Goal: Information Seeking & Learning: Check status

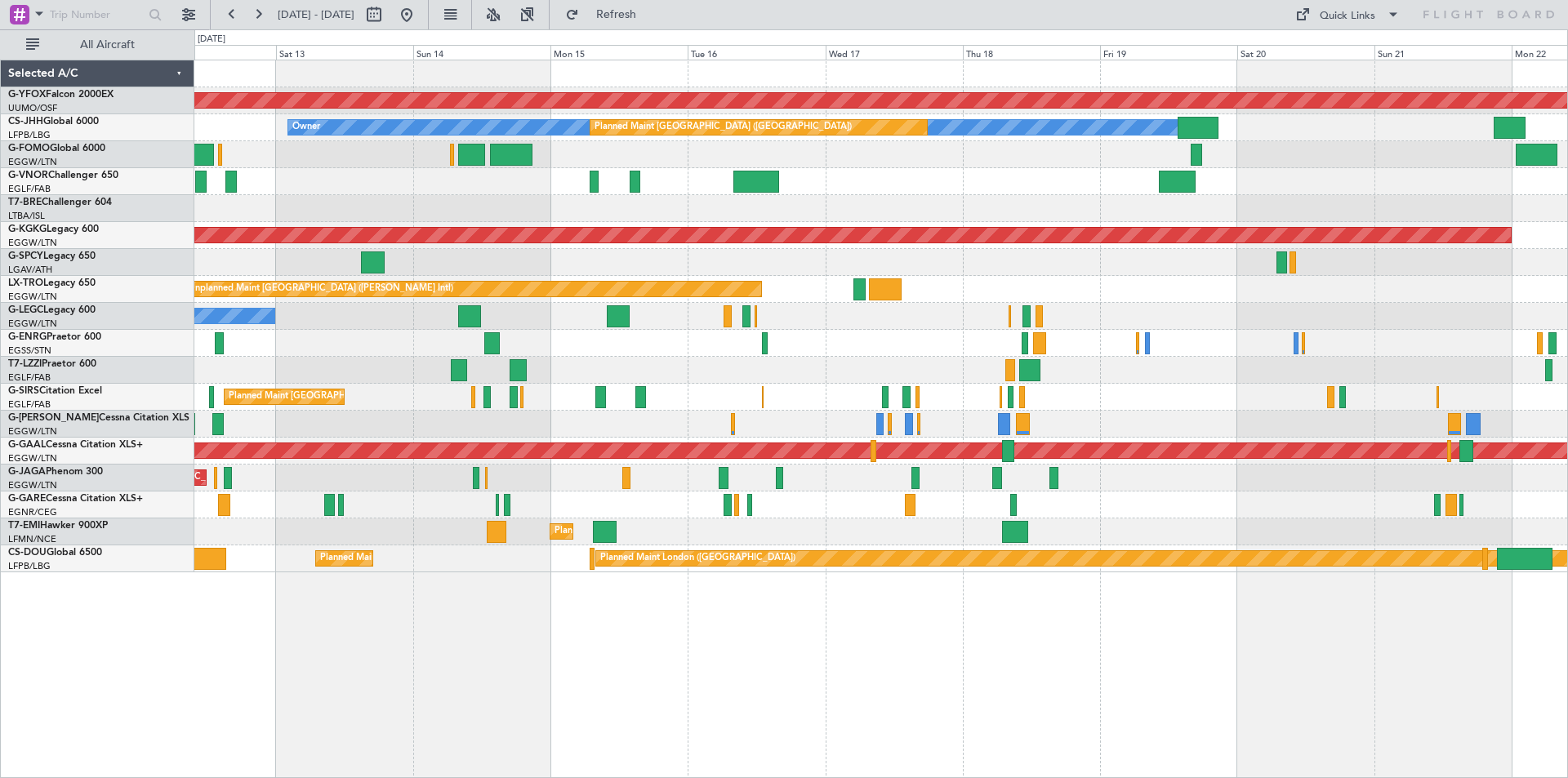
click at [582, 341] on div "No Crew" at bounding box center [881, 343] width 1373 height 27
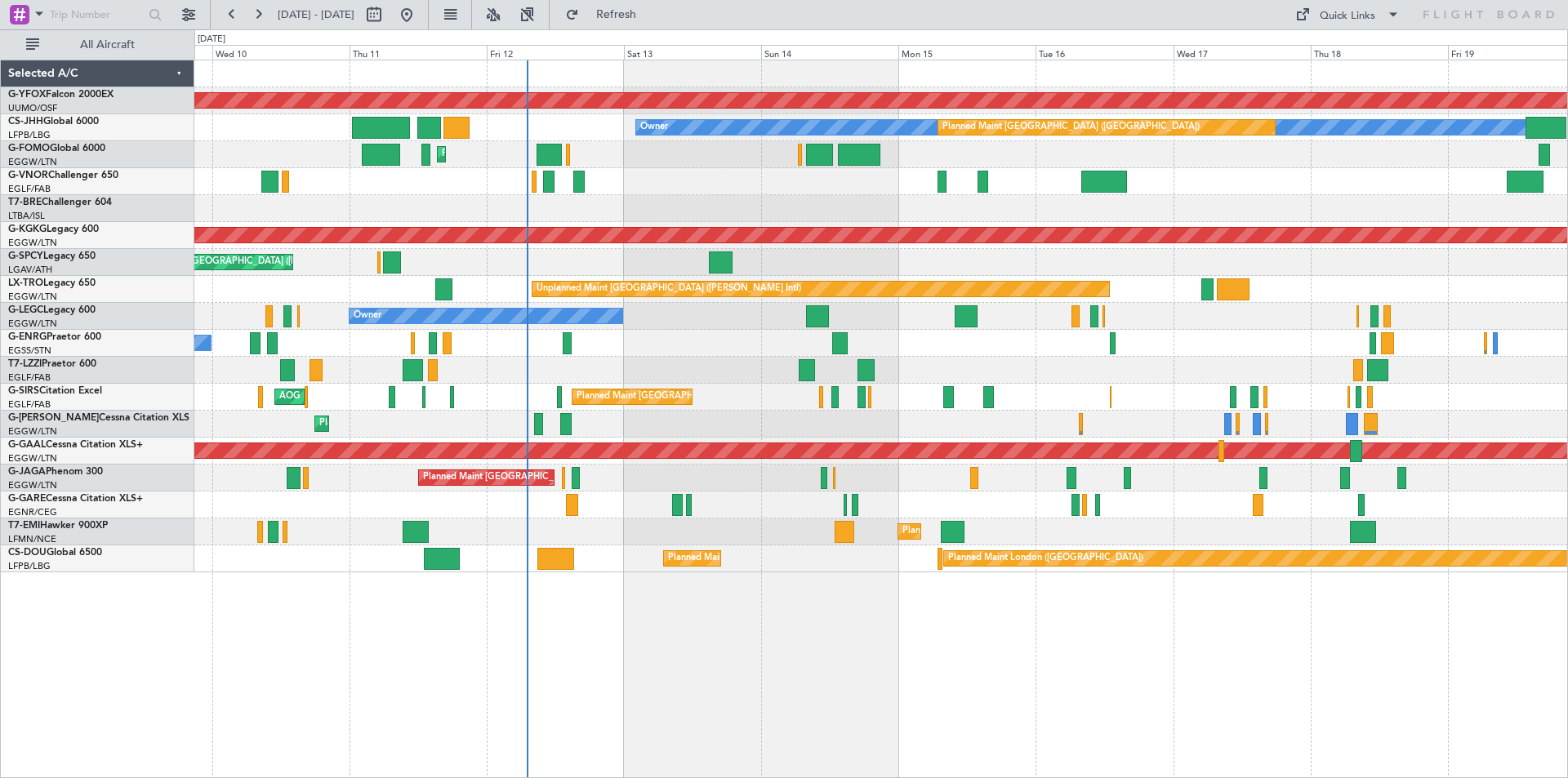
click at [760, 460] on div "Planned Maint Dusseldorf" at bounding box center [881, 451] width 1373 height 27
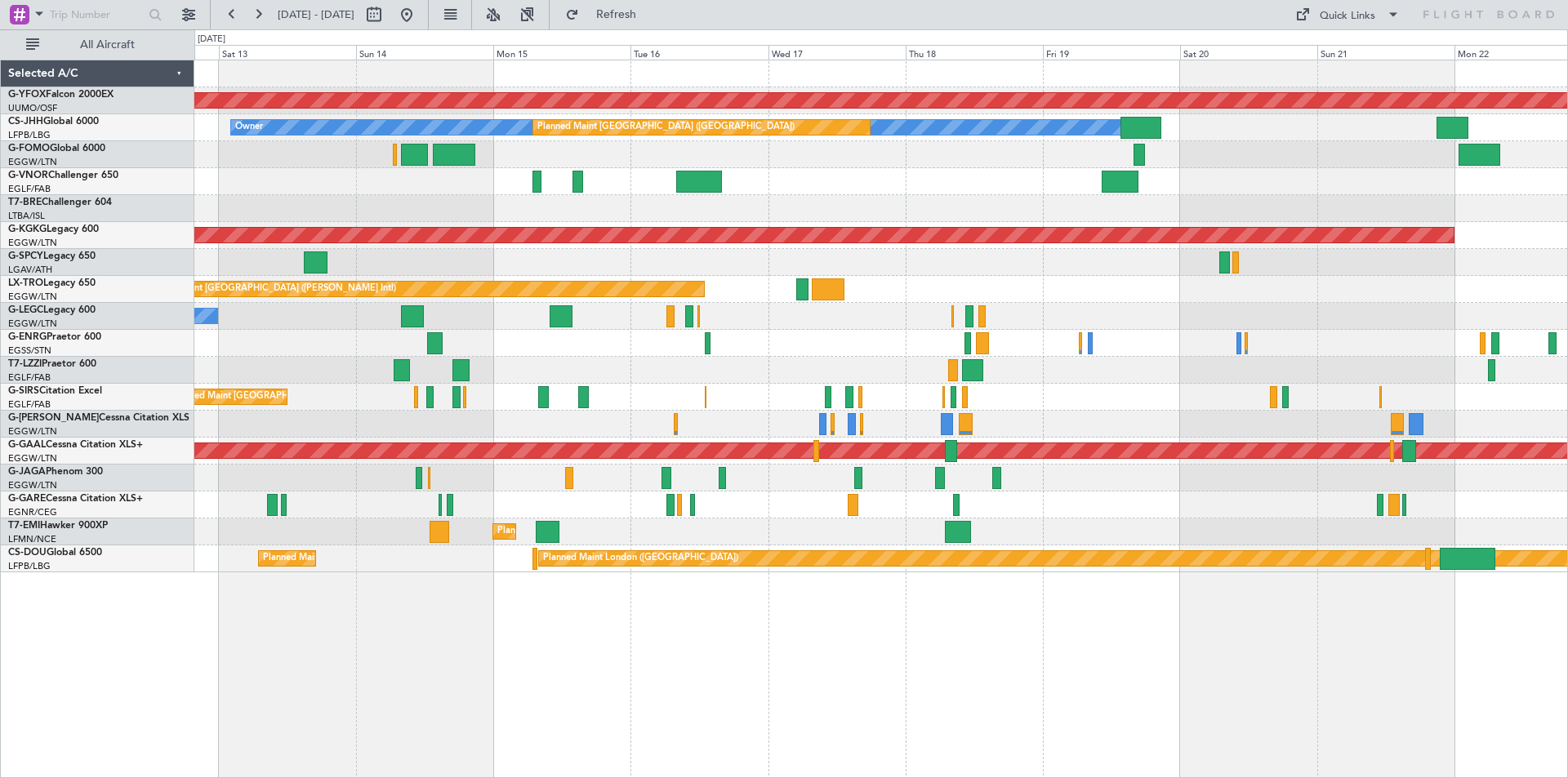
click at [881, 397] on div "Planned Maint [GEOGRAPHIC_DATA] ([GEOGRAPHIC_DATA]) AOG Maint [PERSON_NAME]" at bounding box center [881, 396] width 1373 height 27
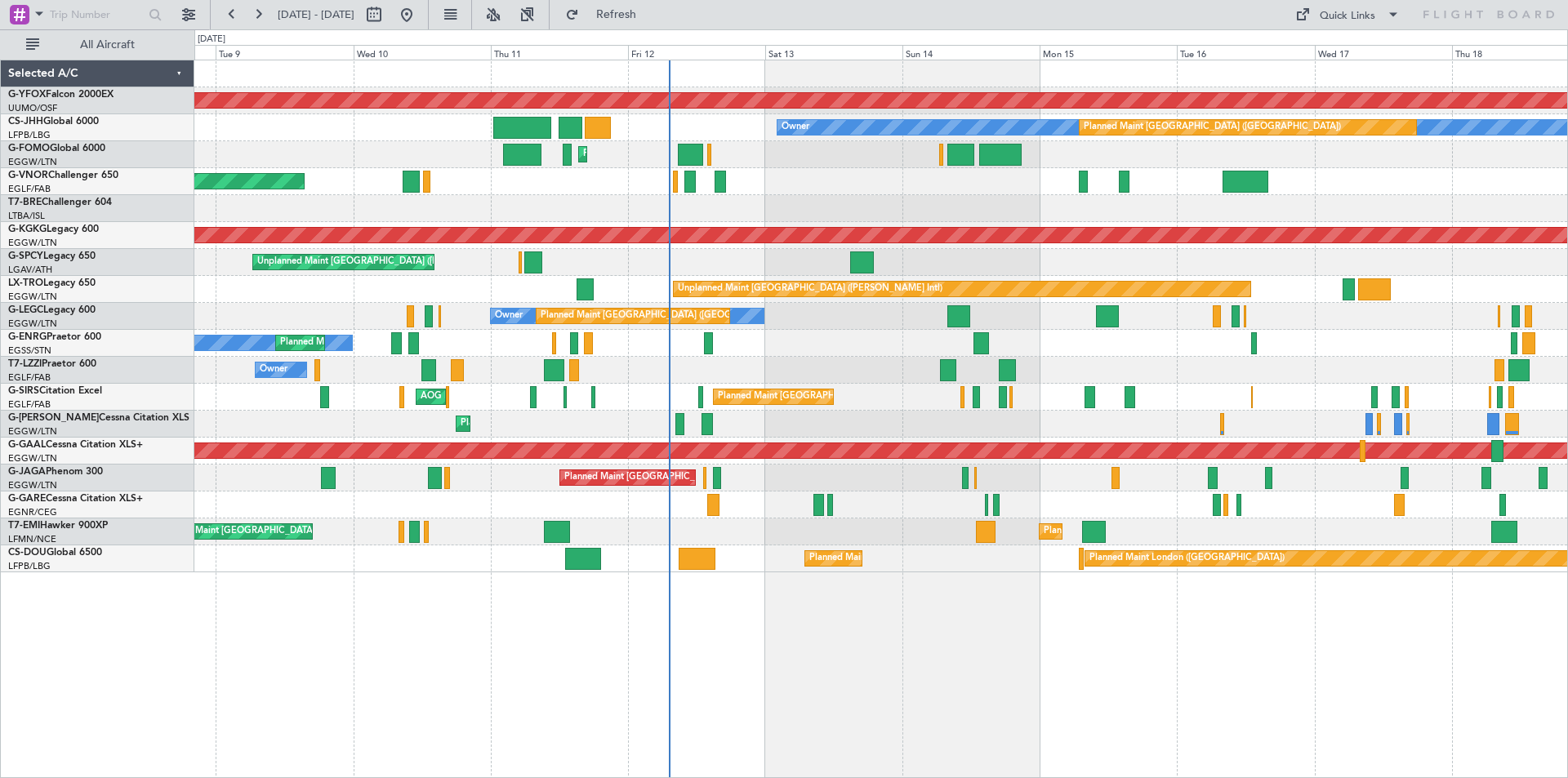
click at [910, 515] on div "Unplanned Maint [PERSON_NAME]" at bounding box center [881, 504] width 1373 height 27
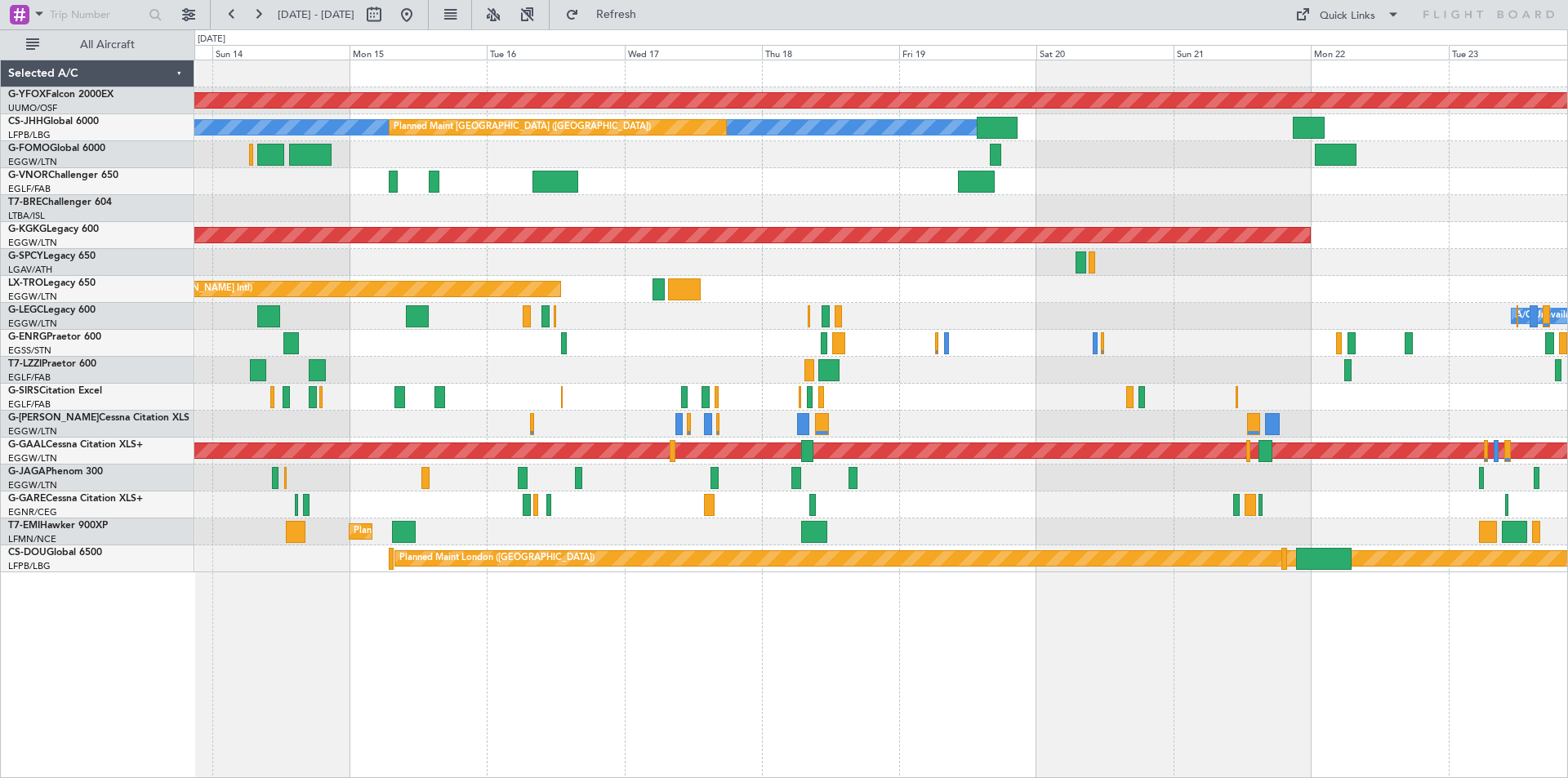
click at [554, 616] on div "AOG Maint Ostafyevo Owner Planned Maint [GEOGRAPHIC_DATA] ([GEOGRAPHIC_DATA]) P…" at bounding box center [882, 418] width 1374 height 719
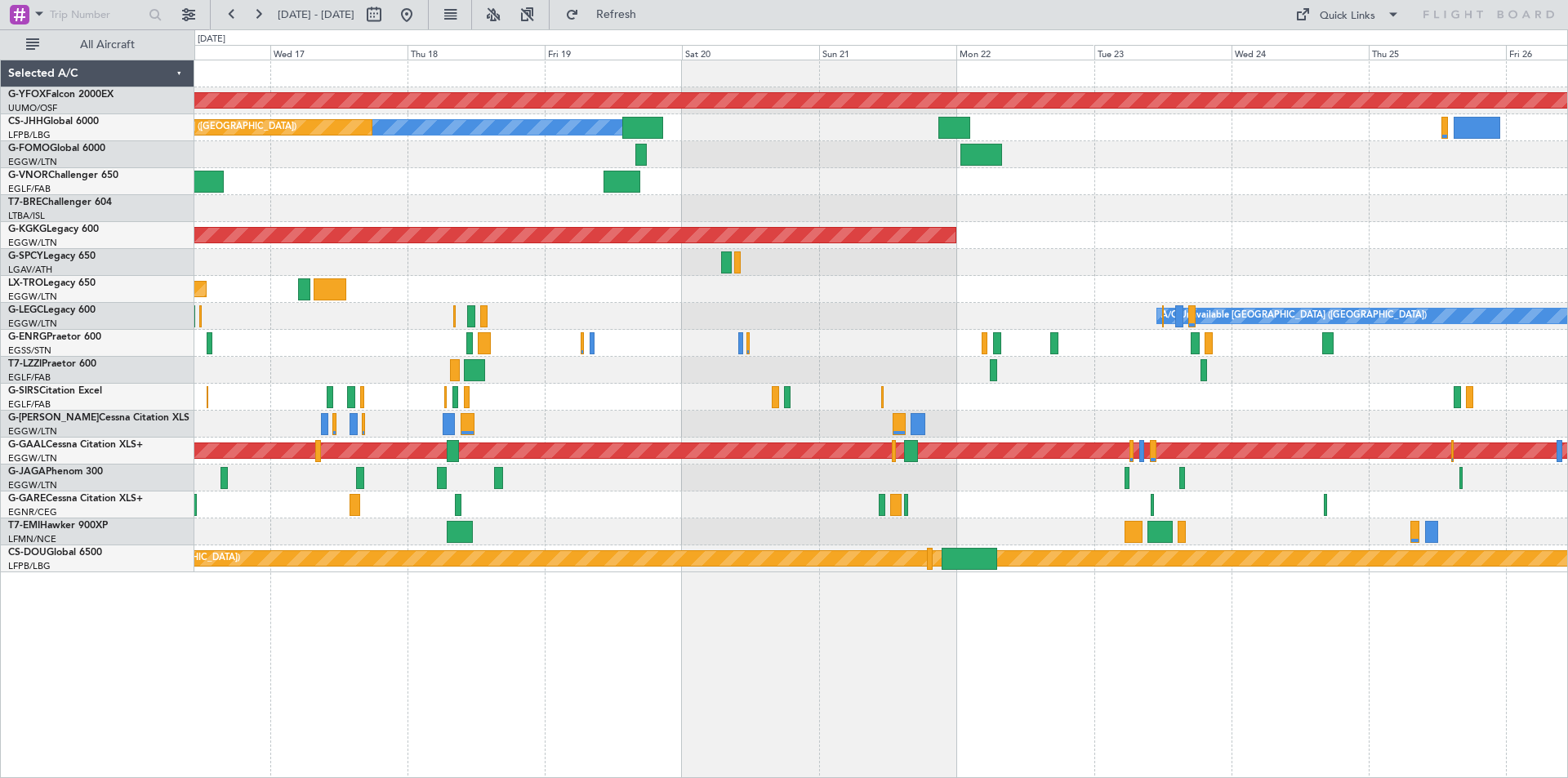
click at [815, 647] on div "AOG Maint Ostafyevo Owner Planned Maint [GEOGRAPHIC_DATA] ([GEOGRAPHIC_DATA]) A…" at bounding box center [882, 418] width 1374 height 719
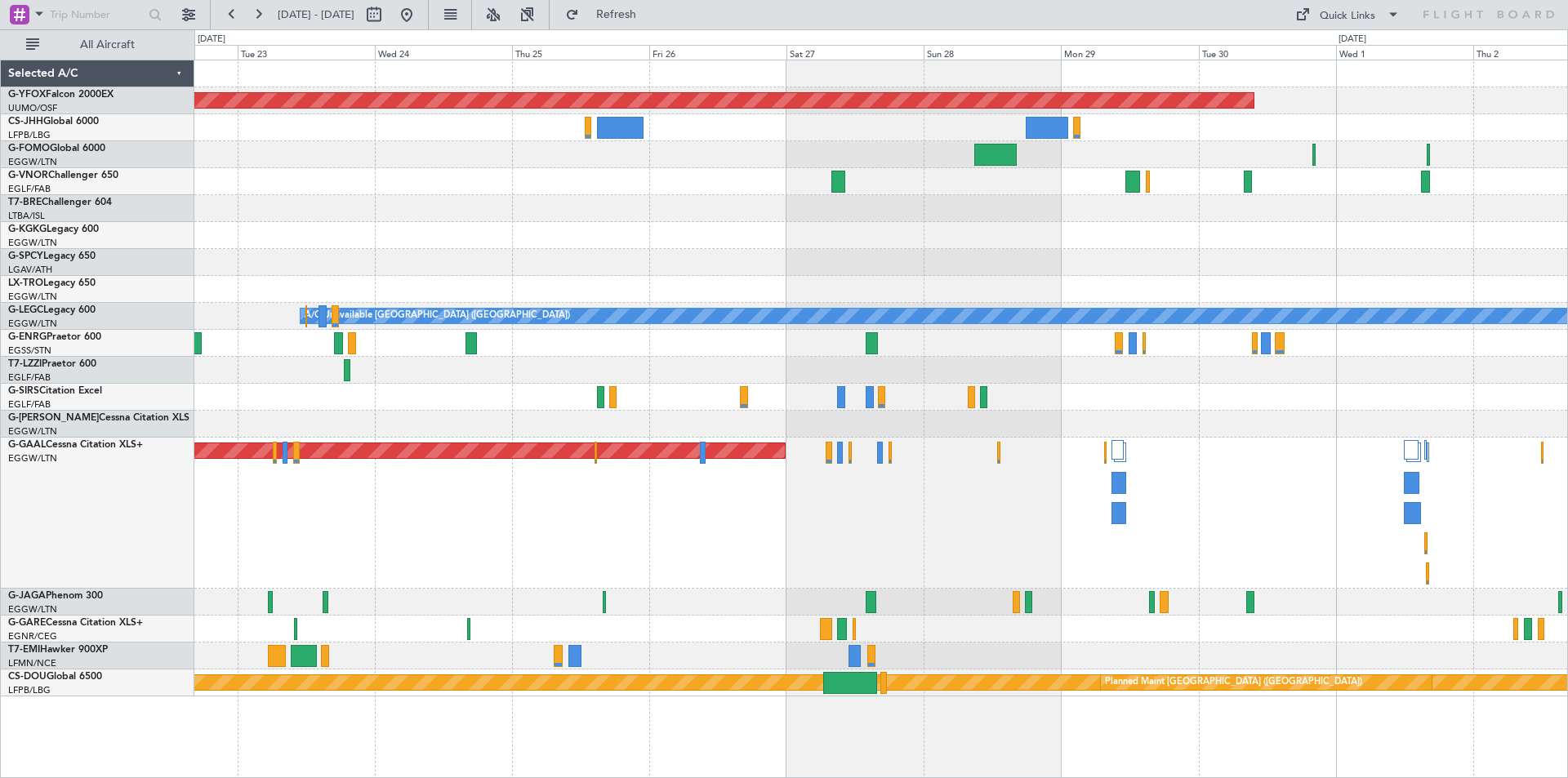
click at [897, 650] on div "AOG Maint Ostafyevo AOG Maint Istanbul (Ataturk) A/C Unavailable London (Luton)…" at bounding box center [882, 418] width 1374 height 719
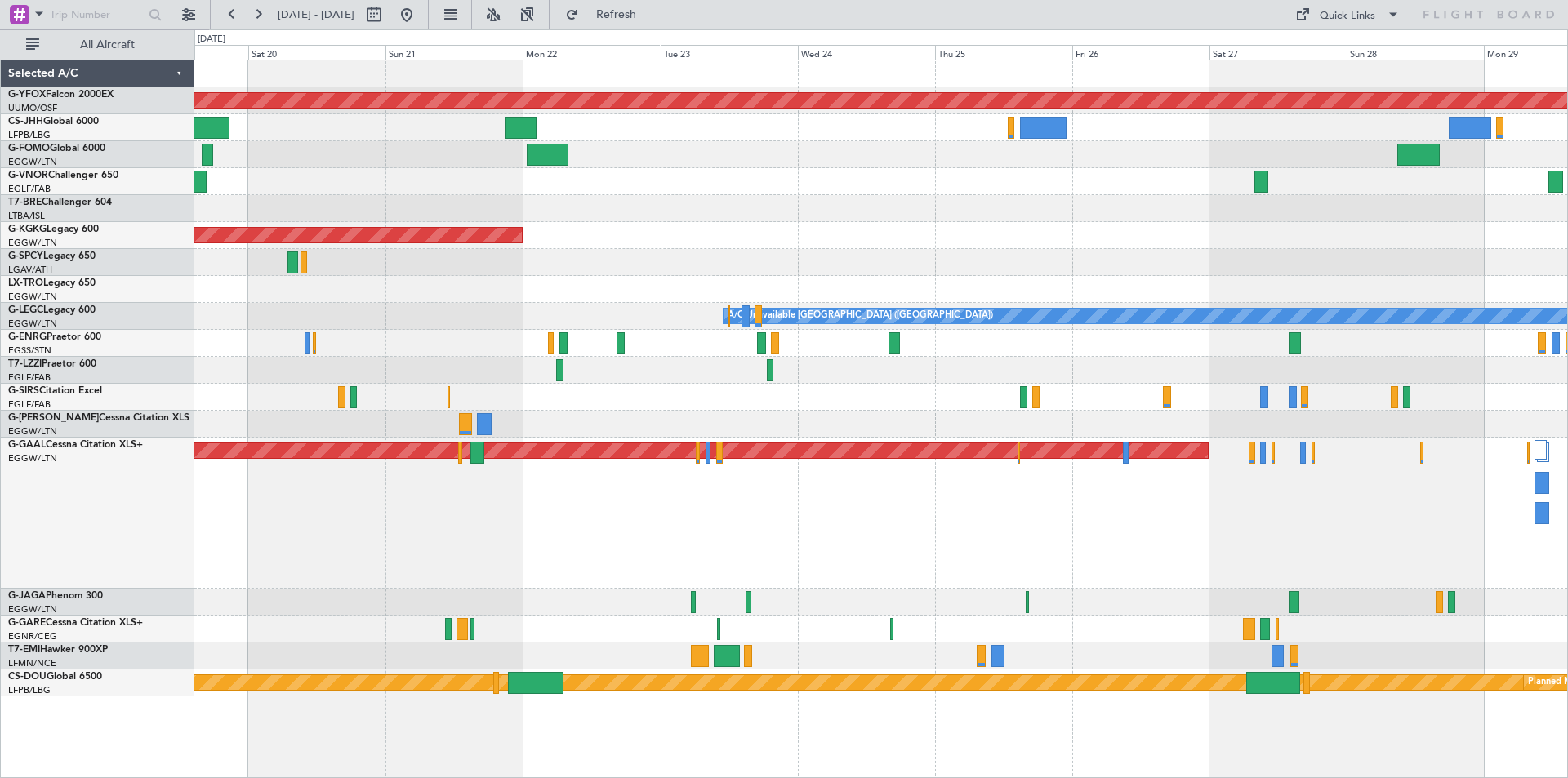
click at [1568, 481] on html "22 Sep 2025 - 02 Oct 2025 Refresh Quick Links All Aircraft AOG Maint Ostafyevo …" at bounding box center [784, 389] width 1568 height 778
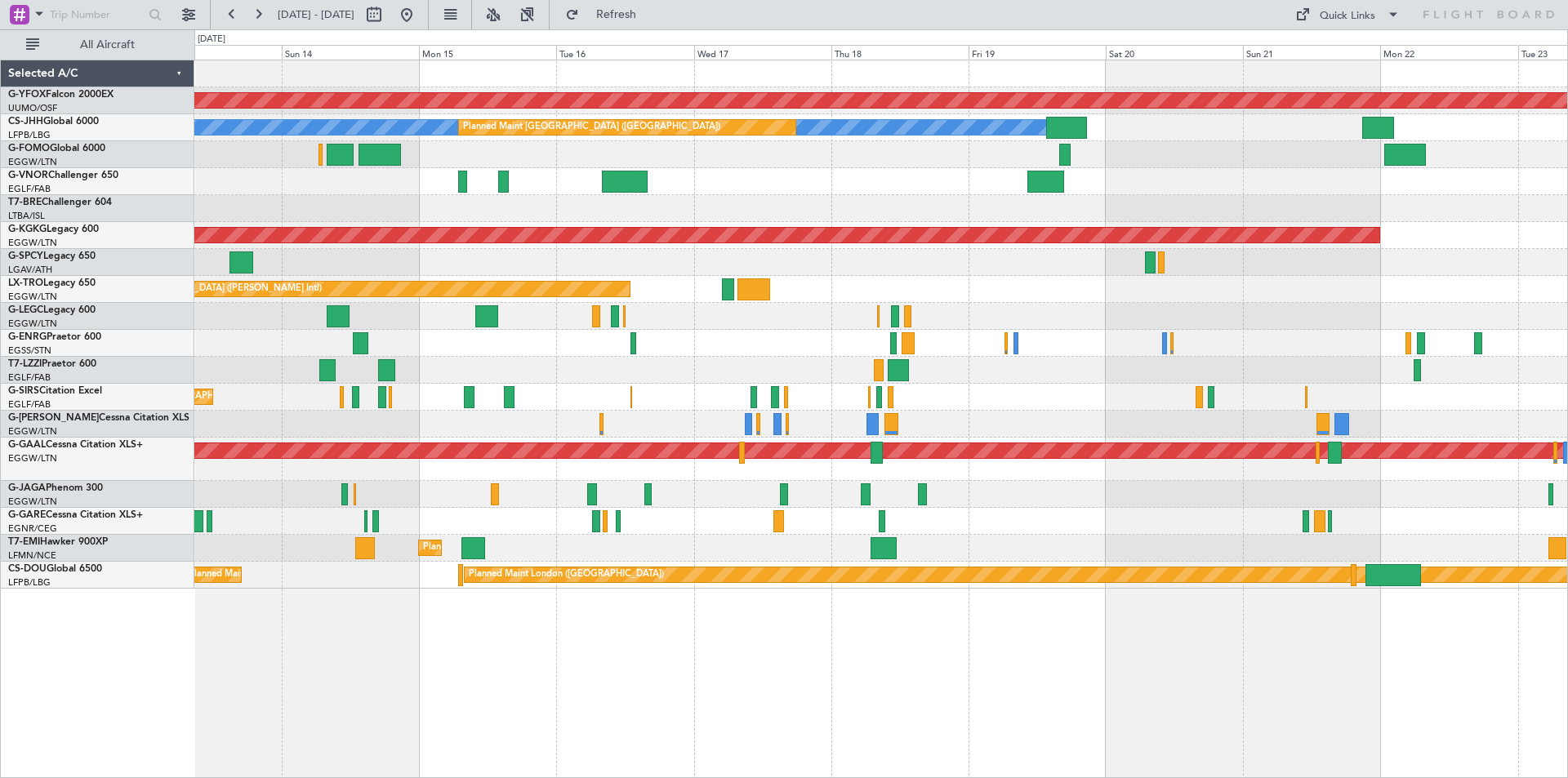
click at [671, 590] on div "AOG Maint Ostafyevo Owner Planned Maint Paris (Le Bourget) Planned Maint London…" at bounding box center [882, 418] width 1374 height 719
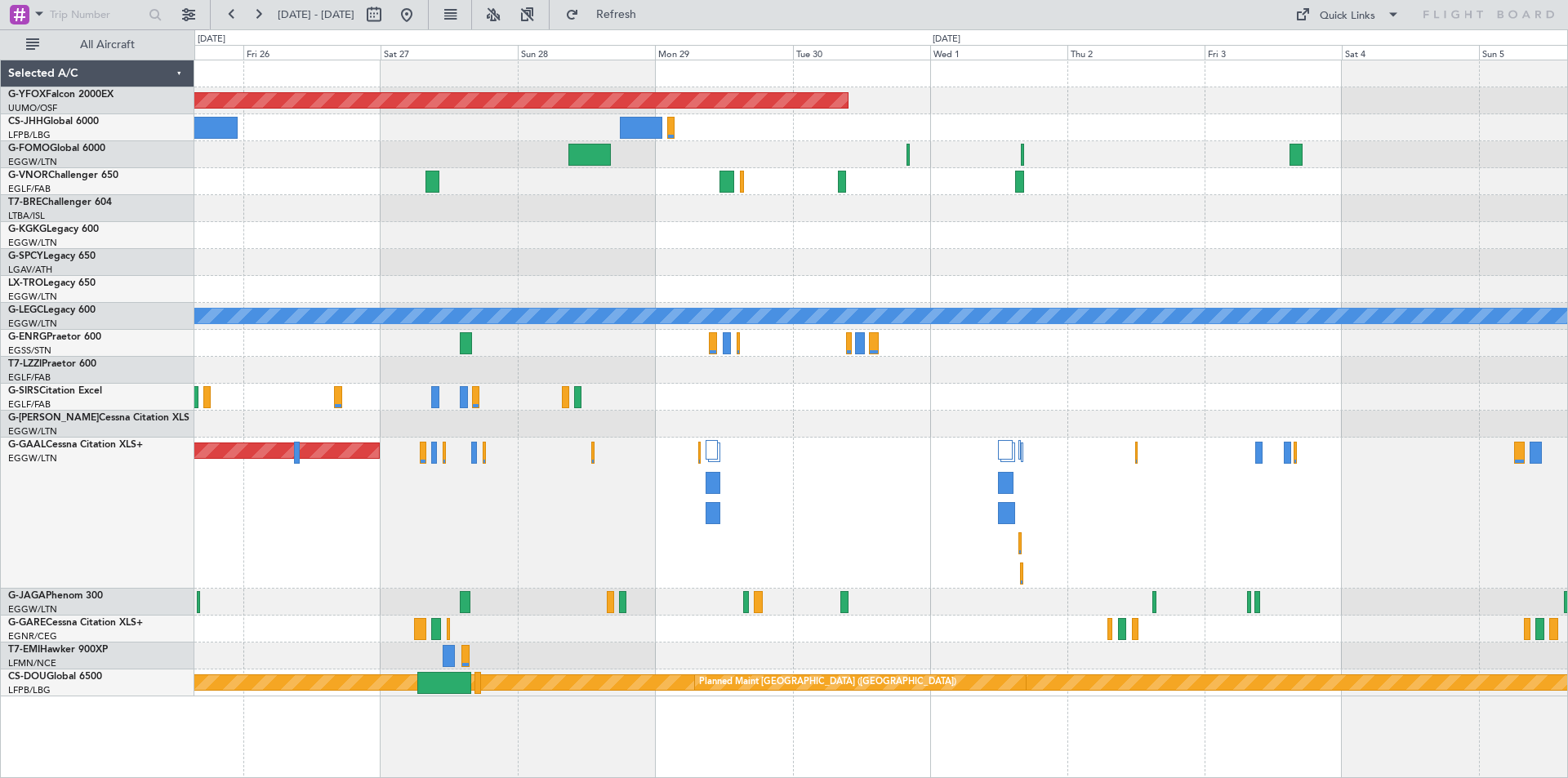
click at [613, 625] on div "AOG Maint Ostafyevo A/C Unavailable London (Luton) Planned Maint Dusseldorf Pla…" at bounding box center [881, 379] width 1373 height 637
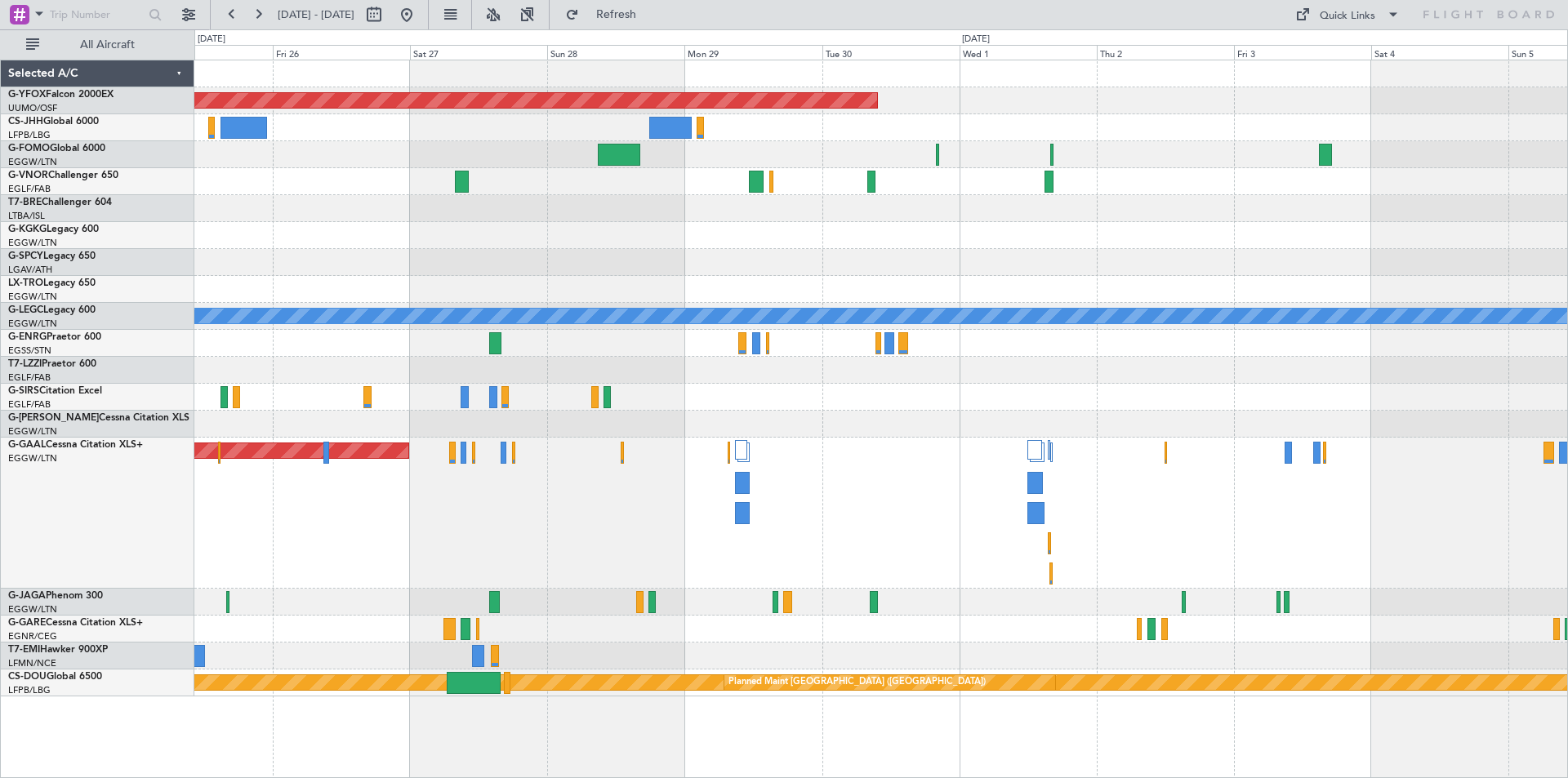
click at [1282, 307] on div "AOG Maint Ostafyevo A/C Unavailable [GEOGRAPHIC_DATA] ([GEOGRAPHIC_DATA]) Plann…" at bounding box center [881, 379] width 1373 height 637
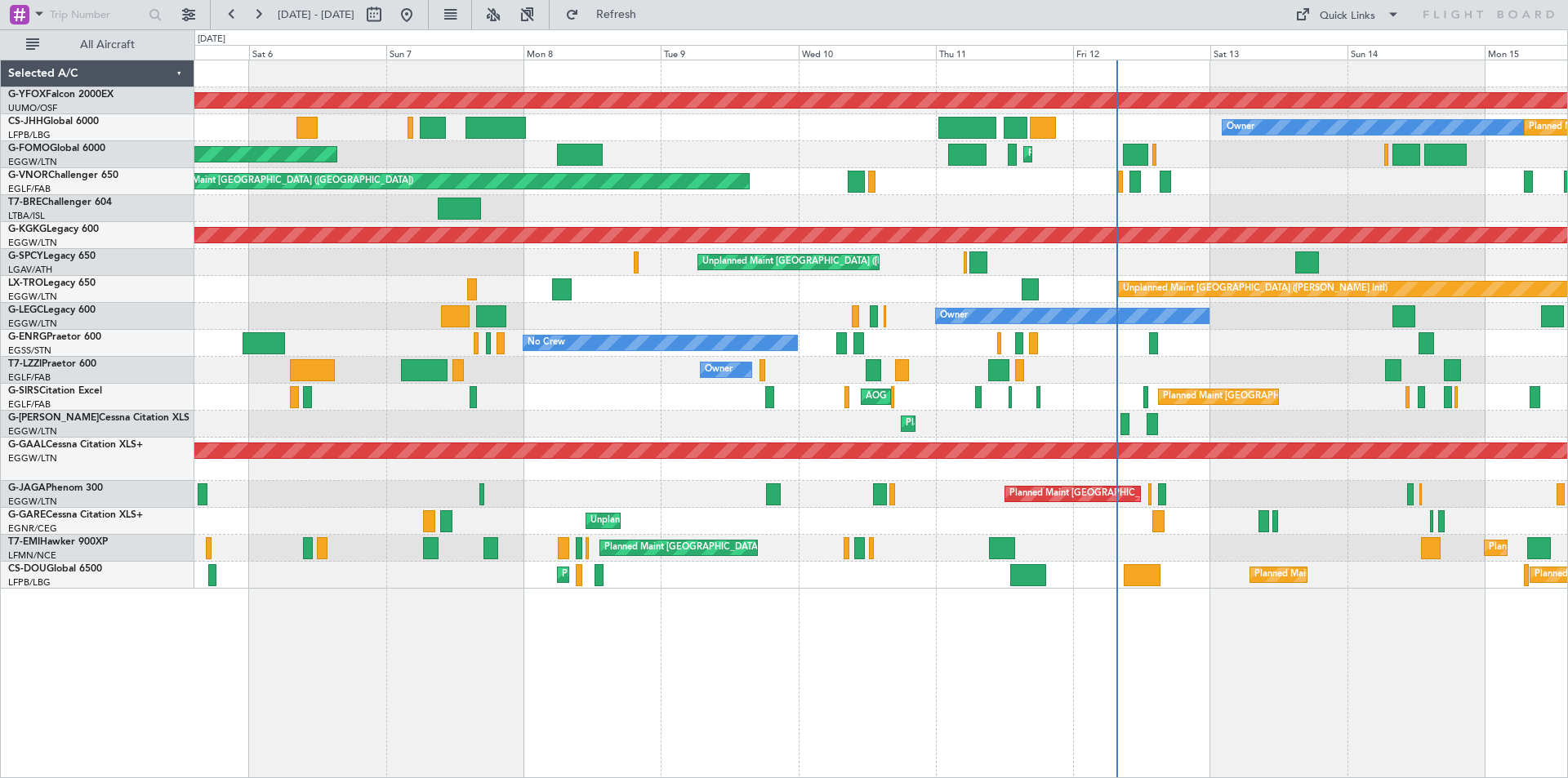
click at [1276, 300] on div "AOG Maint Ostafyevo Owner Planned Maint Paris (Le Bourget) Planned Maint Paris …" at bounding box center [881, 324] width 1373 height 529
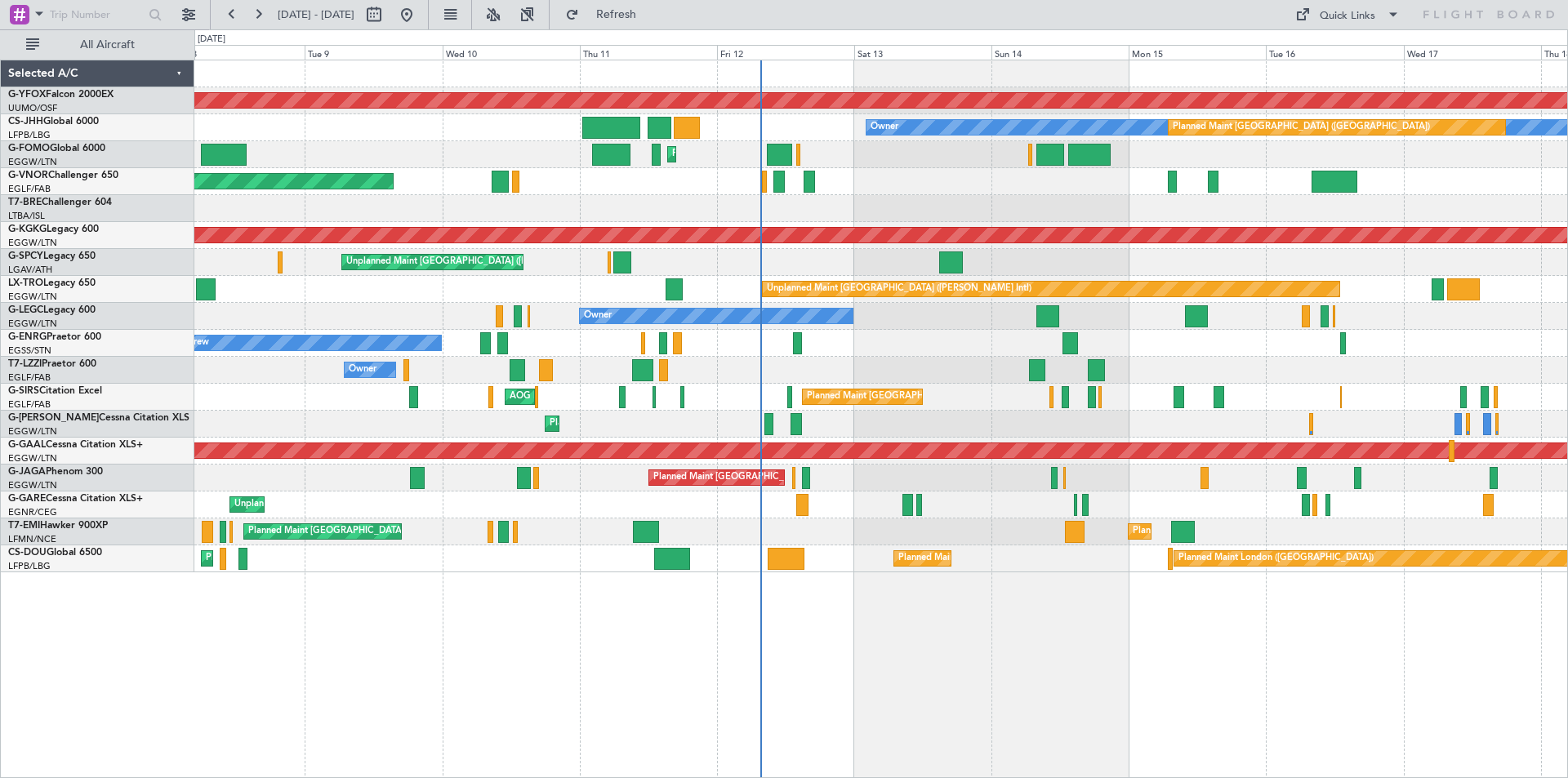
click at [806, 341] on div "Planned Maint [GEOGRAPHIC_DATA] ([GEOGRAPHIC_DATA]) No Crew" at bounding box center [881, 343] width 1373 height 27
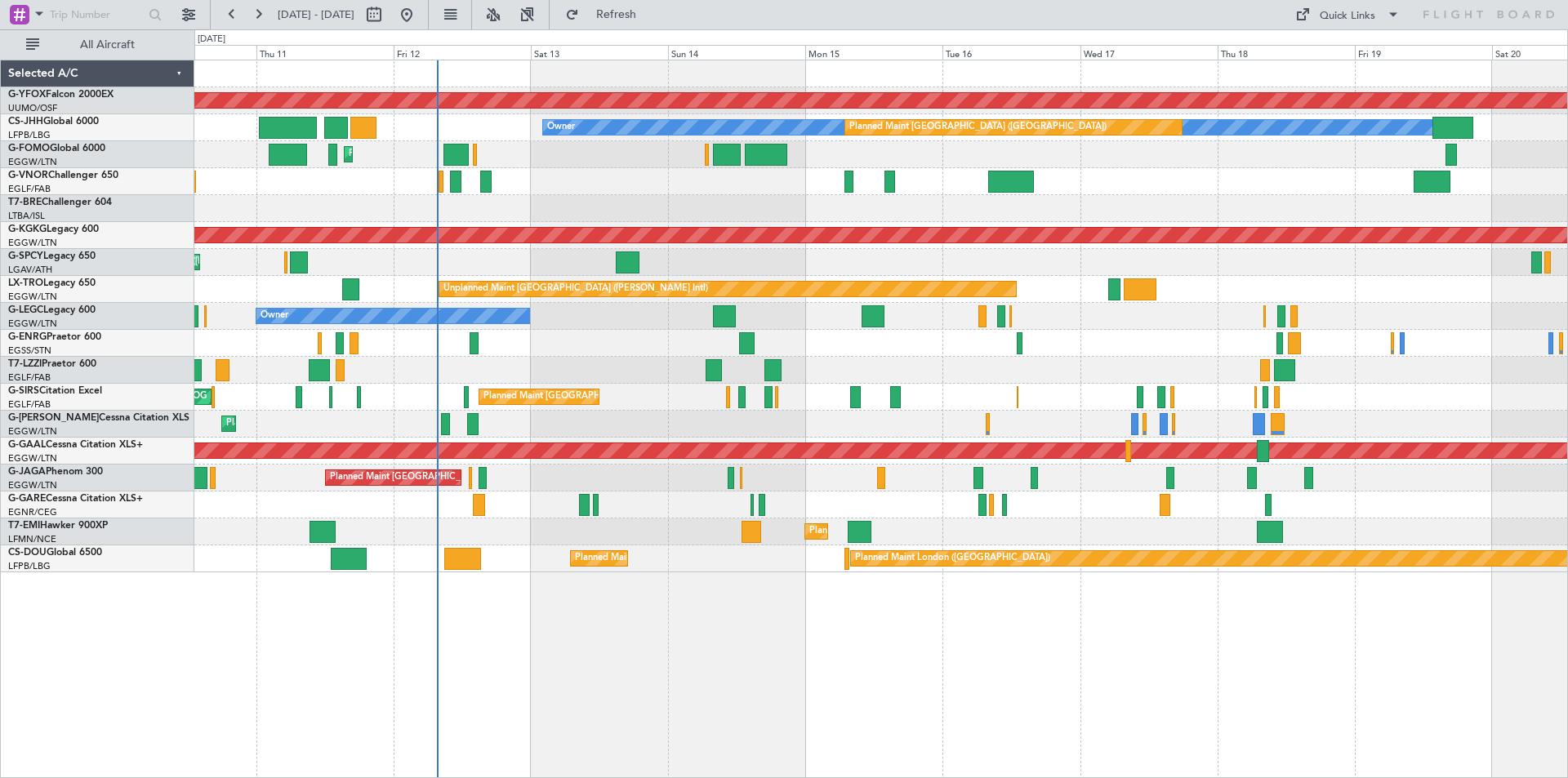
click at [511, 340] on div "Planned Maint [GEOGRAPHIC_DATA] ([GEOGRAPHIC_DATA]) No Crew" at bounding box center [881, 343] width 1373 height 27
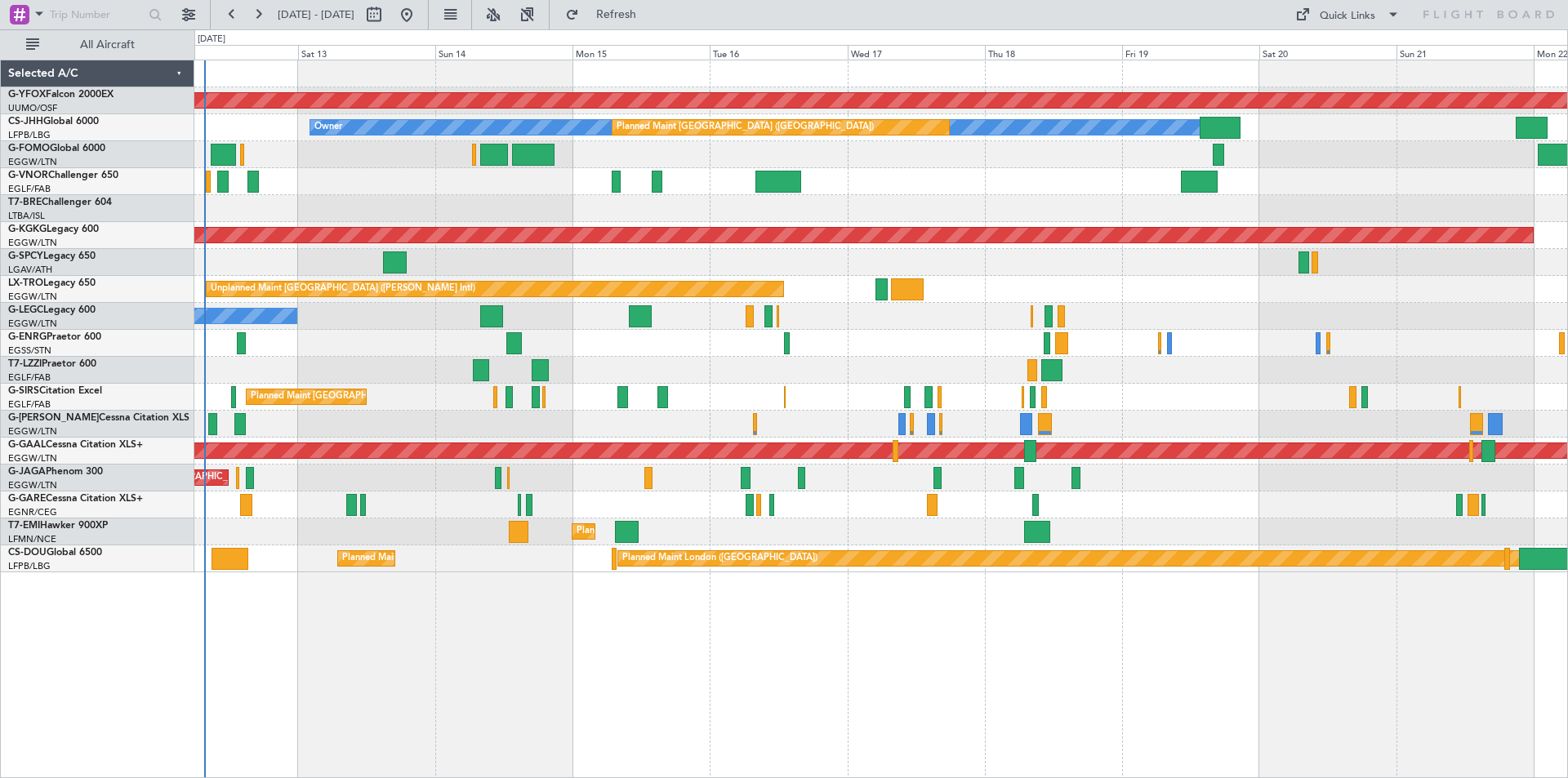
click at [669, 336] on div "AOG Maint Ostafyevo Owner Planned Maint Paris (Le Bourget) Planned Maint London…" at bounding box center [881, 316] width 1373 height 512
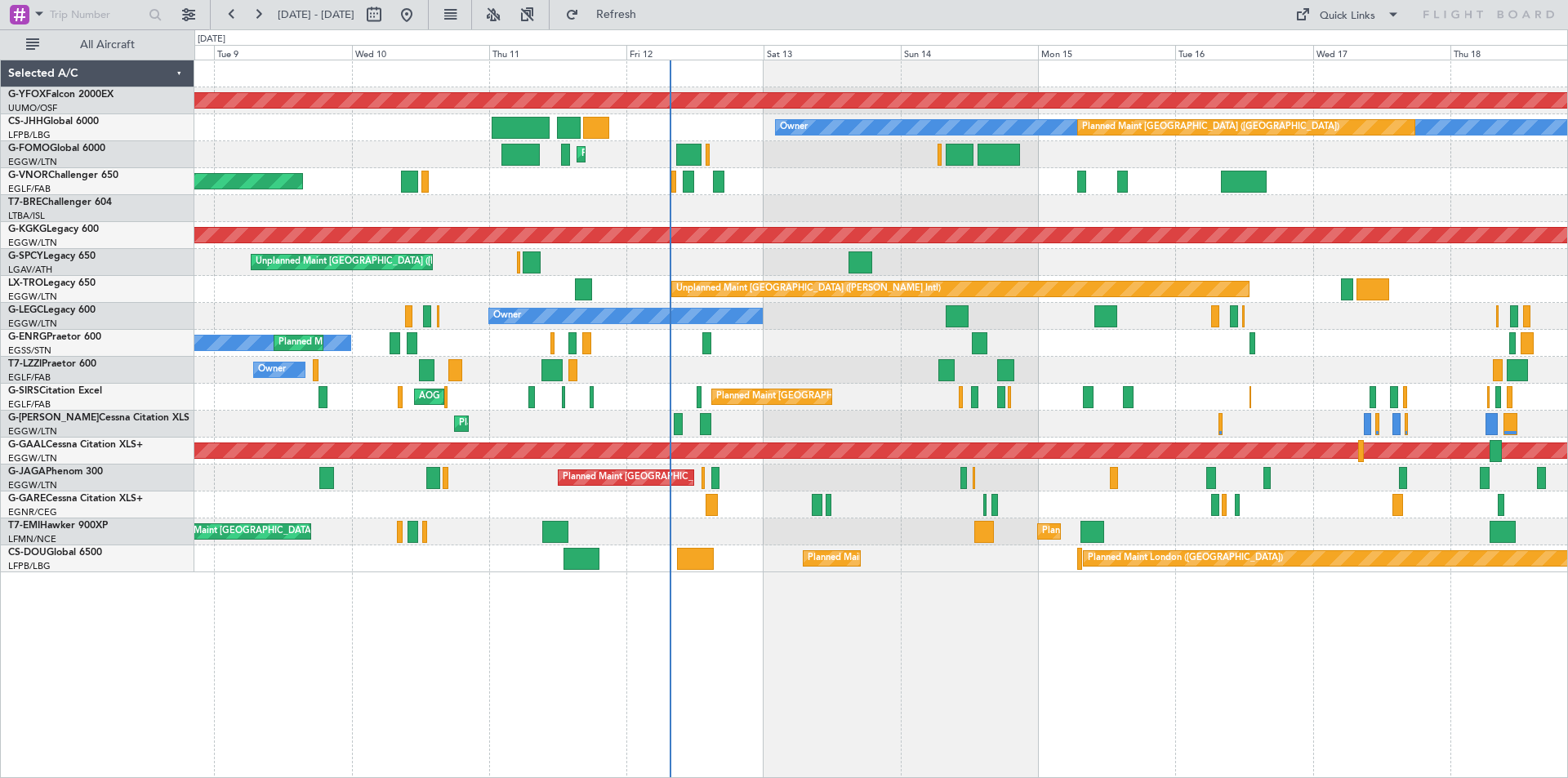
click at [1387, 345] on div "AOG Maint Ostafyevo Owner Planned Maint Paris (Le Bourget) Planned Maint London…" at bounding box center [881, 316] width 1373 height 512
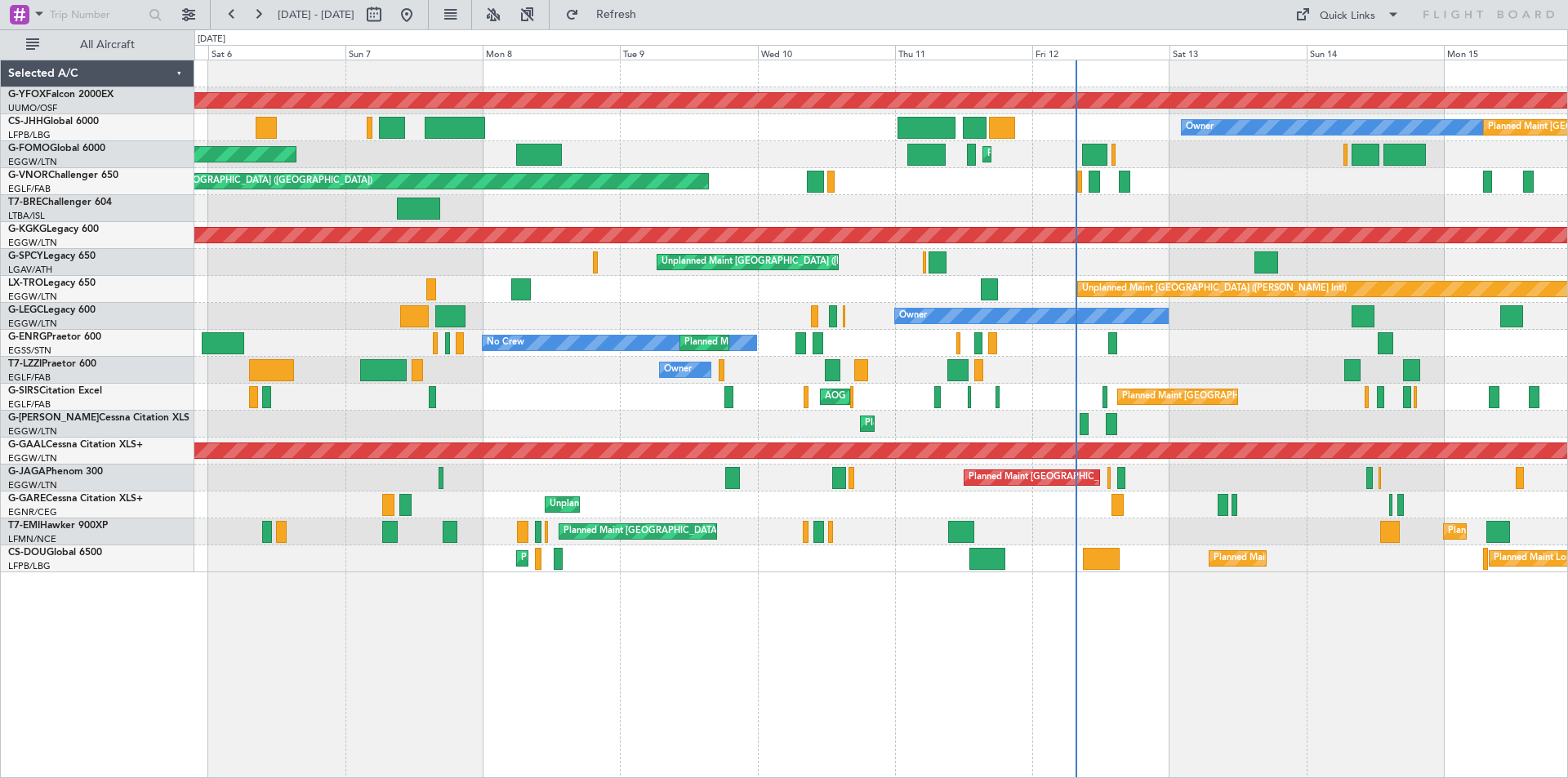
click at [1041, 337] on div "No Crew Planned Maint [GEOGRAPHIC_DATA] ([GEOGRAPHIC_DATA])" at bounding box center [881, 343] width 1373 height 27
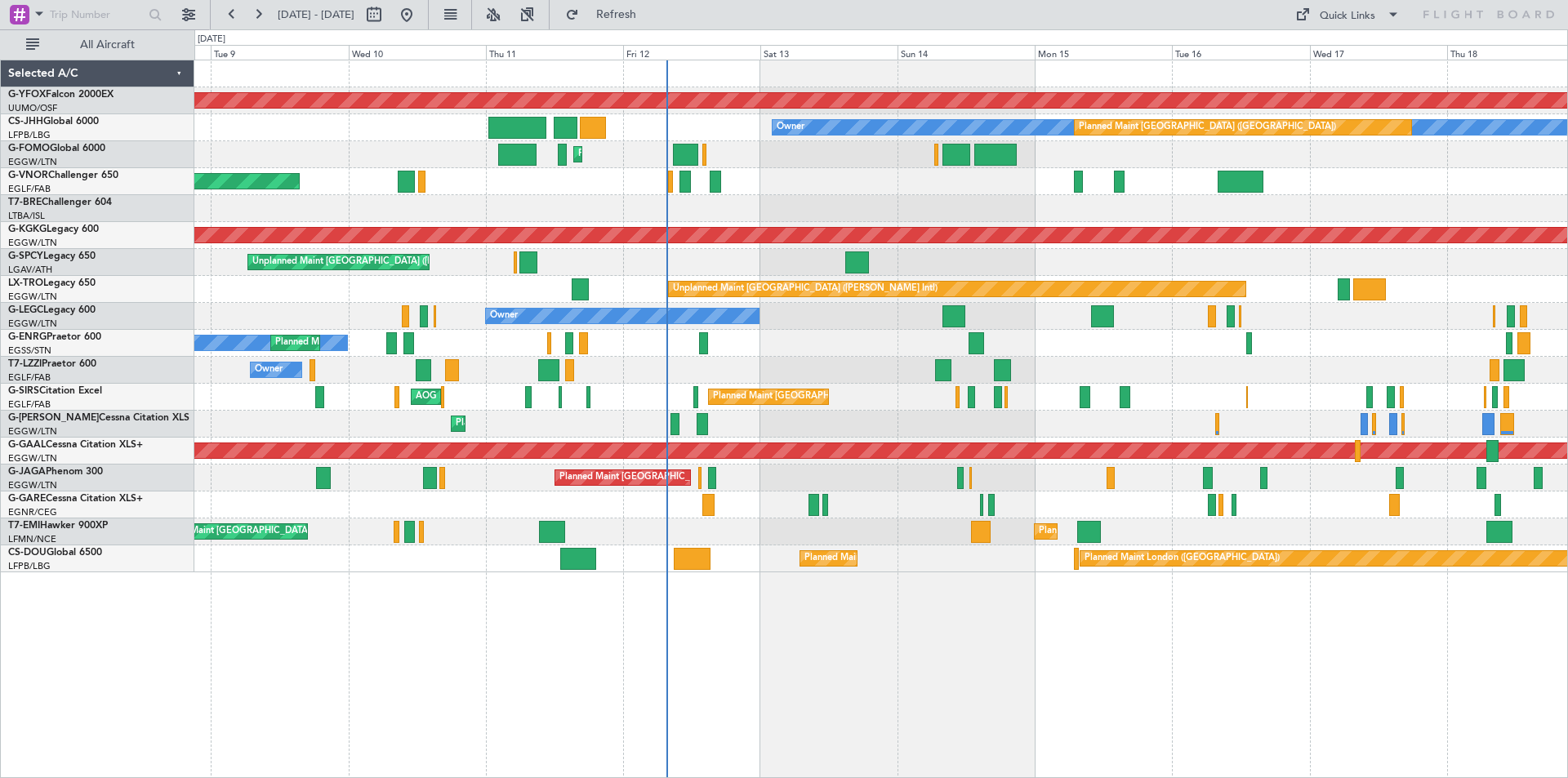
click at [743, 324] on div "AOG Maint Ostafyevo Owner Planned Maint Paris (Le Bourget) Planned Maint London…" at bounding box center [881, 316] width 1373 height 512
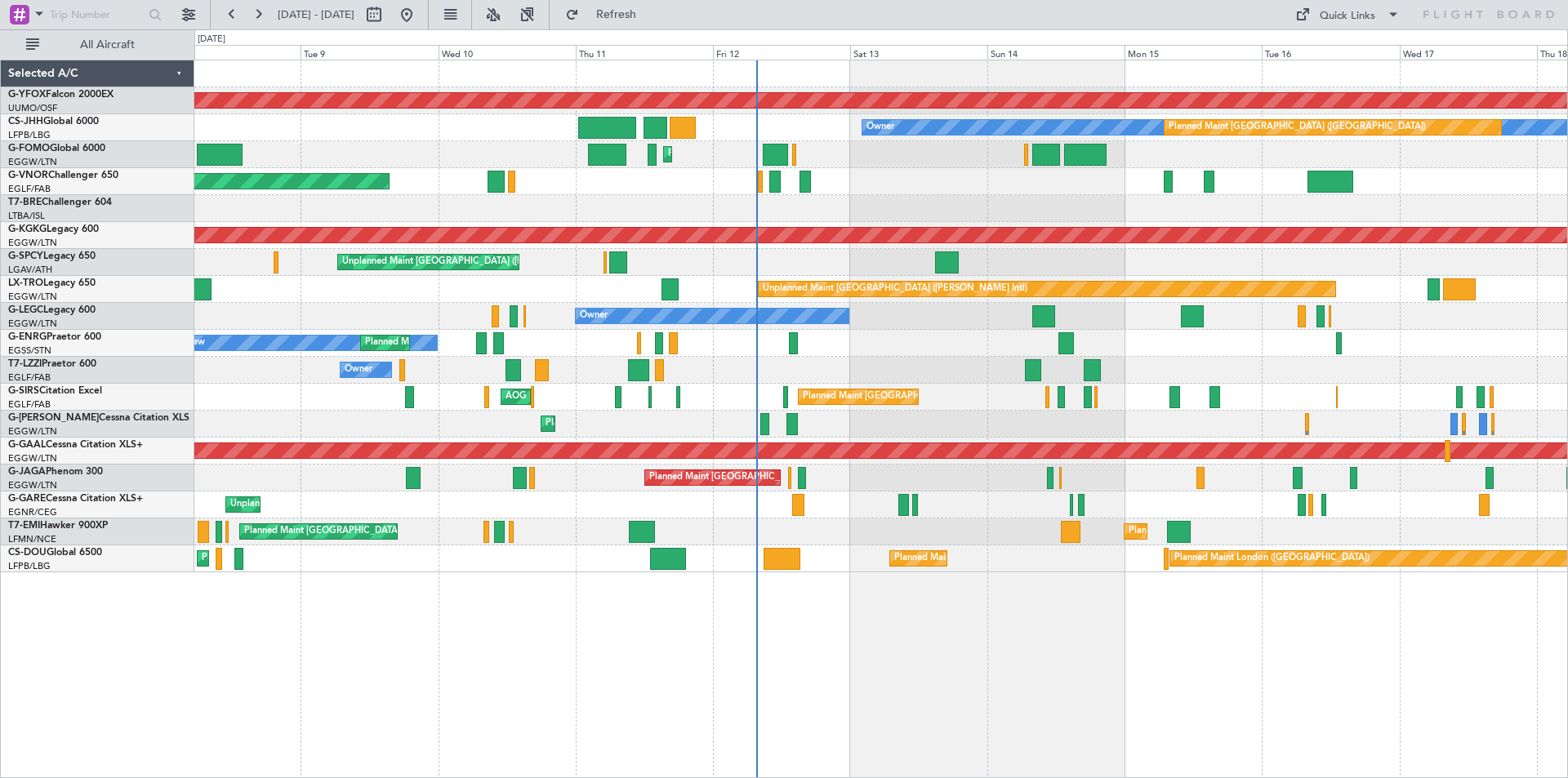
click at [1272, 344] on div "AOG Maint Ostafyevo Owner Planned Maint Paris (Le Bourget) Planned Maint London…" at bounding box center [881, 316] width 1373 height 512
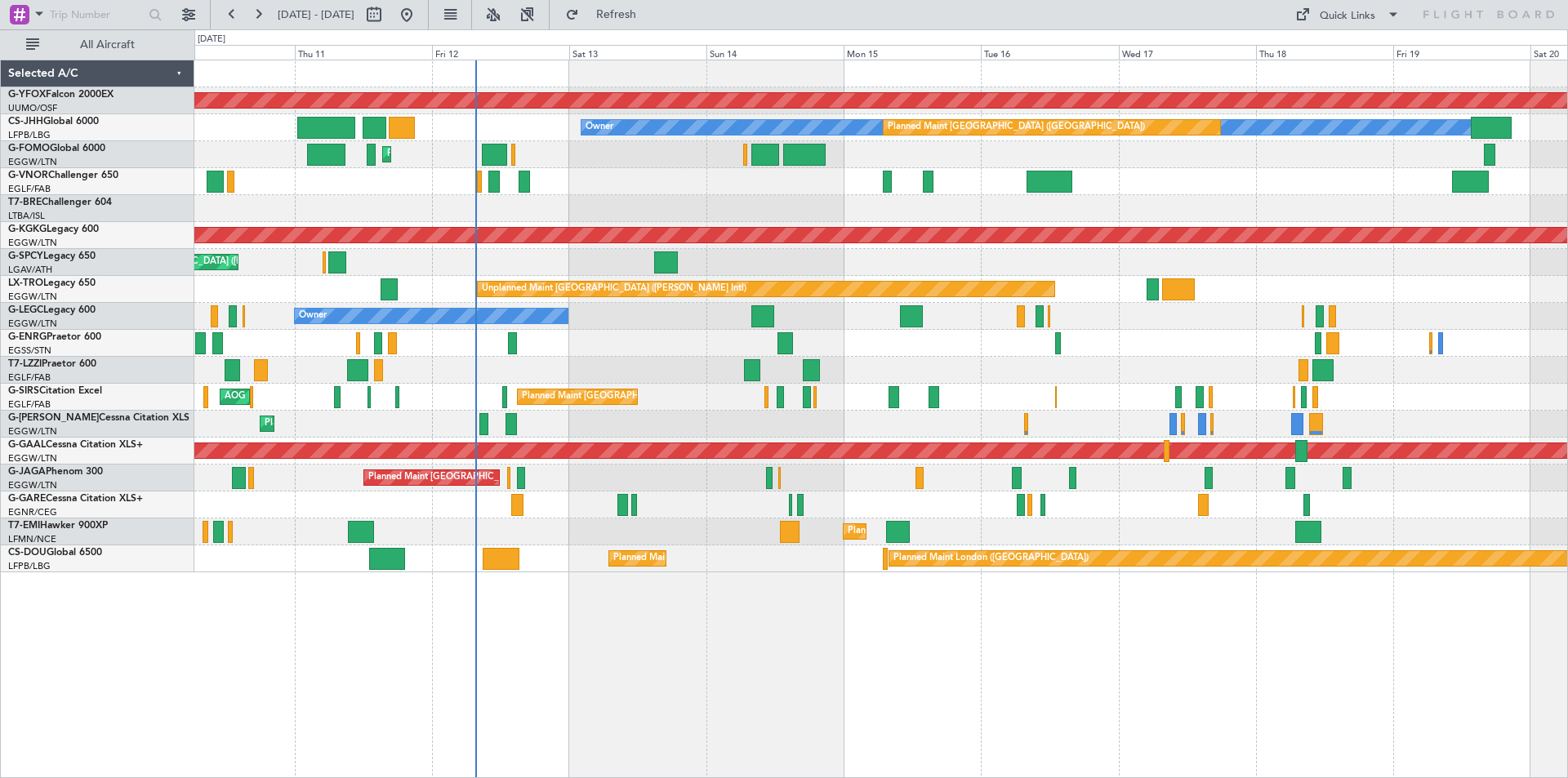
click at [1068, 354] on div "Planned Maint [GEOGRAPHIC_DATA] ([GEOGRAPHIC_DATA]) No Crew" at bounding box center [881, 343] width 1373 height 27
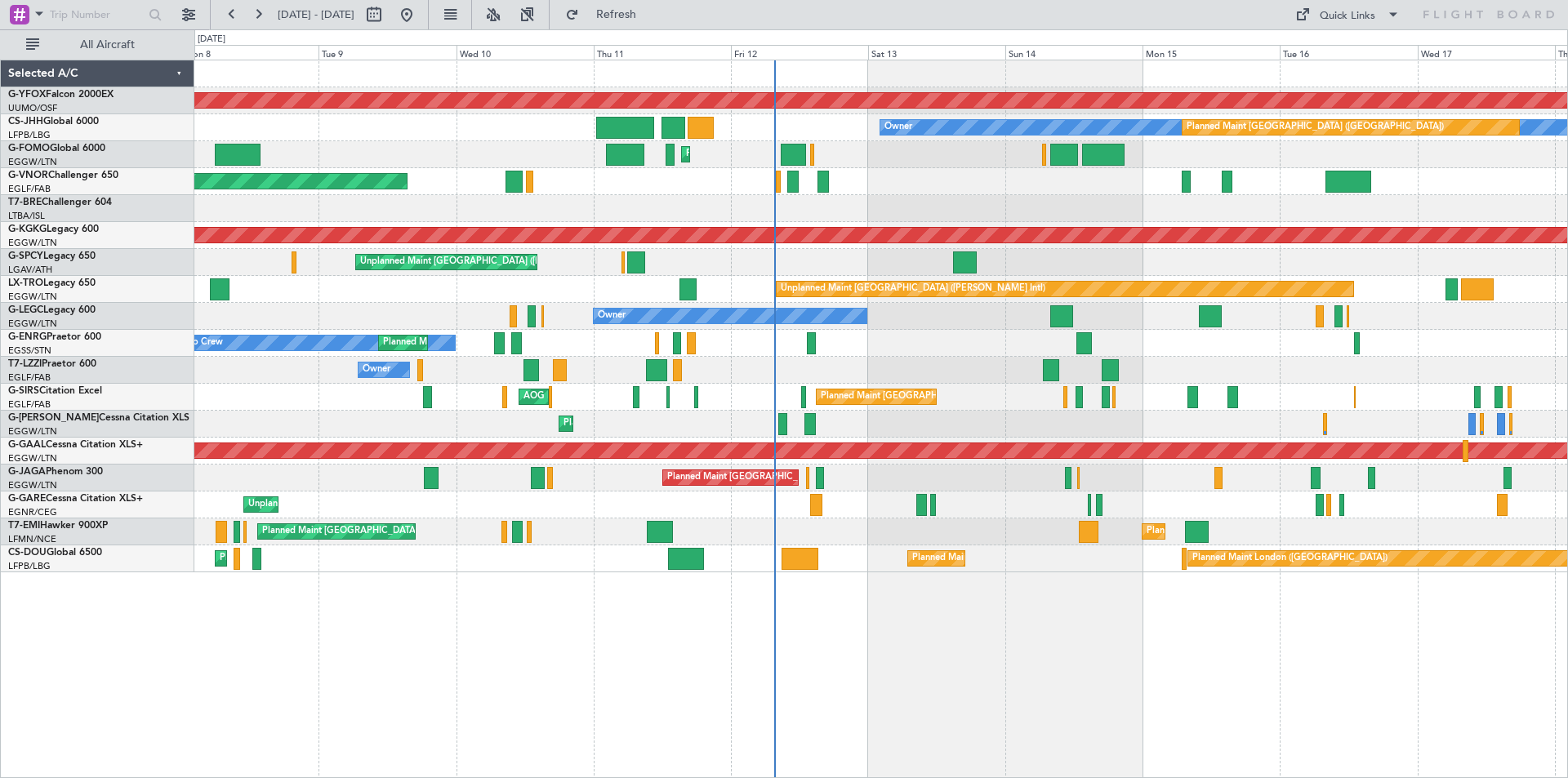
click at [893, 350] on div "No Crew Planned Maint [GEOGRAPHIC_DATA] ([GEOGRAPHIC_DATA])" at bounding box center [881, 343] width 1373 height 27
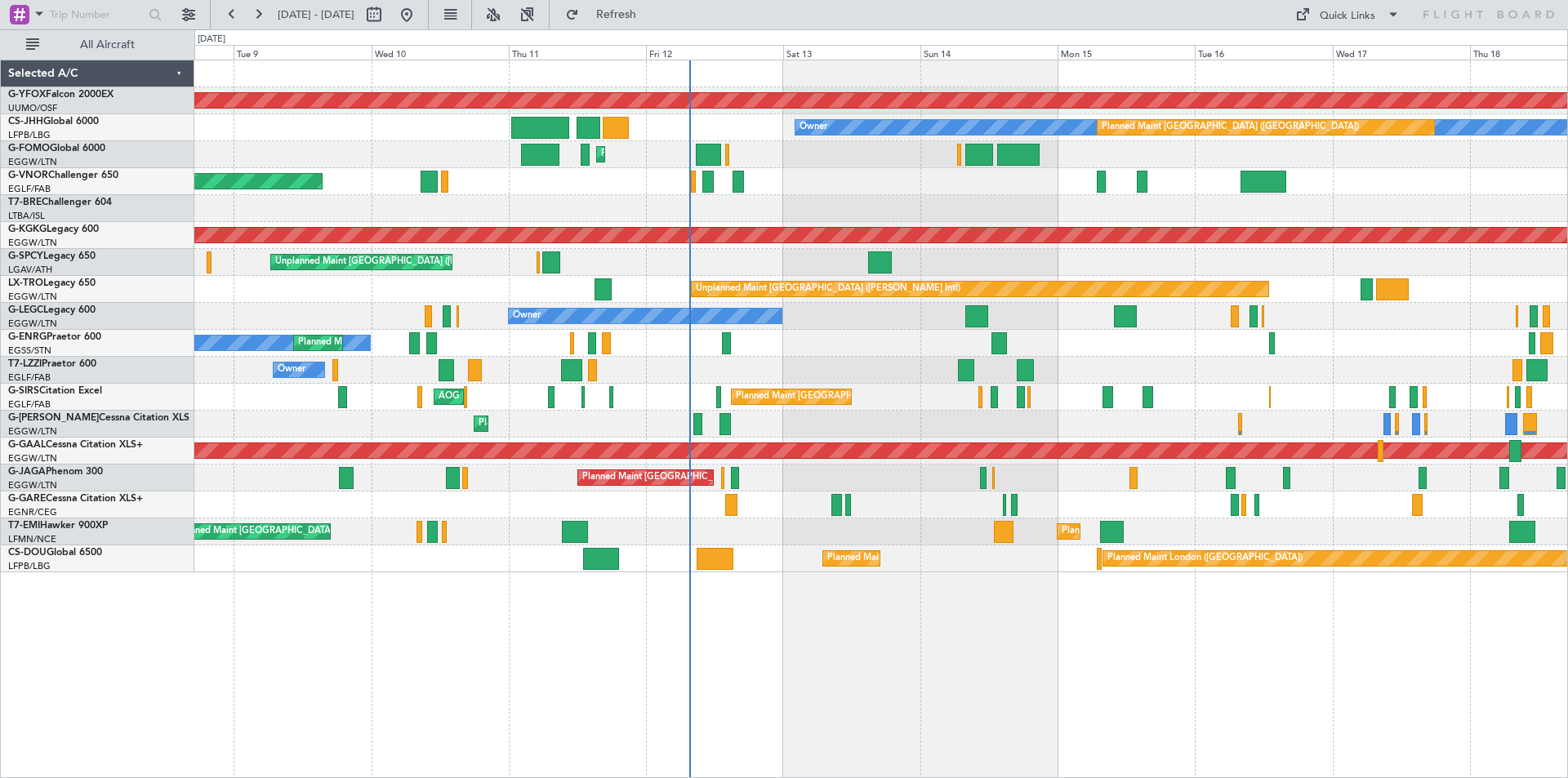
click at [881, 331] on div "AOG Maint Ostafyevo Owner Planned Maint Paris (Le Bourget) Planned Maint London…" at bounding box center [881, 316] width 1373 height 512
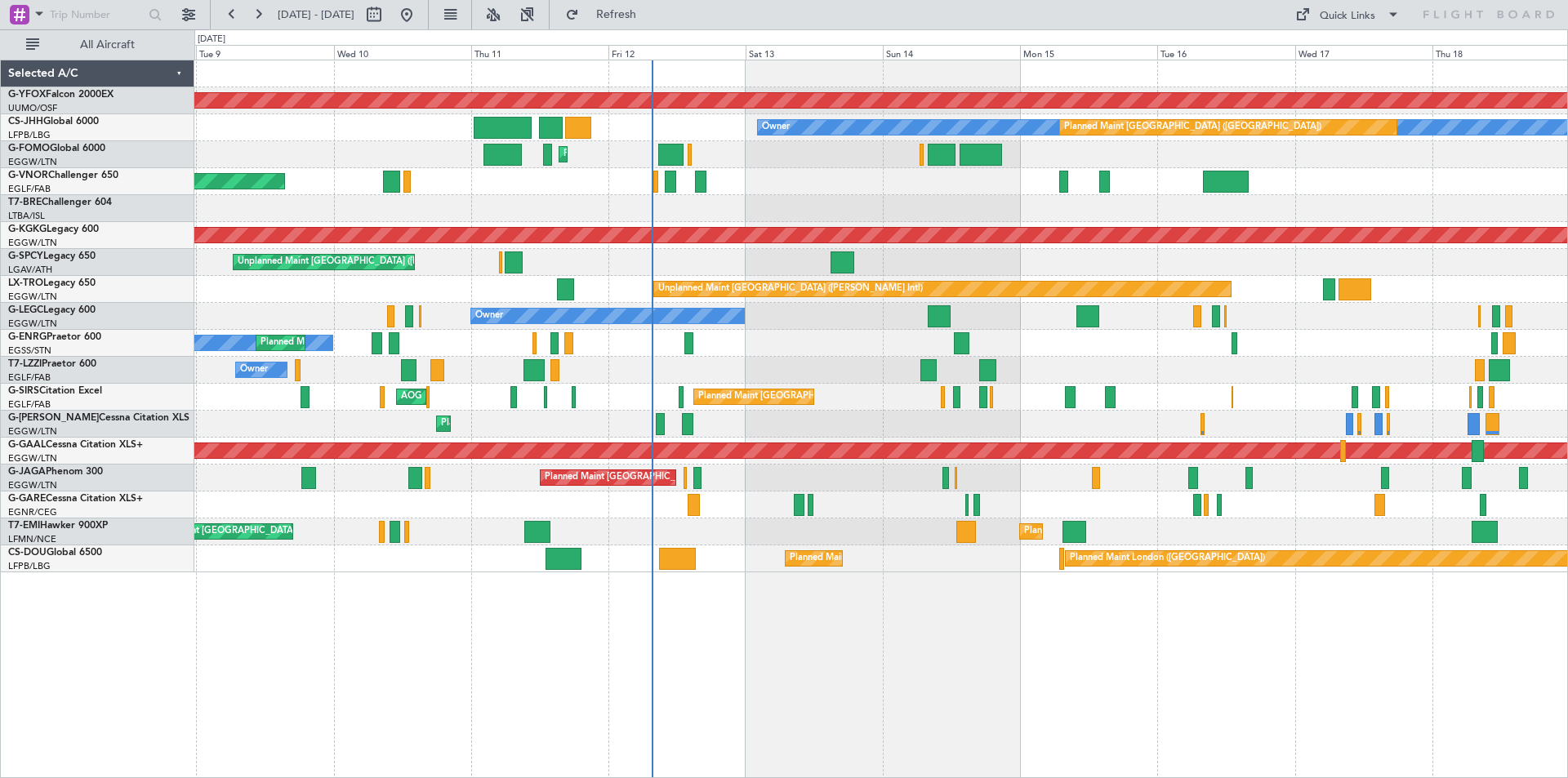
click at [1338, 318] on div "Planned Maint London (Luton) Owner" at bounding box center [881, 316] width 1373 height 27
click at [798, 322] on div "Planned Maint London (Luton) Owner" at bounding box center [881, 316] width 1373 height 27
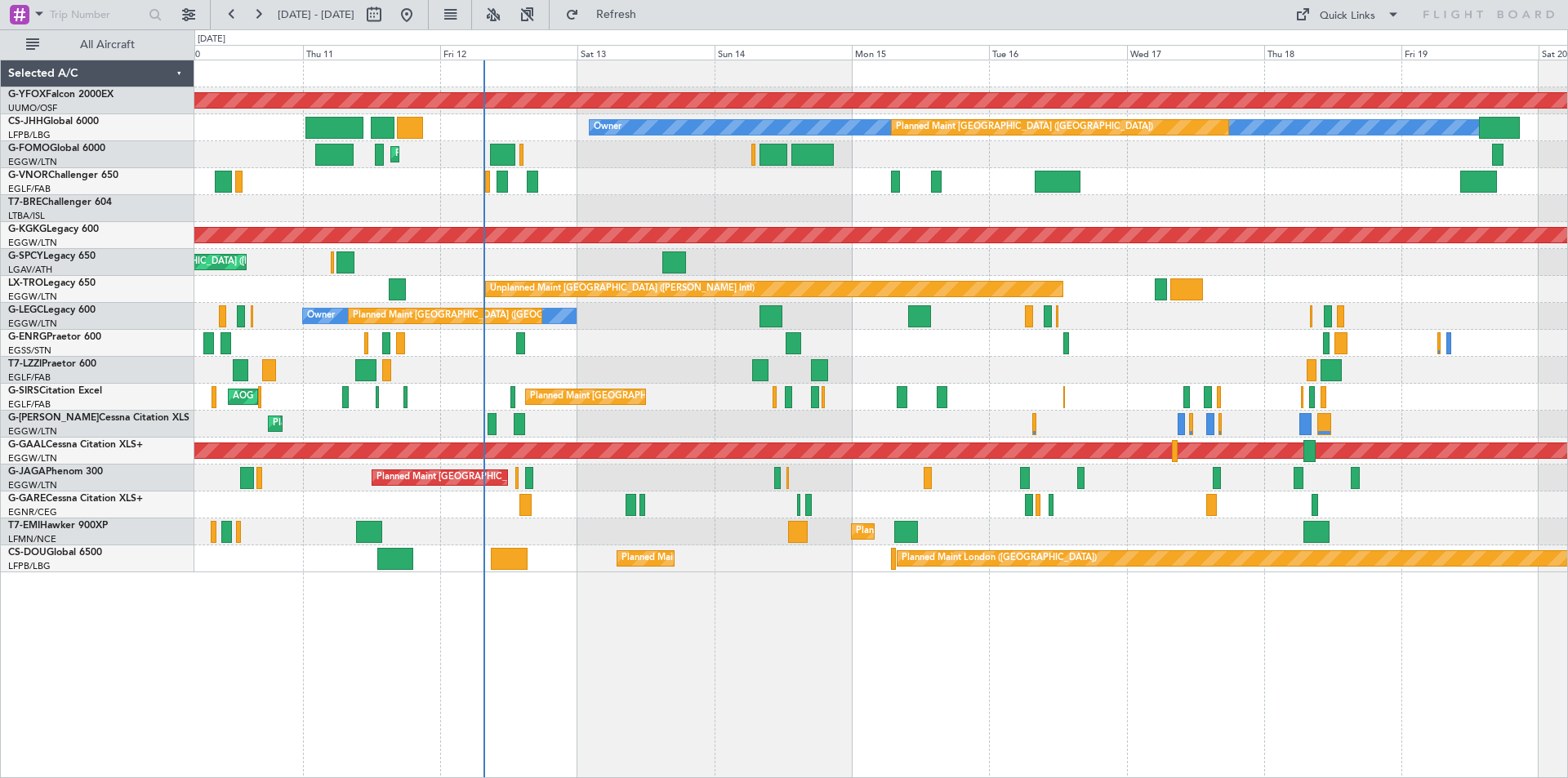
click at [1399, 350] on div "Planned Maint [GEOGRAPHIC_DATA] ([GEOGRAPHIC_DATA]) No Crew" at bounding box center [881, 343] width 1373 height 27
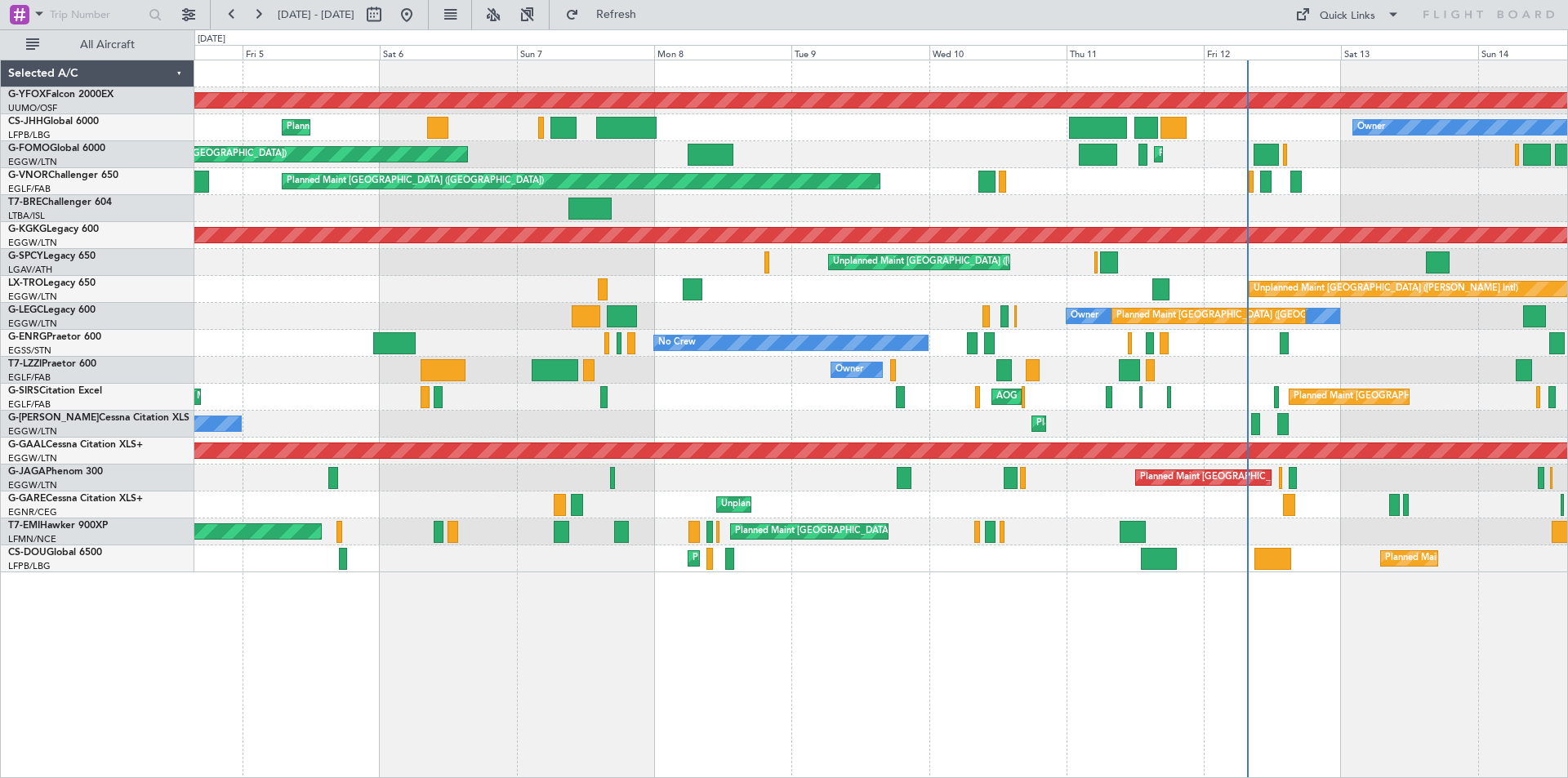
click at [1256, 368] on div "Owner" at bounding box center [881, 370] width 1373 height 27
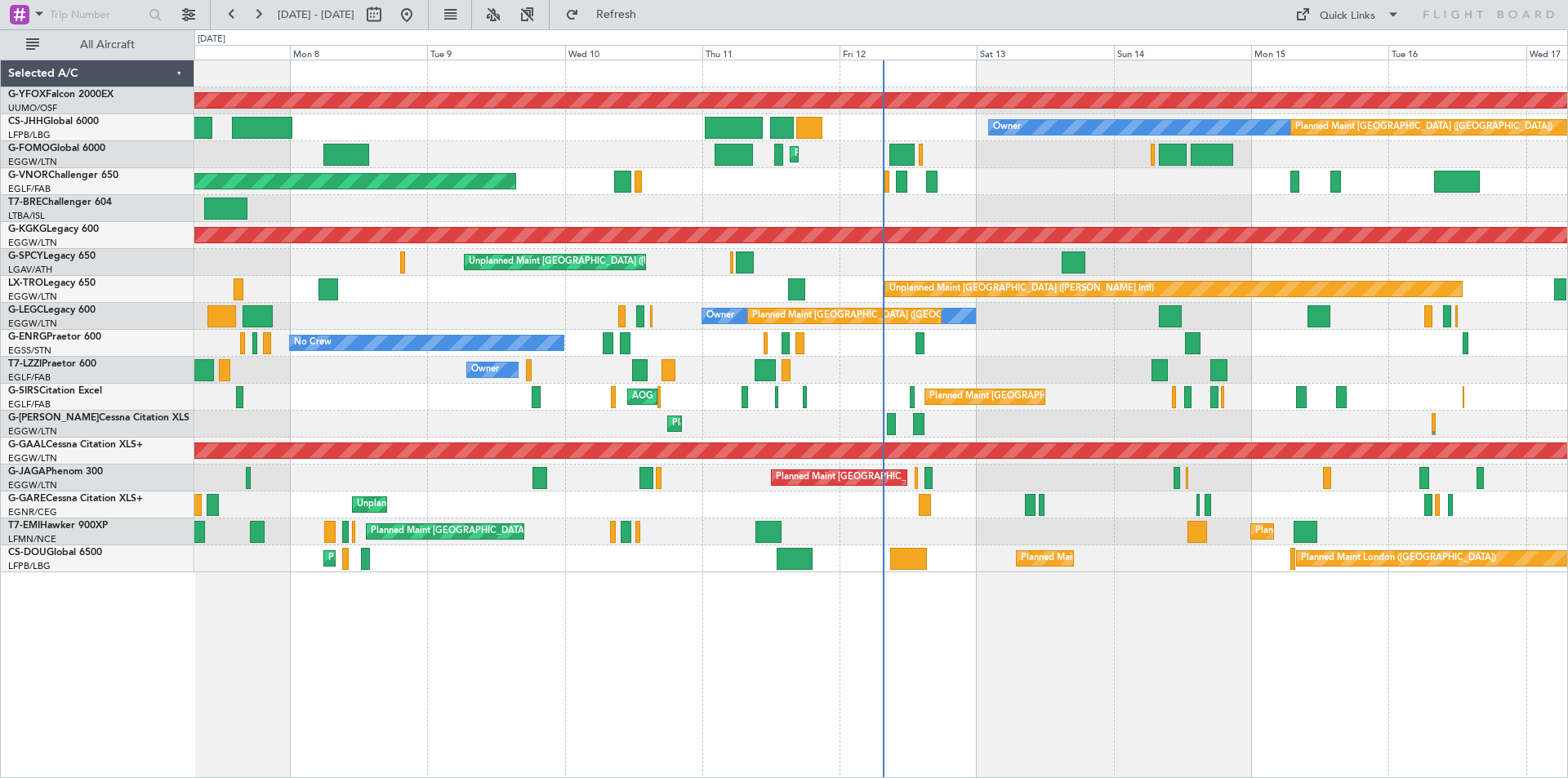
click at [557, 283] on div "Unplanned Maint [GEOGRAPHIC_DATA] ([PERSON_NAME] Intl)" at bounding box center [881, 289] width 1373 height 27
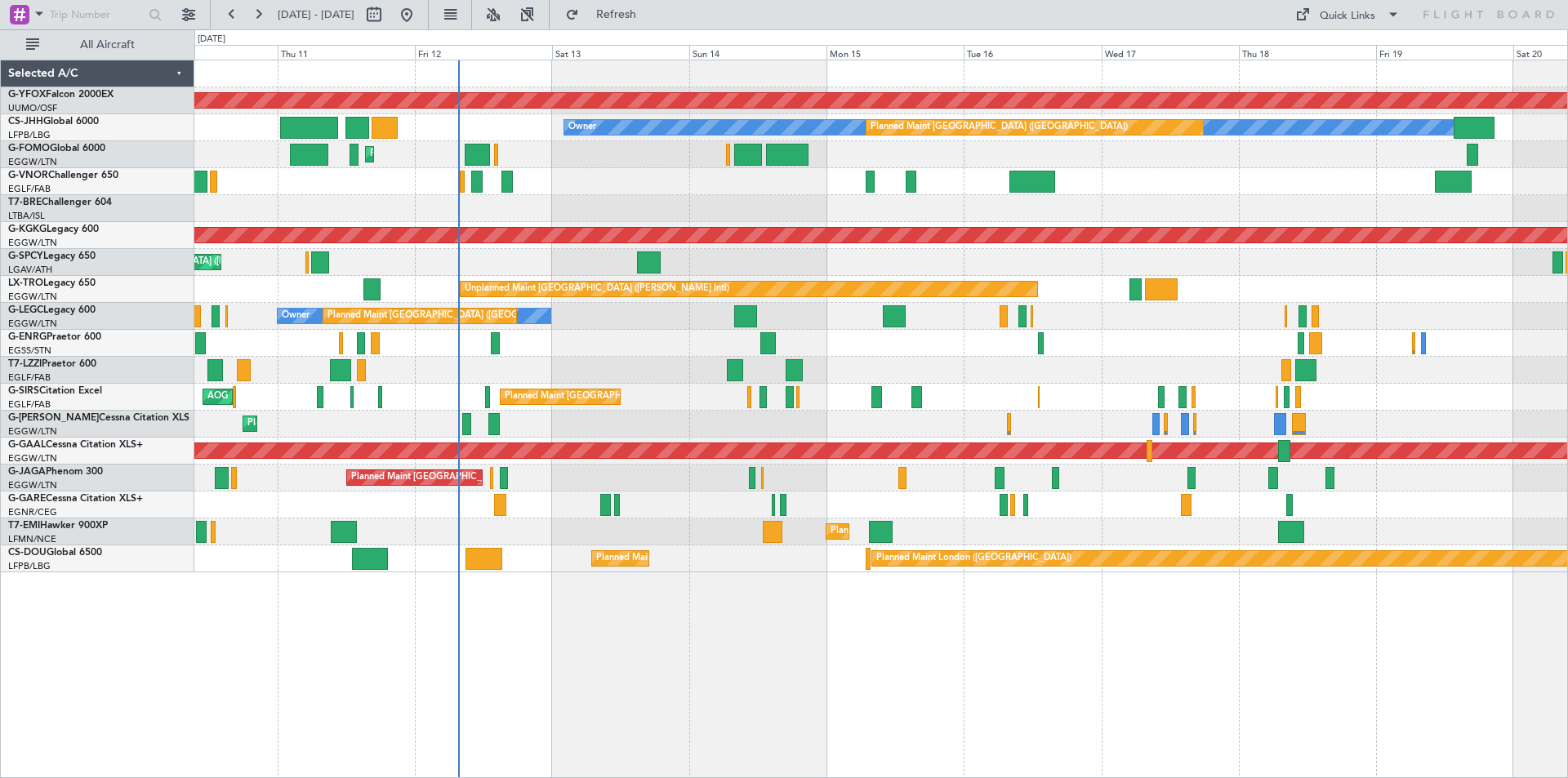
click at [632, 321] on div "AOG Maint Ostafyevo Owner Planned Maint Paris (Le Bourget) Planned Maint London…" at bounding box center [881, 316] width 1373 height 512
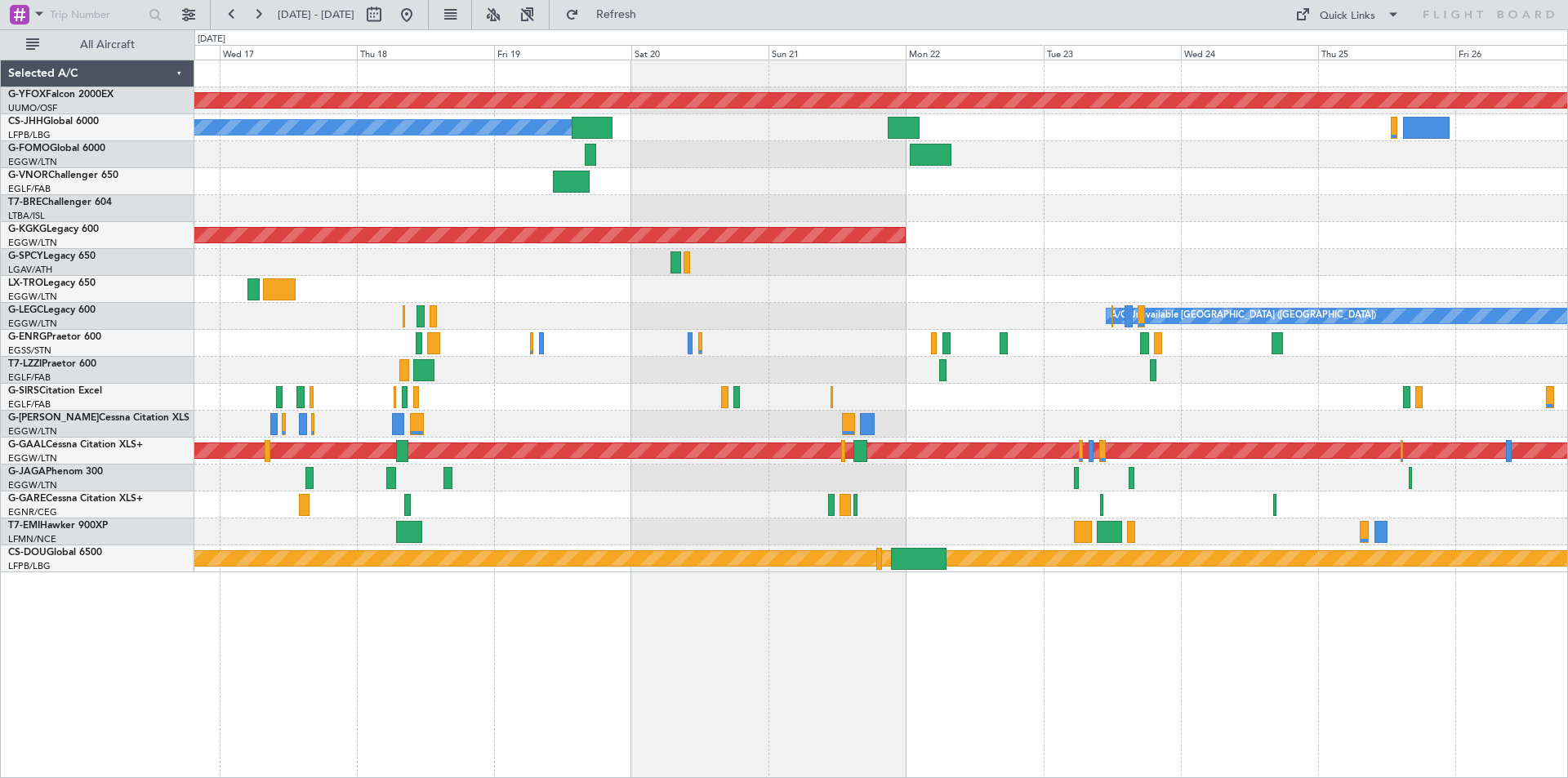
click at [404, 162] on div at bounding box center [881, 154] width 1373 height 27
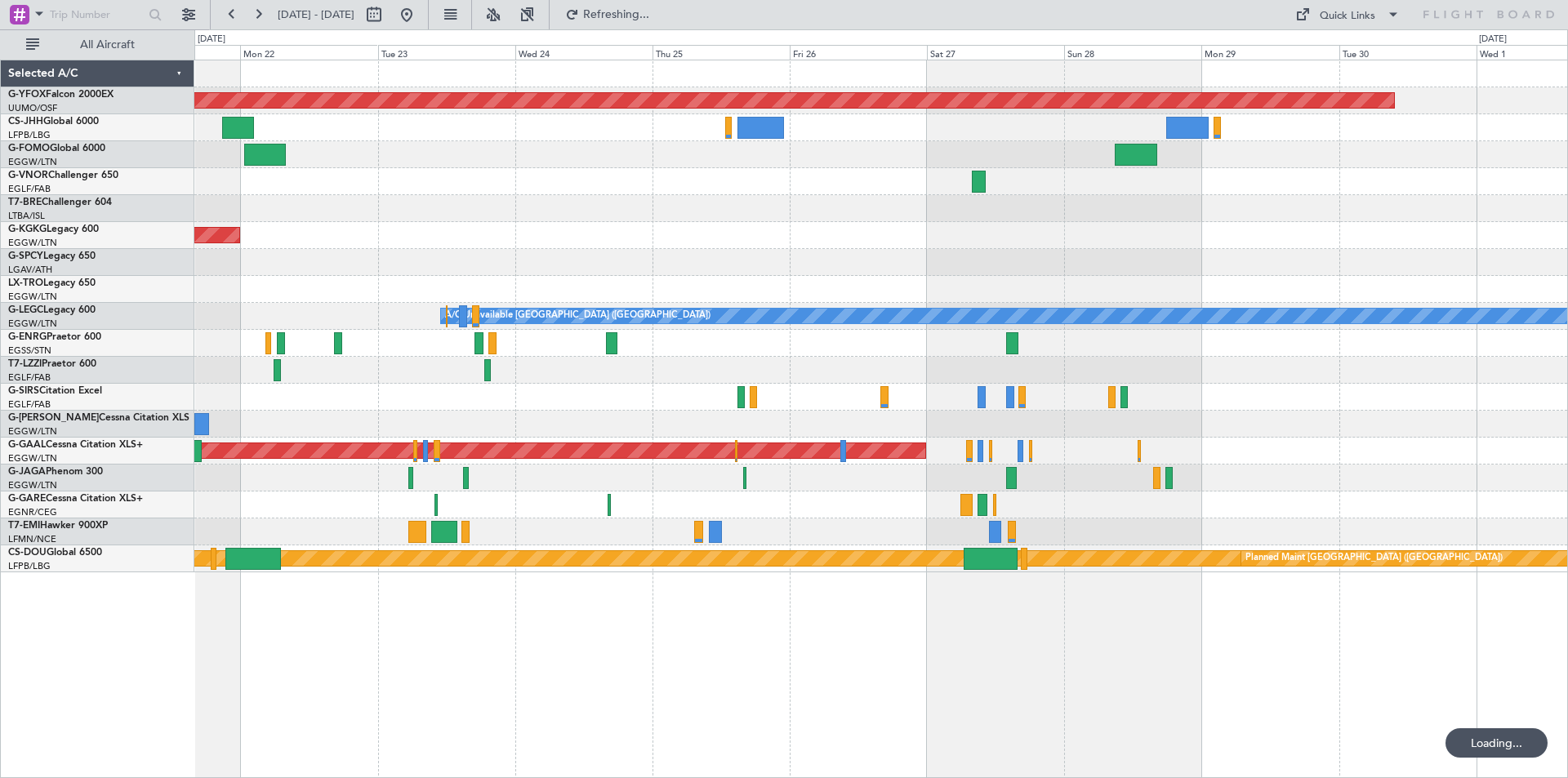
click at [784, 167] on div at bounding box center [881, 154] width 1373 height 27
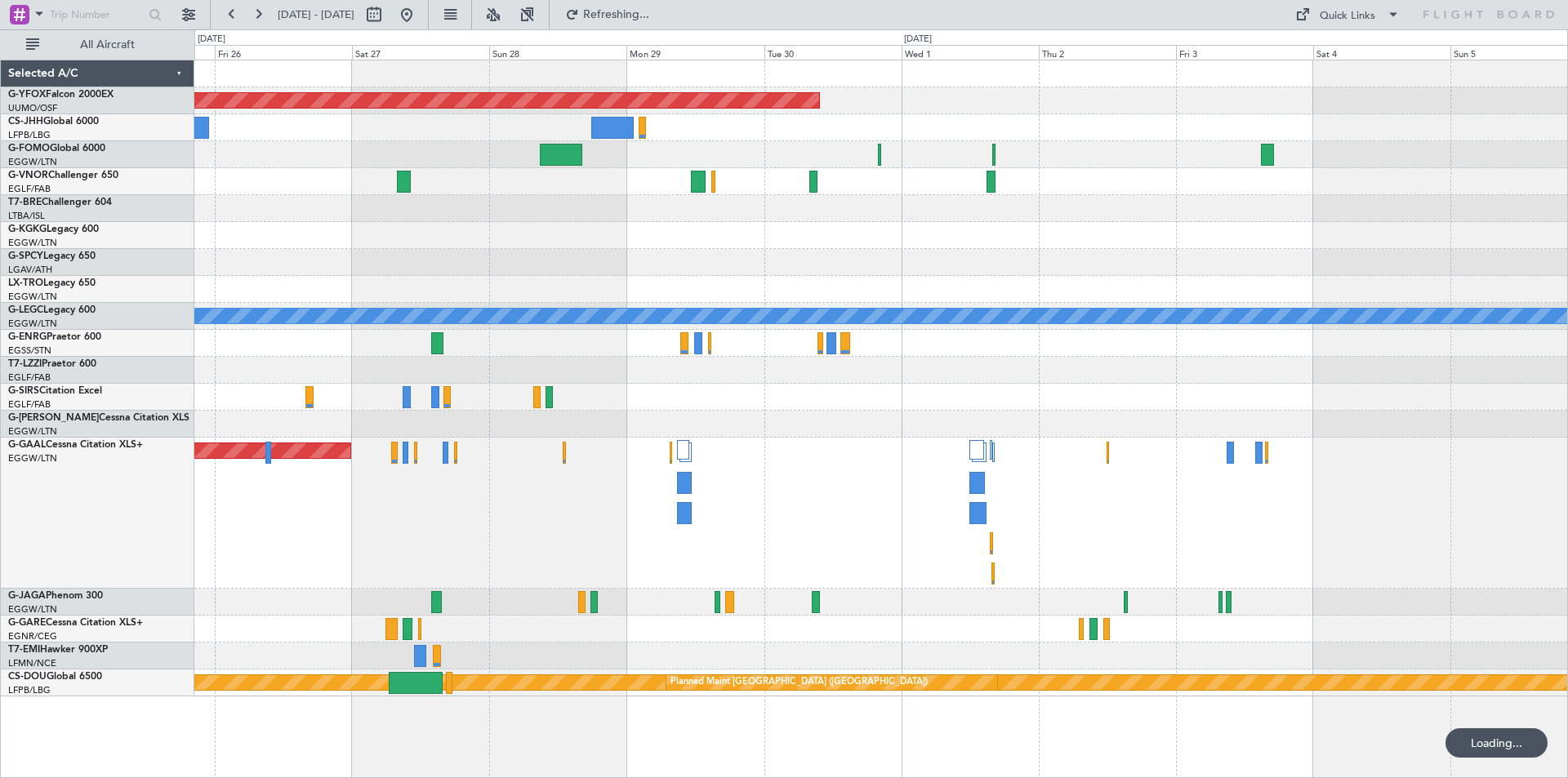
click at [310, 159] on div at bounding box center [881, 154] width 1373 height 27
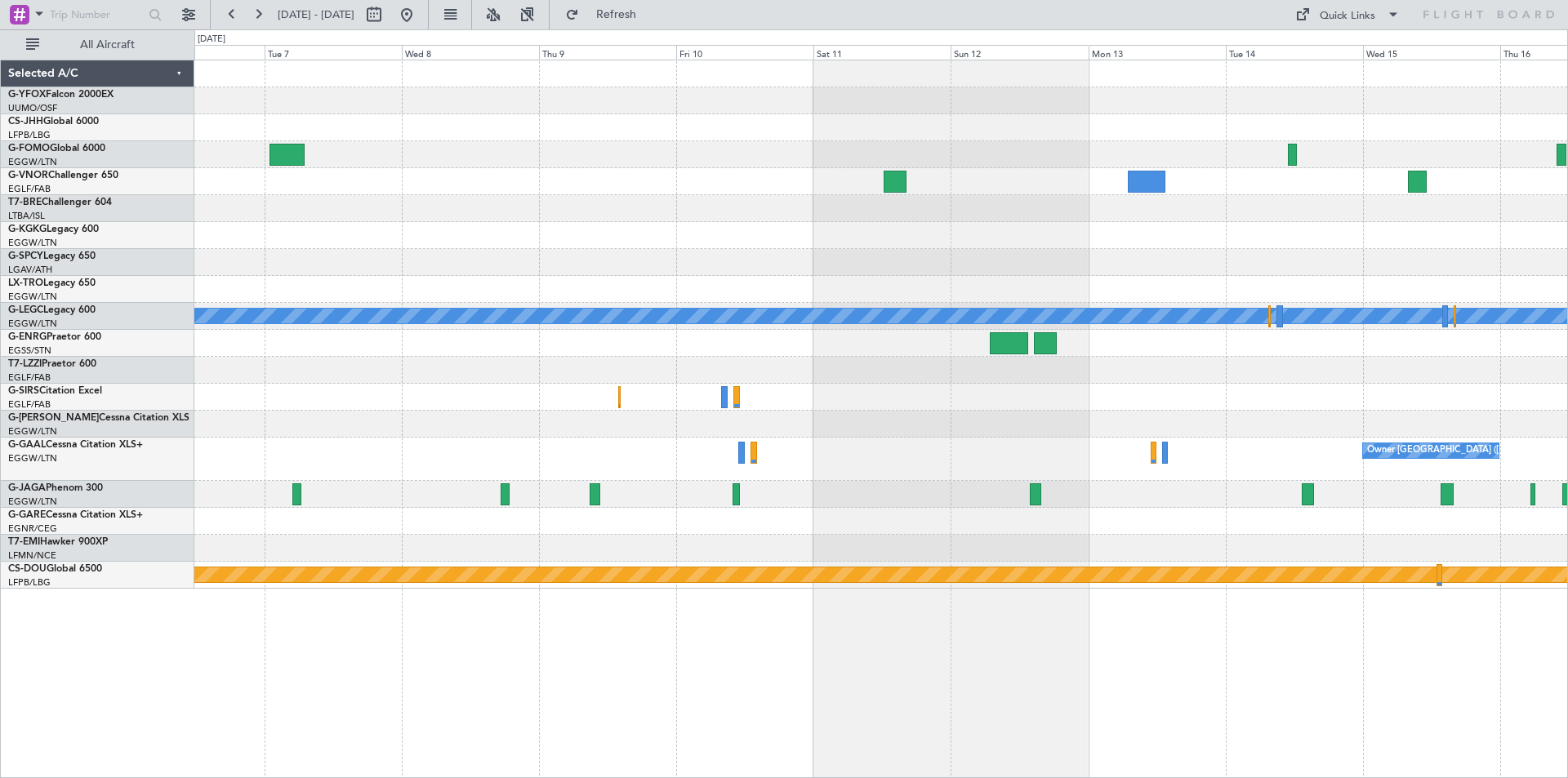
click at [715, 153] on div "A/C Unavailable London (Luton) Owner London (Luton) Planned Maint London (Biggi…" at bounding box center [881, 324] width 1373 height 529
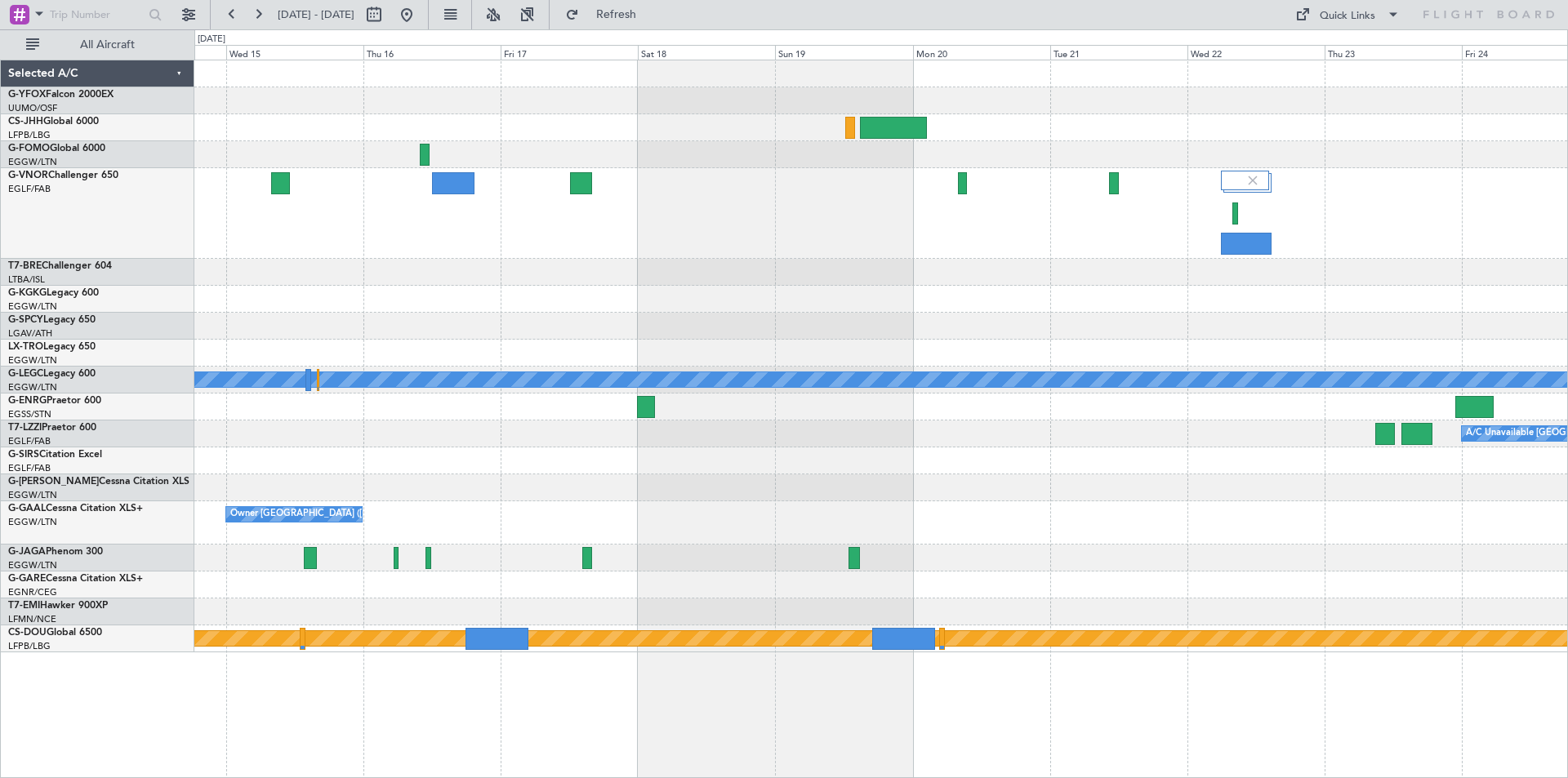
click at [345, 118] on div "A/C Unavailable London (Luton) A/C Unavailable London (Luton) Owner London (Lut…" at bounding box center [881, 356] width 1373 height 592
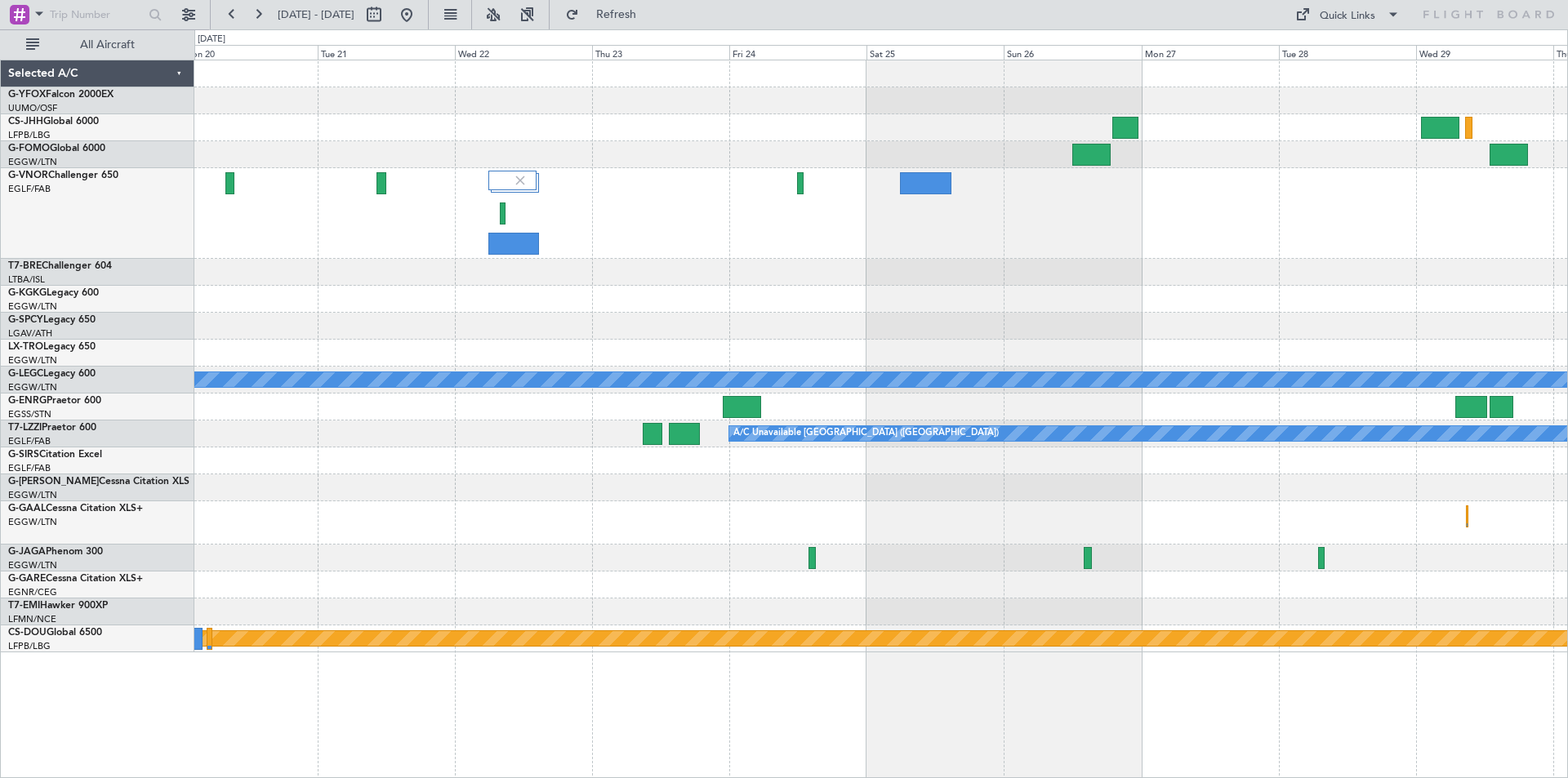
click at [545, 124] on div "A/C Unavailable London (Luton) A/C Unavailable London (Luton) Planned Maint Lon…" at bounding box center [881, 356] width 1373 height 592
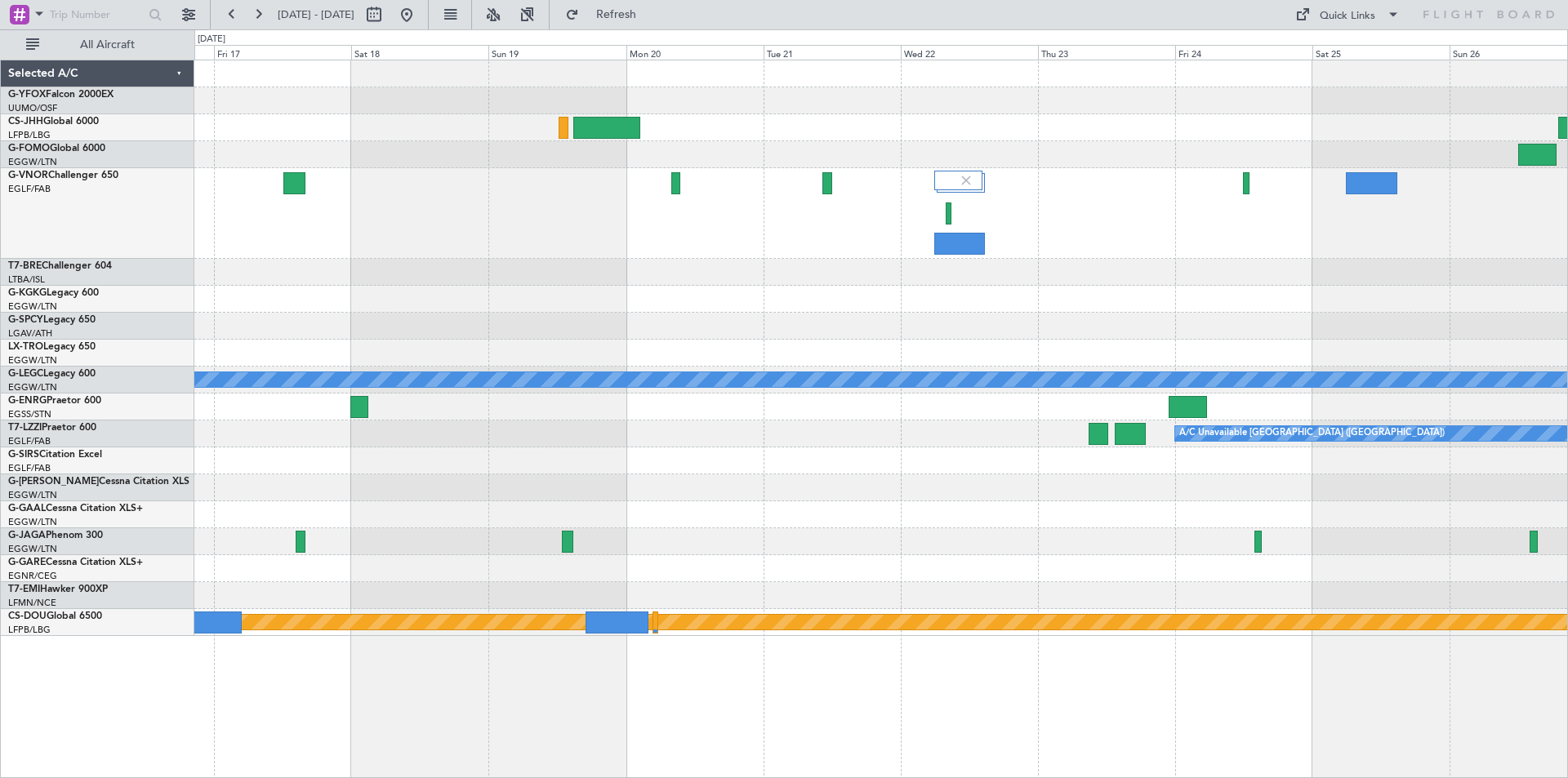
click at [787, 130] on div "A/C Unavailable London (Luton) A/C Unavailable London (Luton) Owner London (Lut…" at bounding box center [881, 348] width 1373 height 575
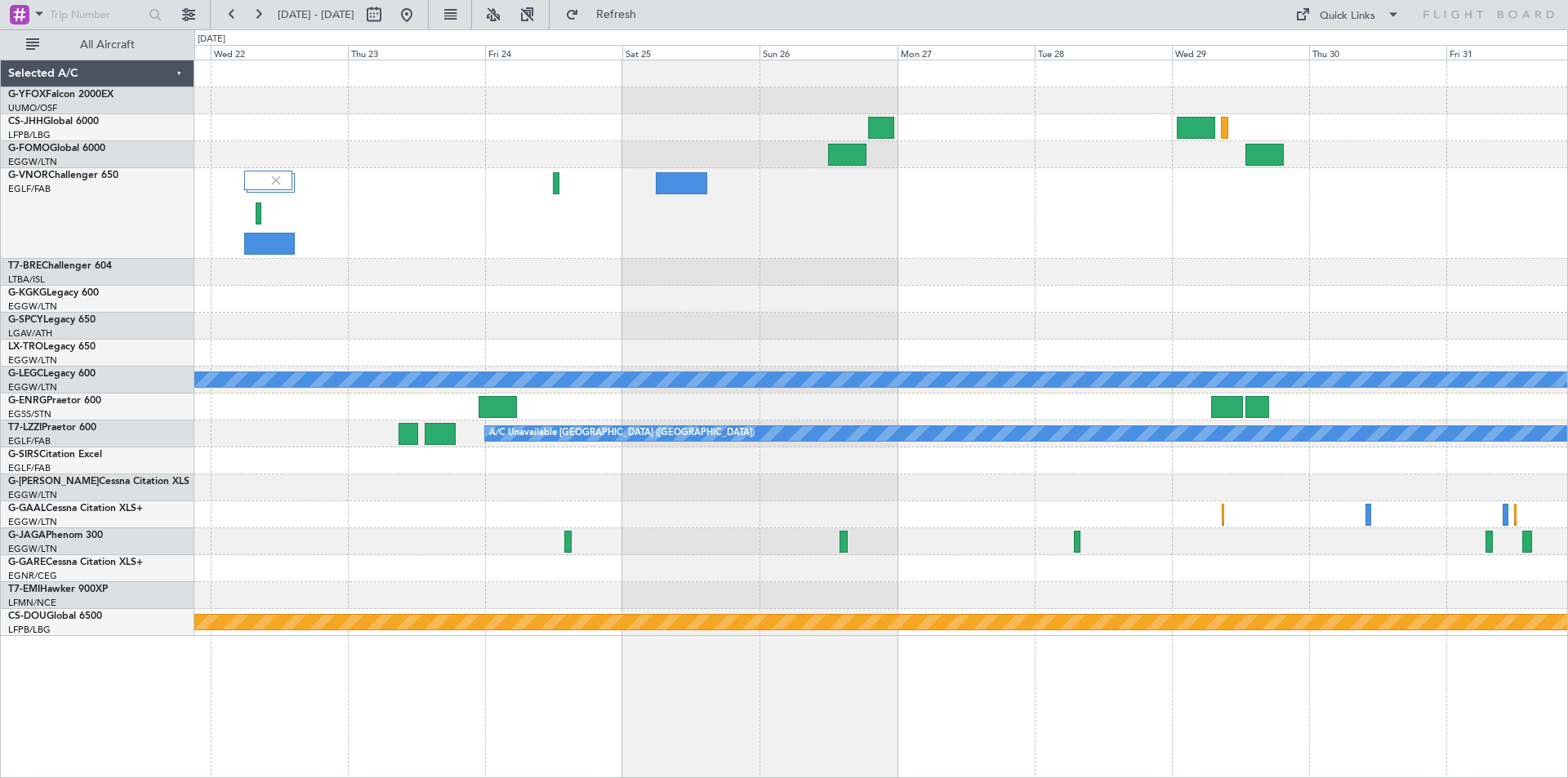
click at [331, 134] on div at bounding box center [881, 128] width 1373 height 27
click at [420, 20] on button at bounding box center [406, 15] width 26 height 26
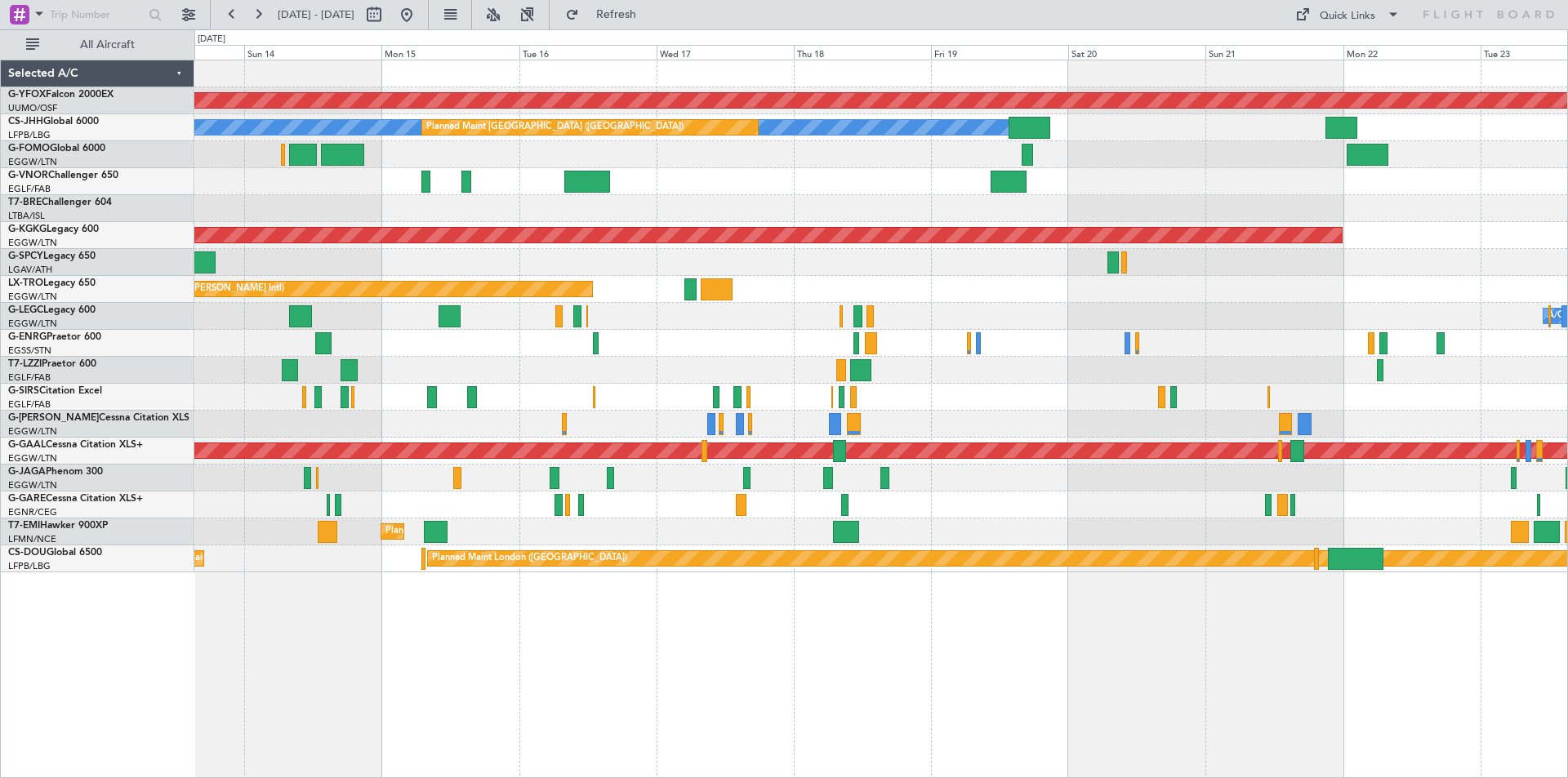
click at [322, 200] on div "AOG Maint Ostafyevo Owner Planned Maint Paris (Le Bourget) Planned Maint London…" at bounding box center [881, 316] width 1373 height 512
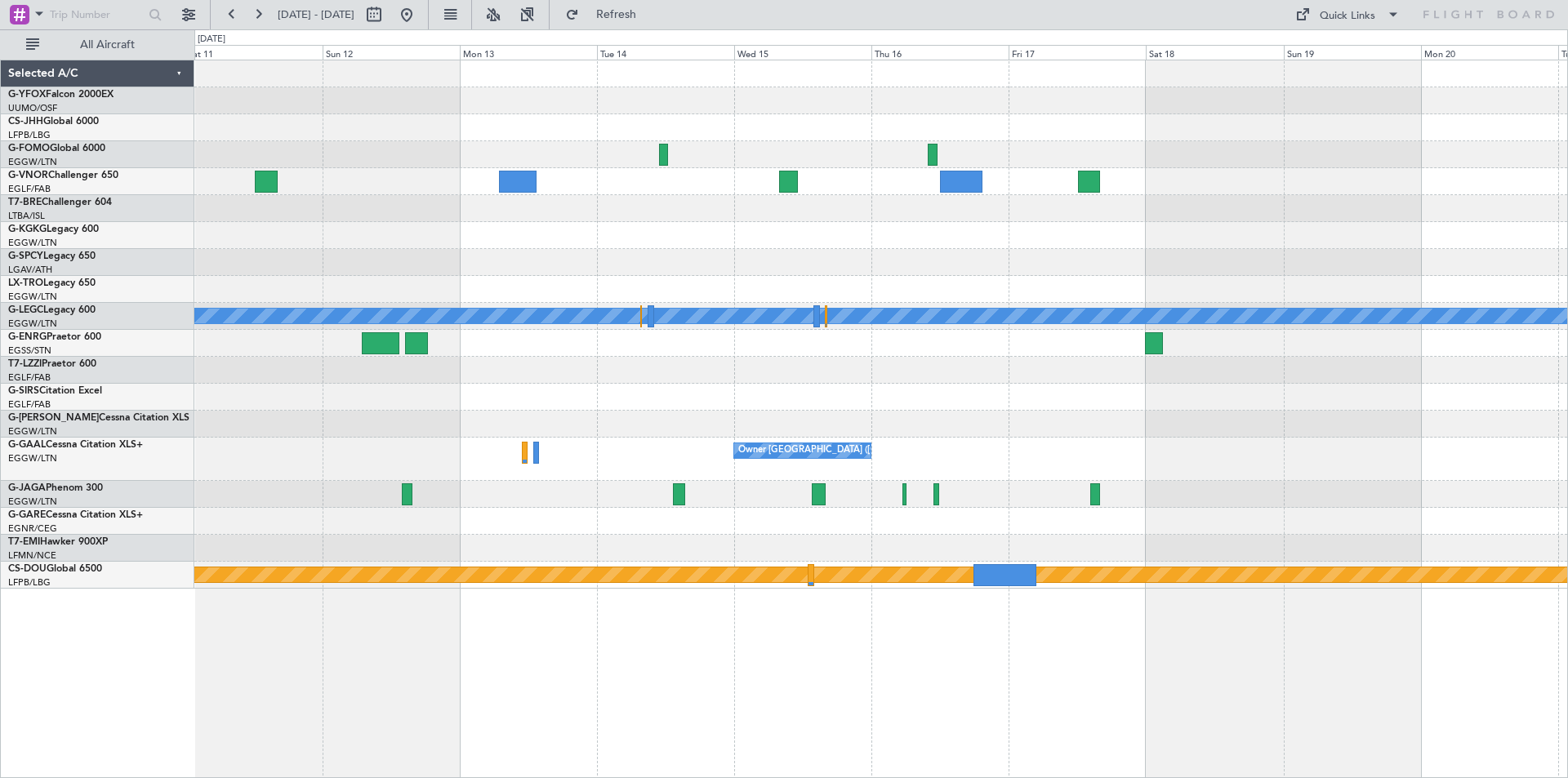
click at [231, 138] on div "A/C Unavailable London (Luton) Owner London (Luton) Planned Maint London (Biggi…" at bounding box center [881, 324] width 1373 height 529
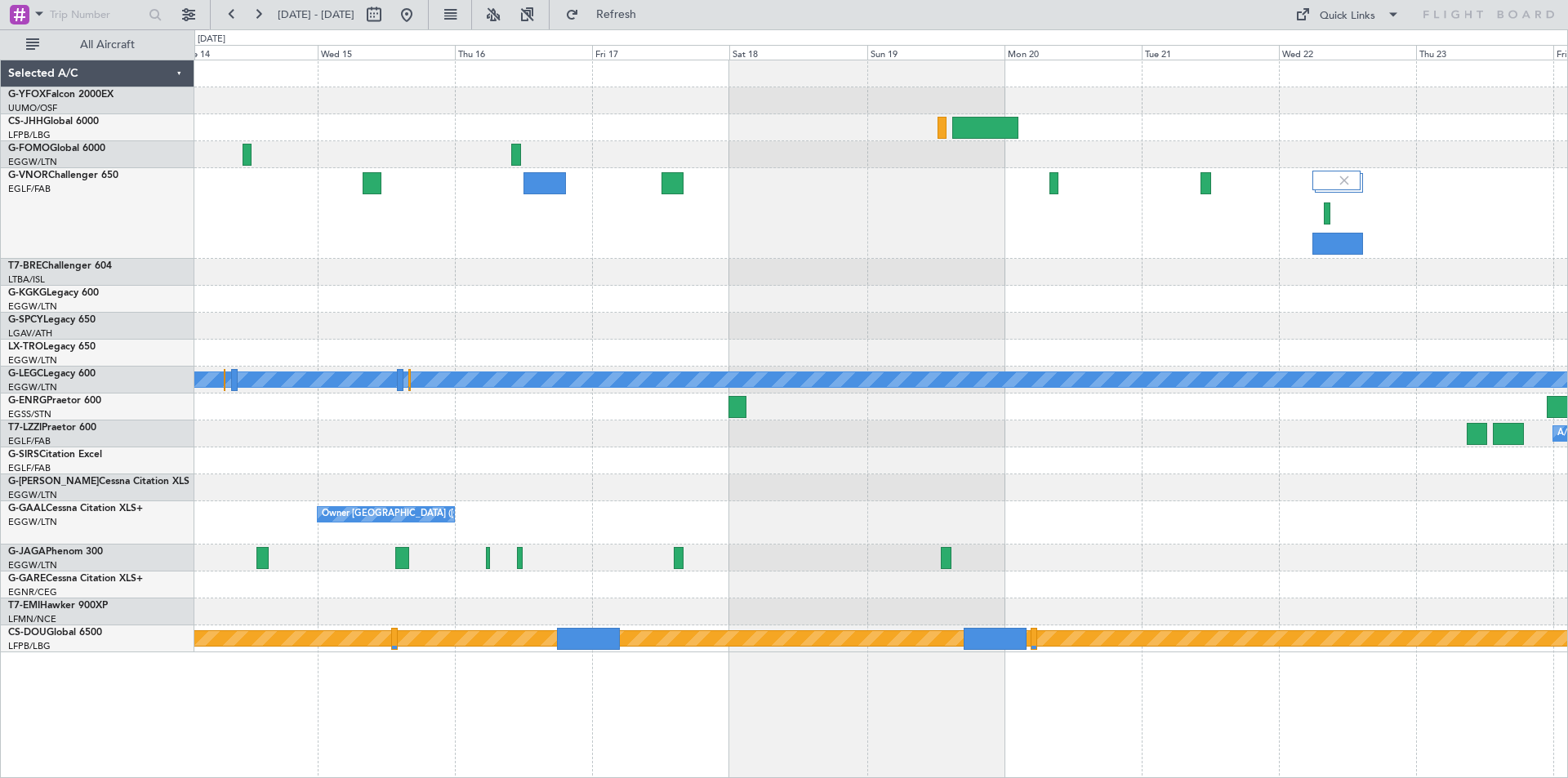
click at [731, 200] on div "A/C Unavailable London (Luton) A/C Unavailable London (Luton) Owner London (Lut…" at bounding box center [881, 356] width 1373 height 592
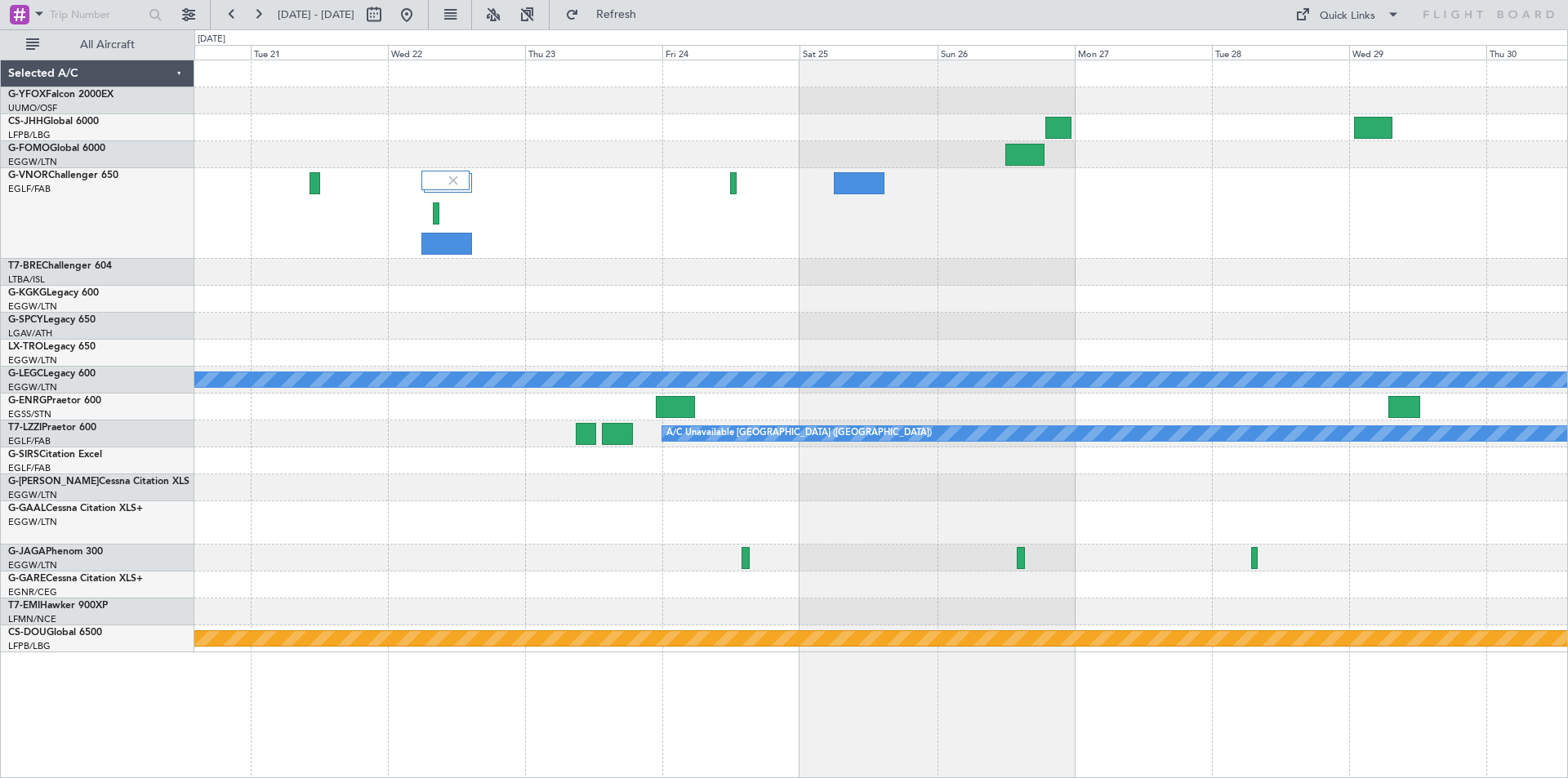
click at [379, 153] on div "A/C Unavailable London (Luton) A/C Unavailable London (Luton) Planned Maint Lon…" at bounding box center [881, 356] width 1373 height 592
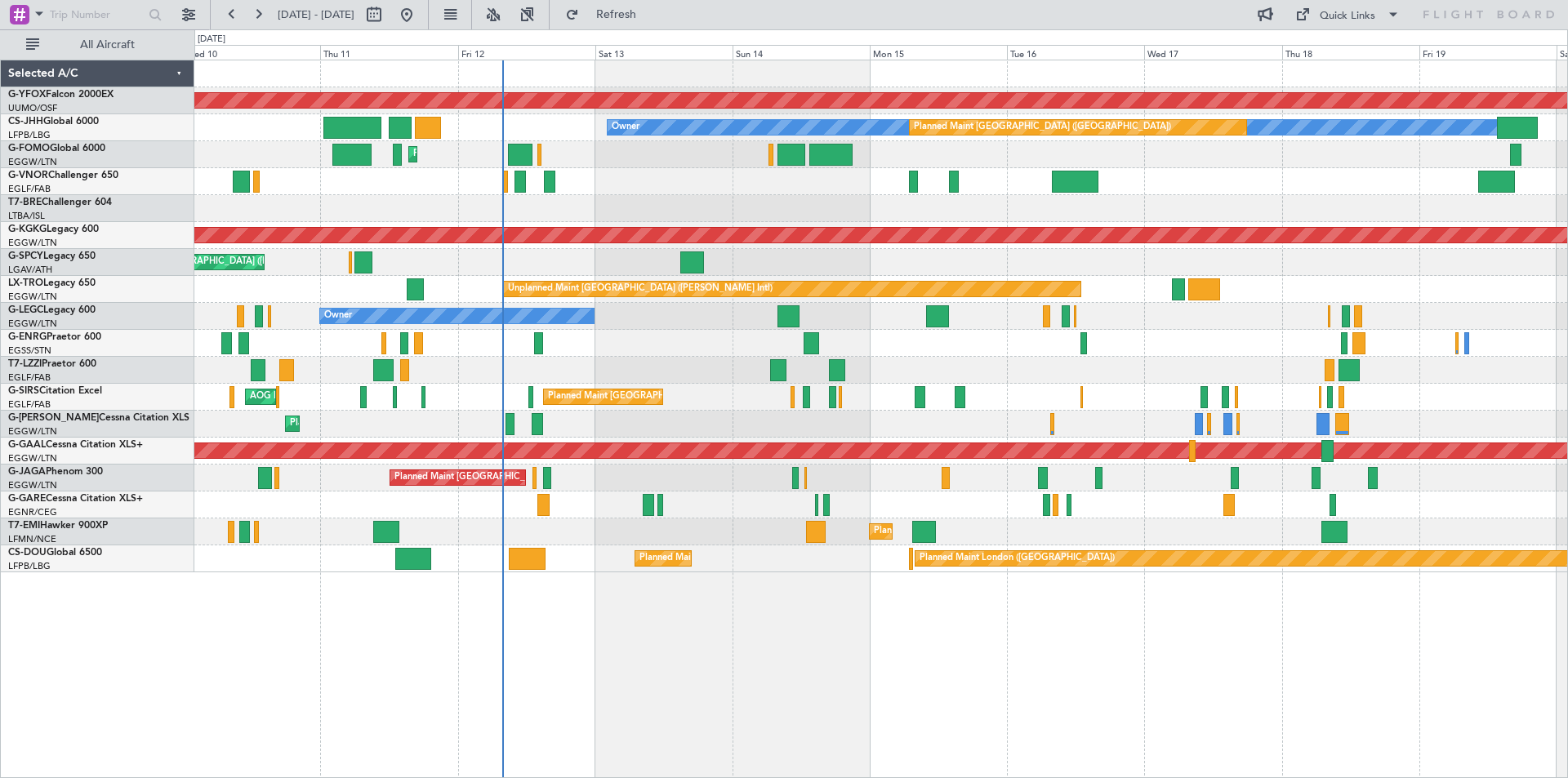
click at [751, 352] on div "Planned Maint [GEOGRAPHIC_DATA] ([GEOGRAPHIC_DATA]) No Crew" at bounding box center [881, 343] width 1373 height 27
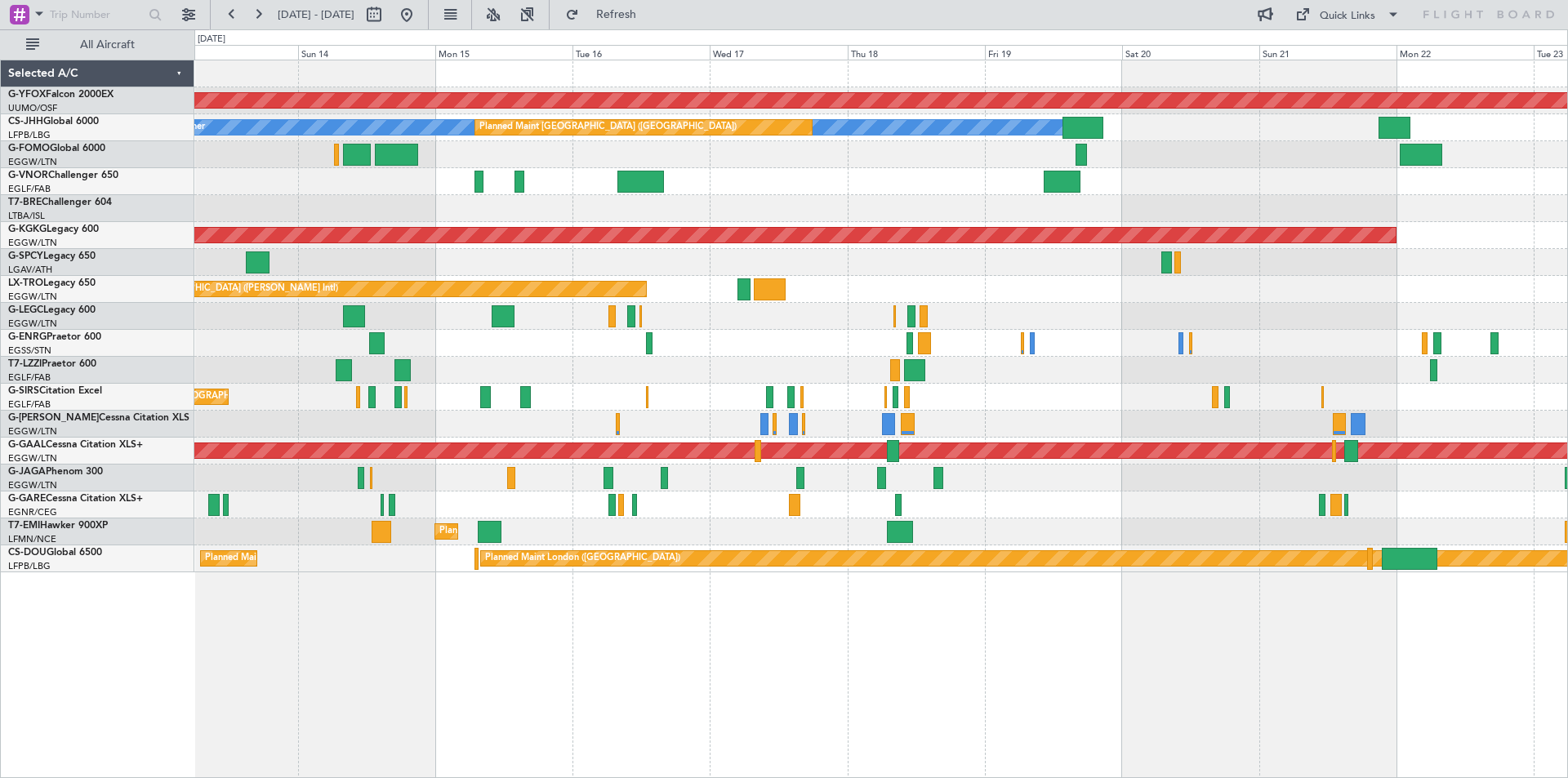
click at [625, 342] on div "AOG Maint Ostafyevo Owner Planned Maint [GEOGRAPHIC_DATA] ([GEOGRAPHIC_DATA]) P…" at bounding box center [881, 316] width 1373 height 512
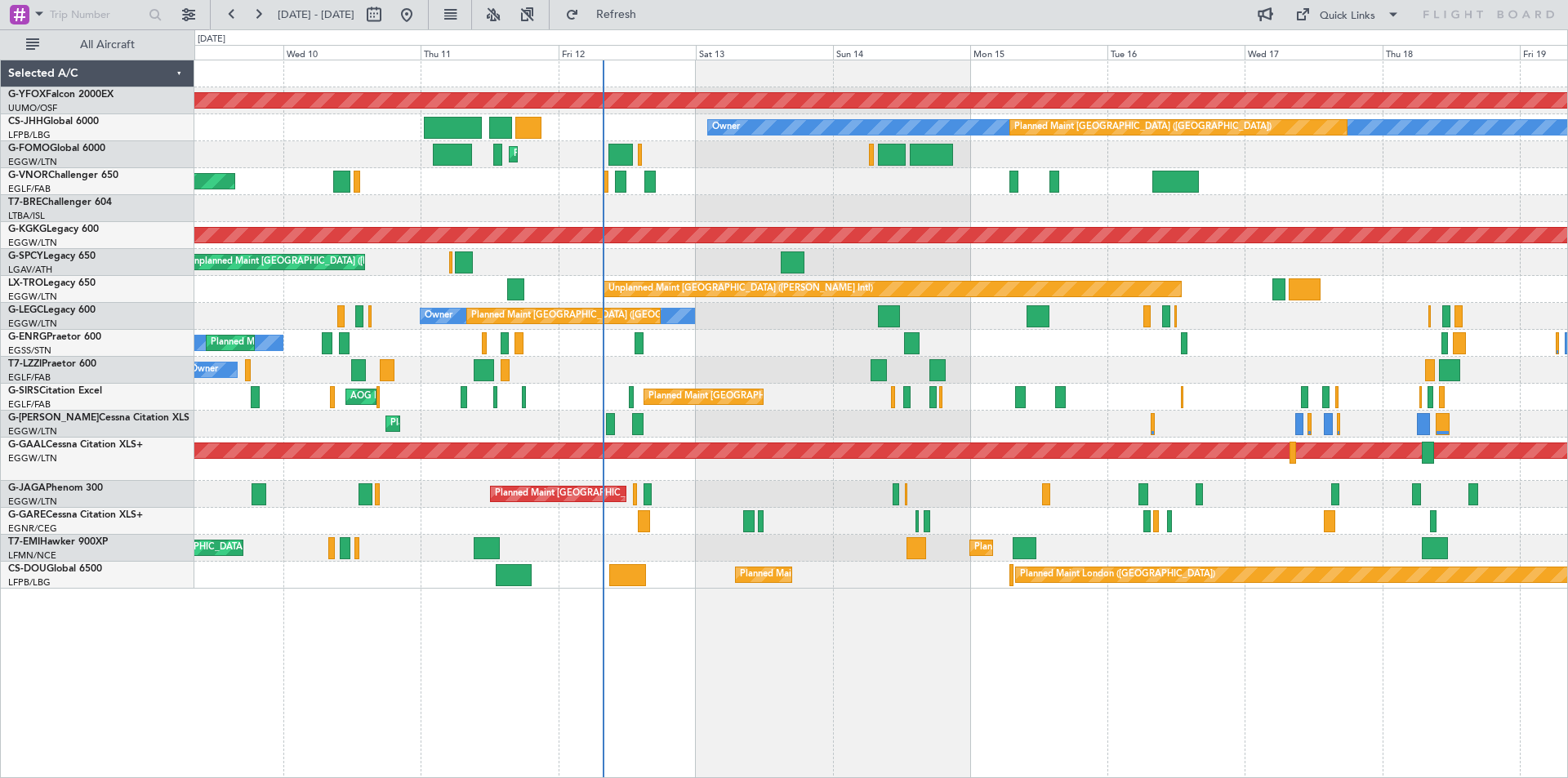
click at [1150, 341] on div "No Crew Planned Maint [GEOGRAPHIC_DATA] ([GEOGRAPHIC_DATA])" at bounding box center [881, 343] width 1373 height 27
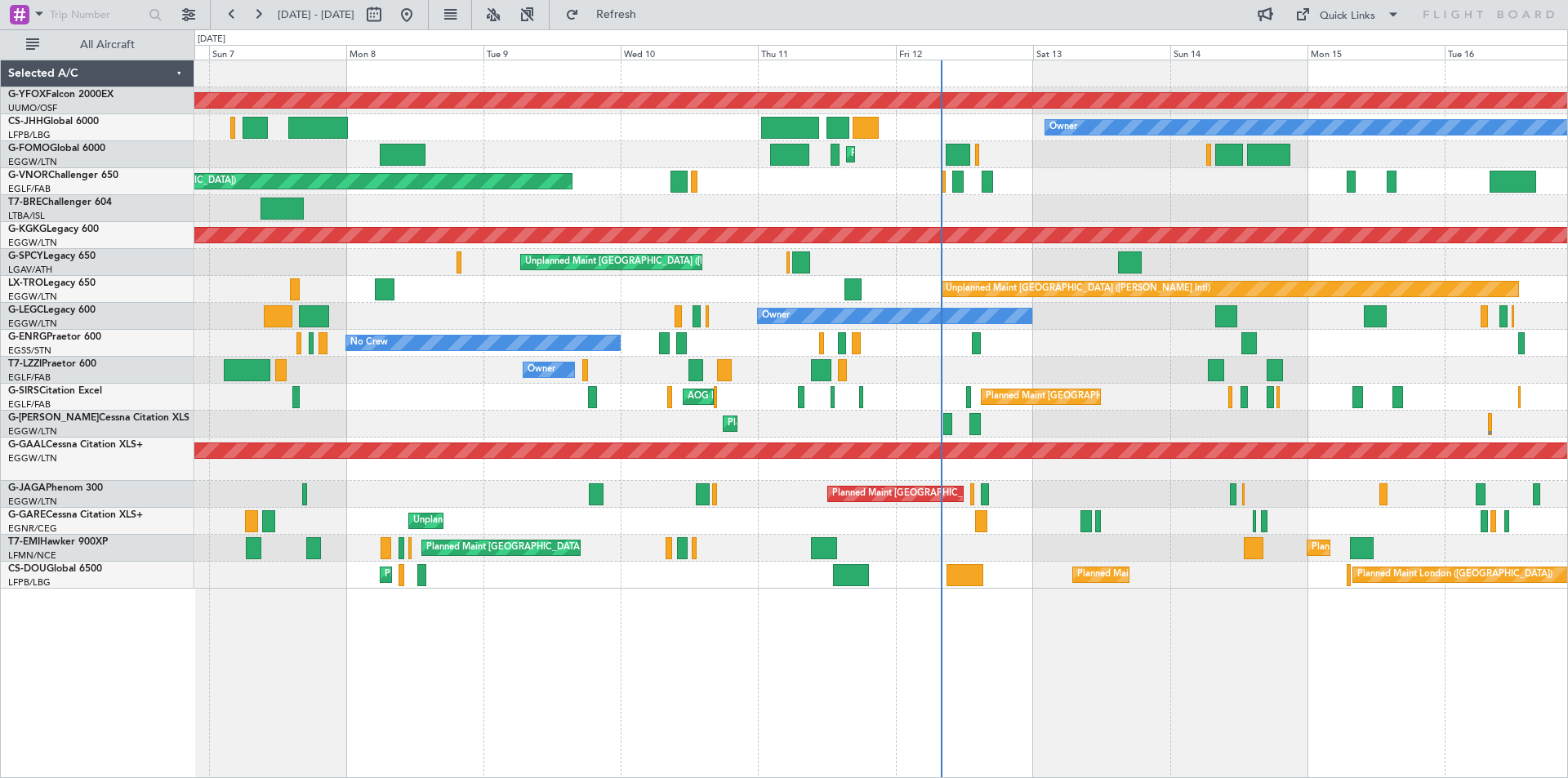
click at [1022, 368] on div "AOG Maint Ostafyevo Planned Maint [GEOGRAPHIC_DATA] ([GEOGRAPHIC_DATA]) Owner P…" at bounding box center [881, 324] width 1373 height 529
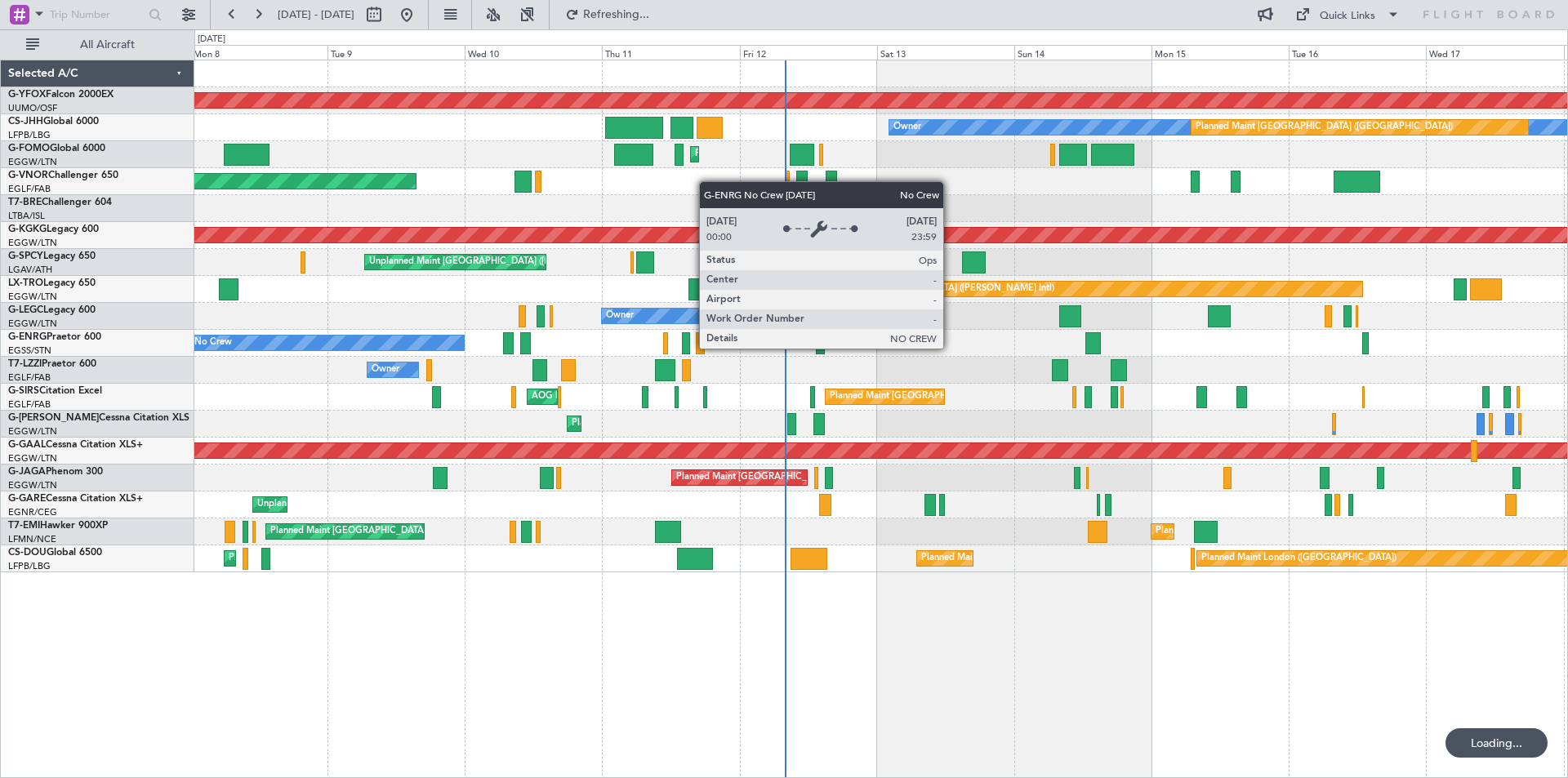
click at [212, 350] on div "No Crew" at bounding box center [327, 343] width 274 height 15
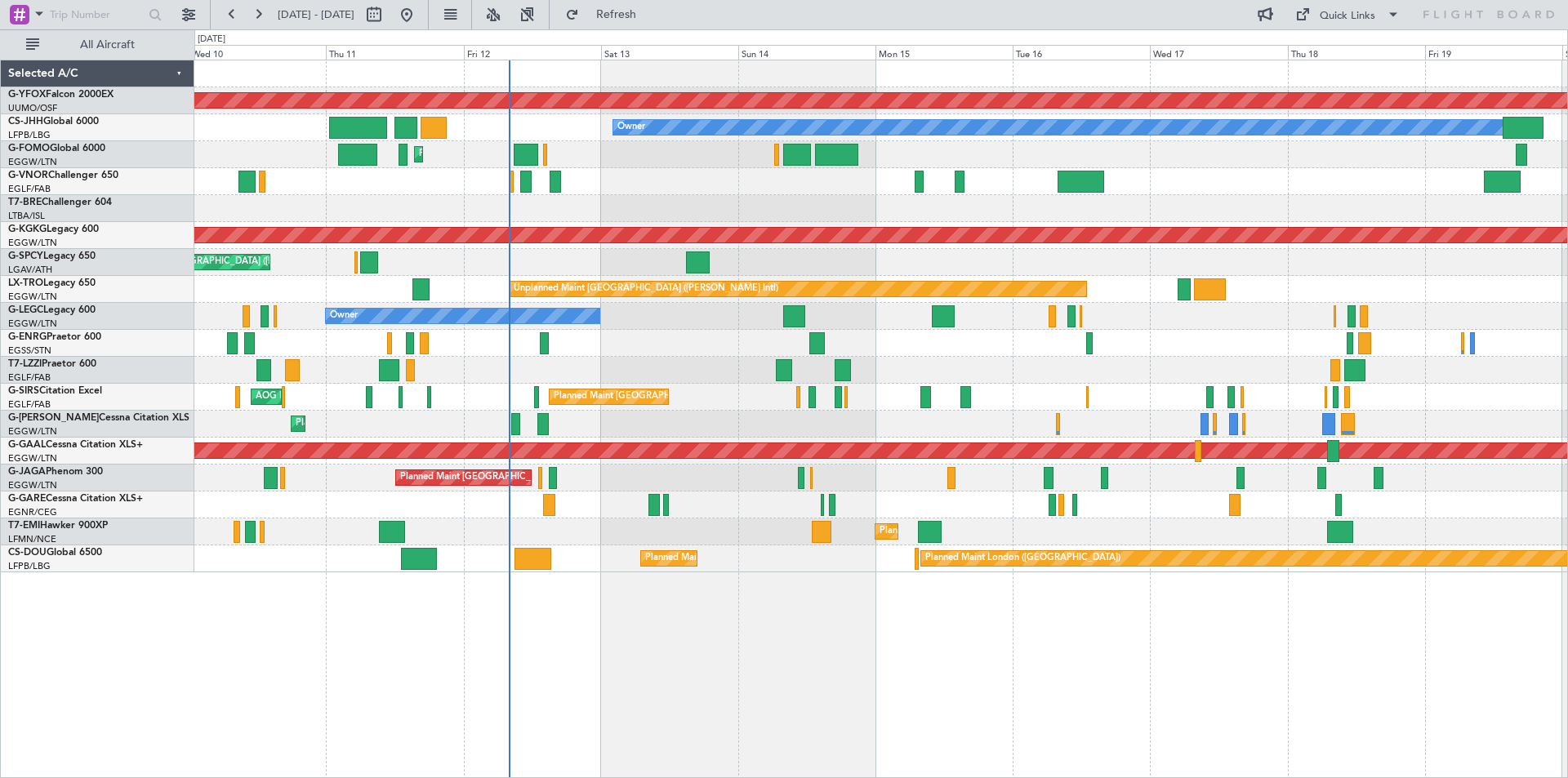
click at [787, 355] on div "Planned Maint [GEOGRAPHIC_DATA] ([GEOGRAPHIC_DATA]) No Crew" at bounding box center [881, 343] width 1373 height 27
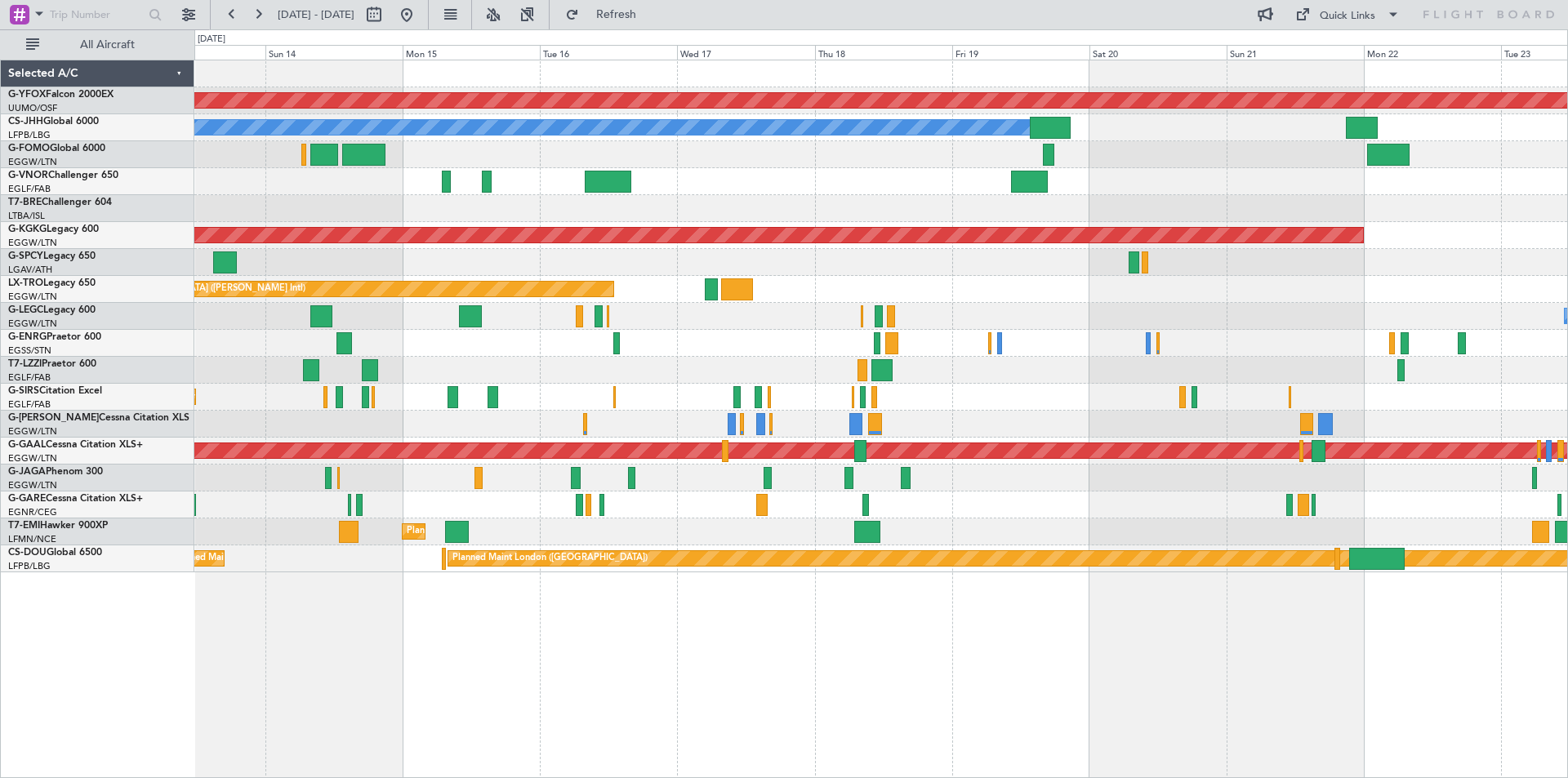
click at [702, 346] on div at bounding box center [881, 343] width 1373 height 27
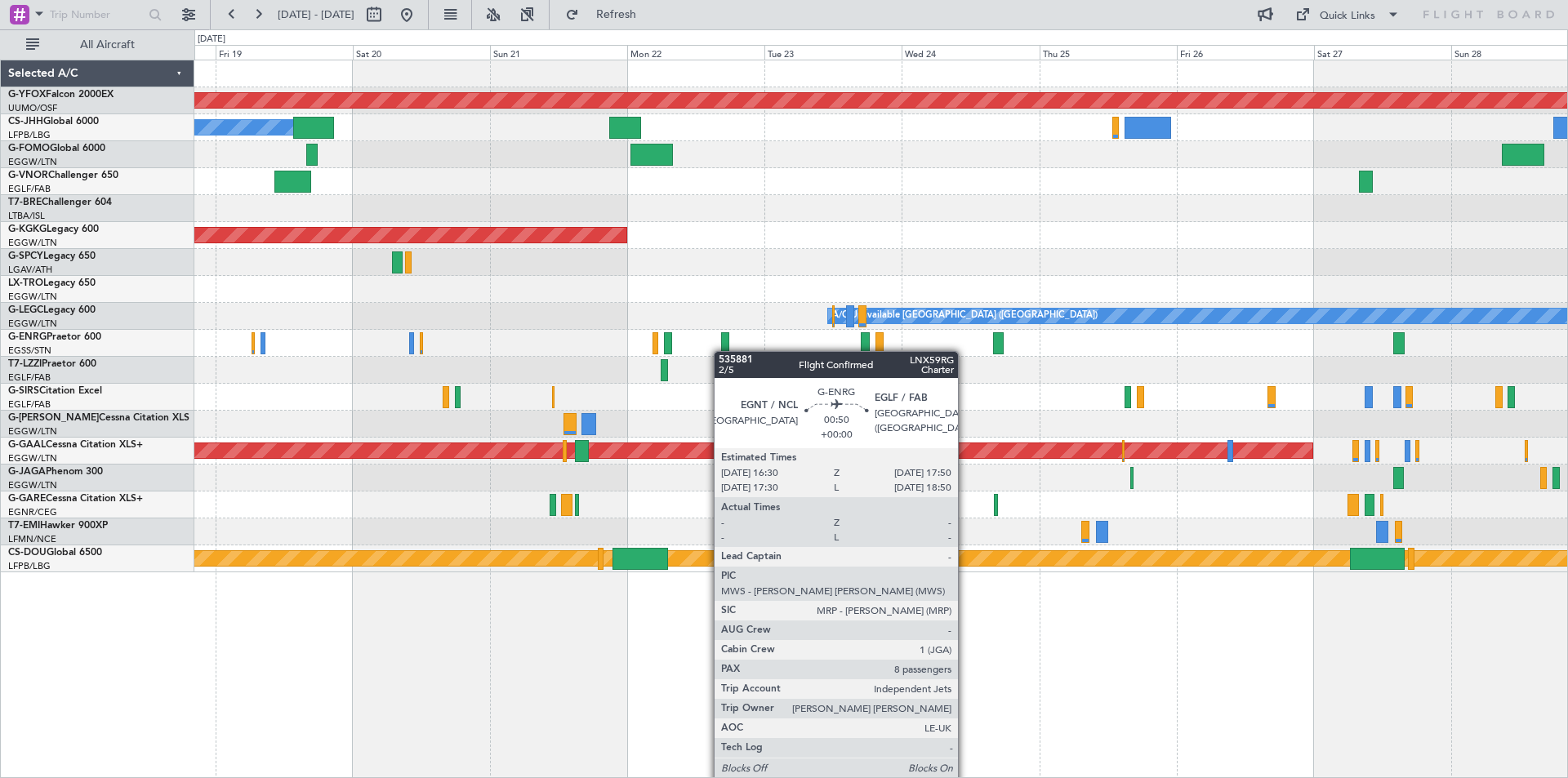
click at [722, 351] on div at bounding box center [726, 343] width 8 height 22
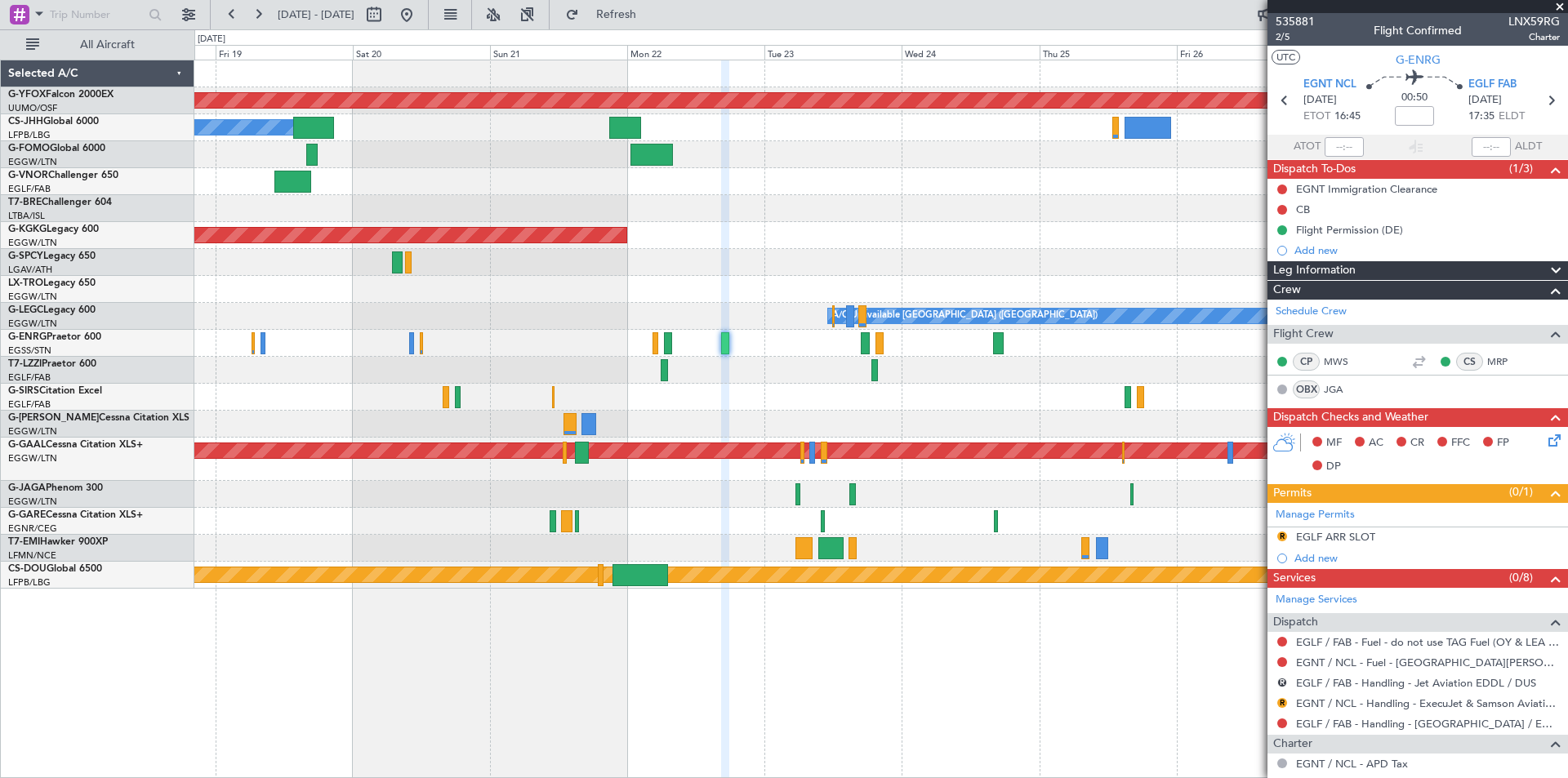
click at [1561, 12] on span at bounding box center [1560, 7] width 17 height 15
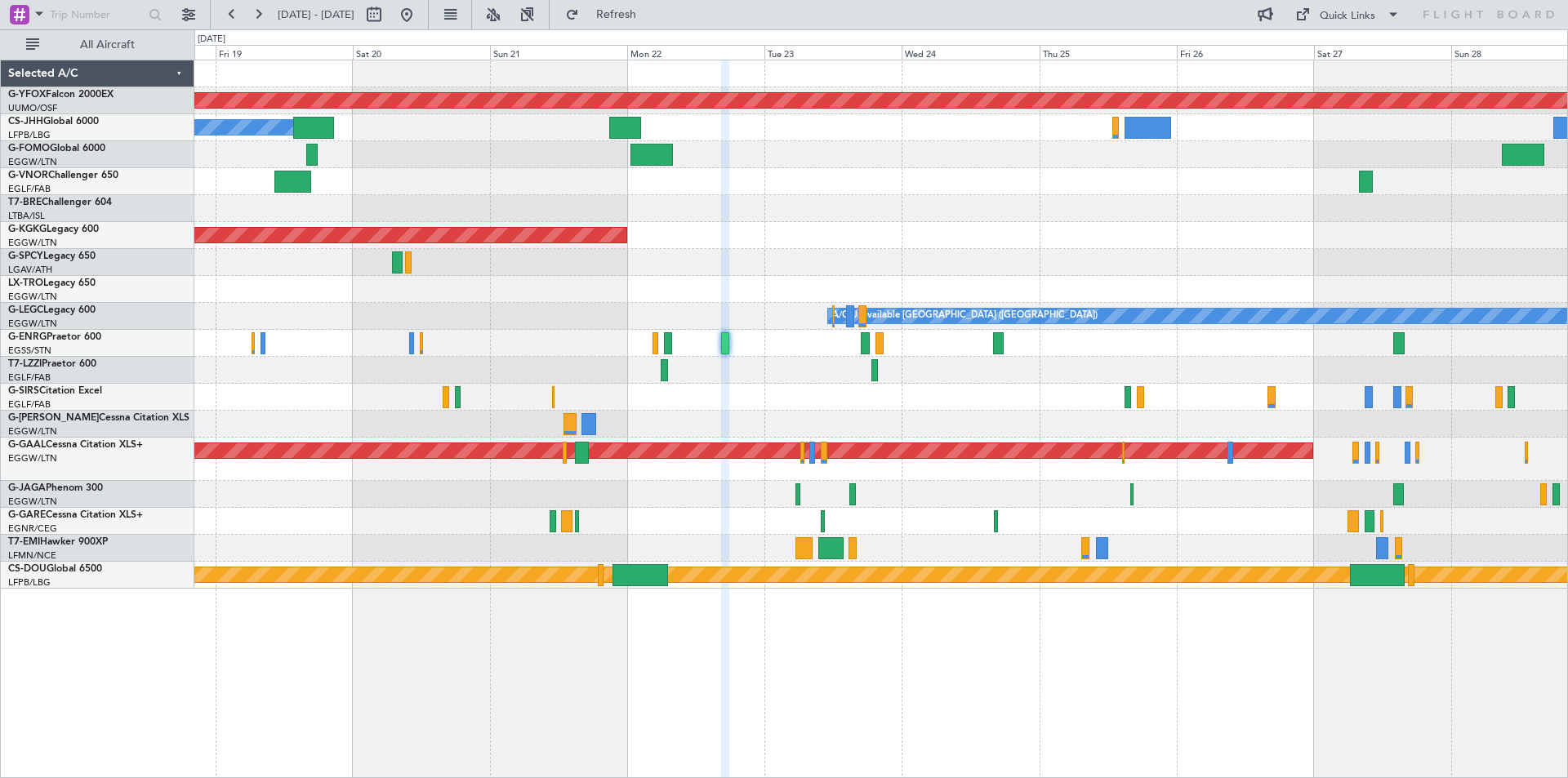
type input "0"
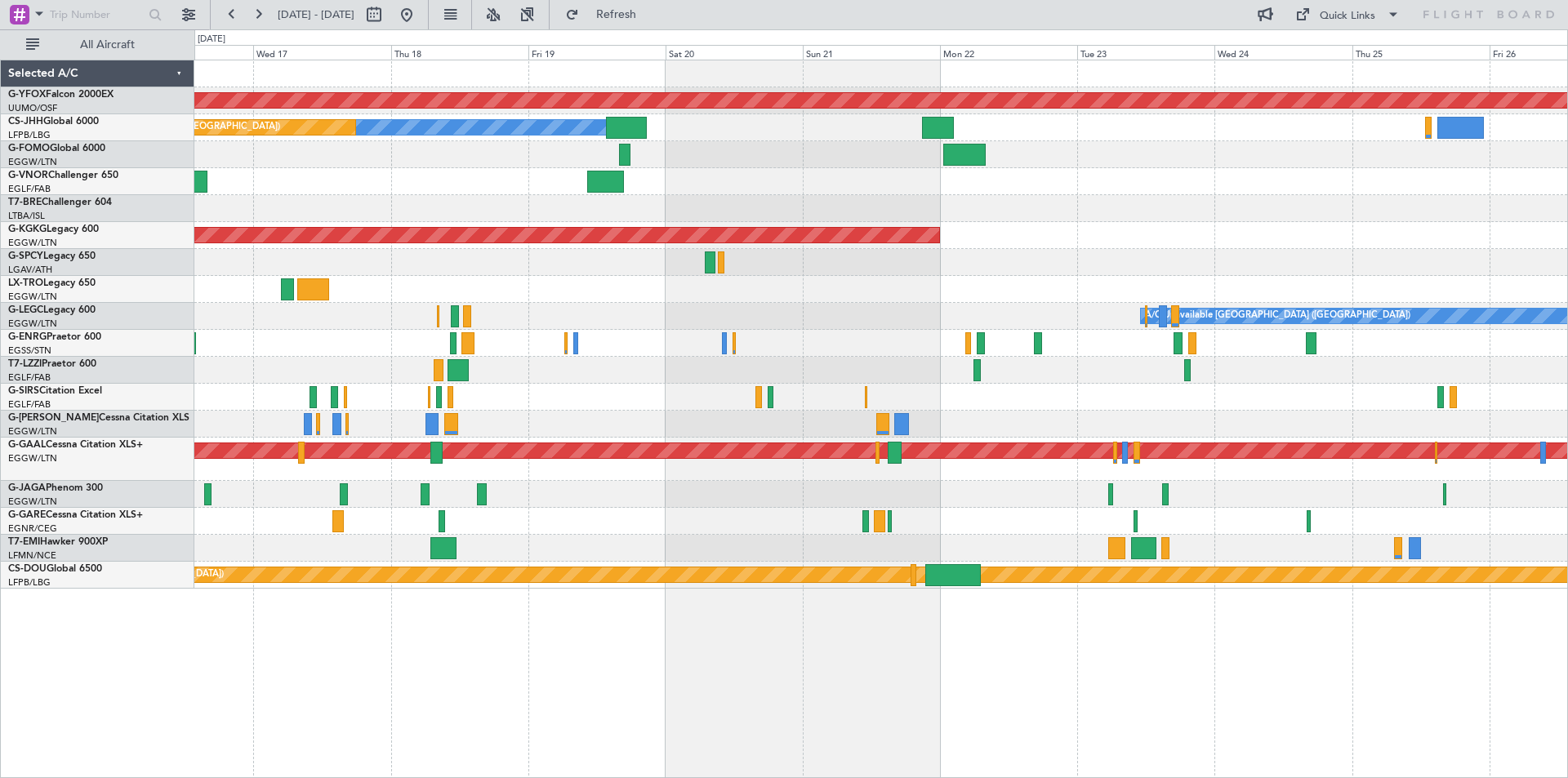
click at [1051, 389] on div "AOG Maint Ostafyevo Owner Planned Maint [GEOGRAPHIC_DATA] ([GEOGRAPHIC_DATA]) A…" at bounding box center [881, 324] width 1373 height 529
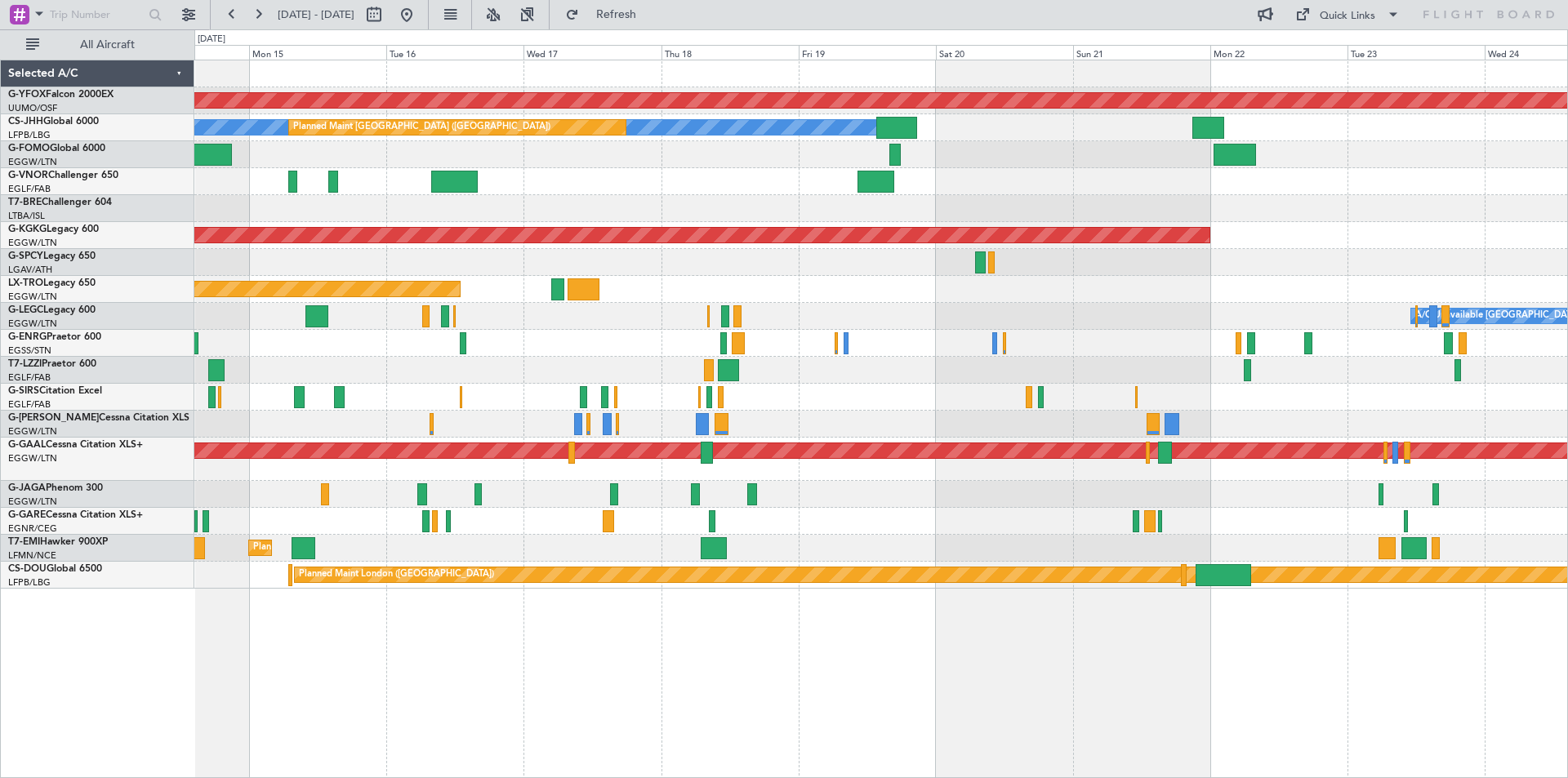
click at [1065, 369] on div at bounding box center [881, 370] width 1373 height 27
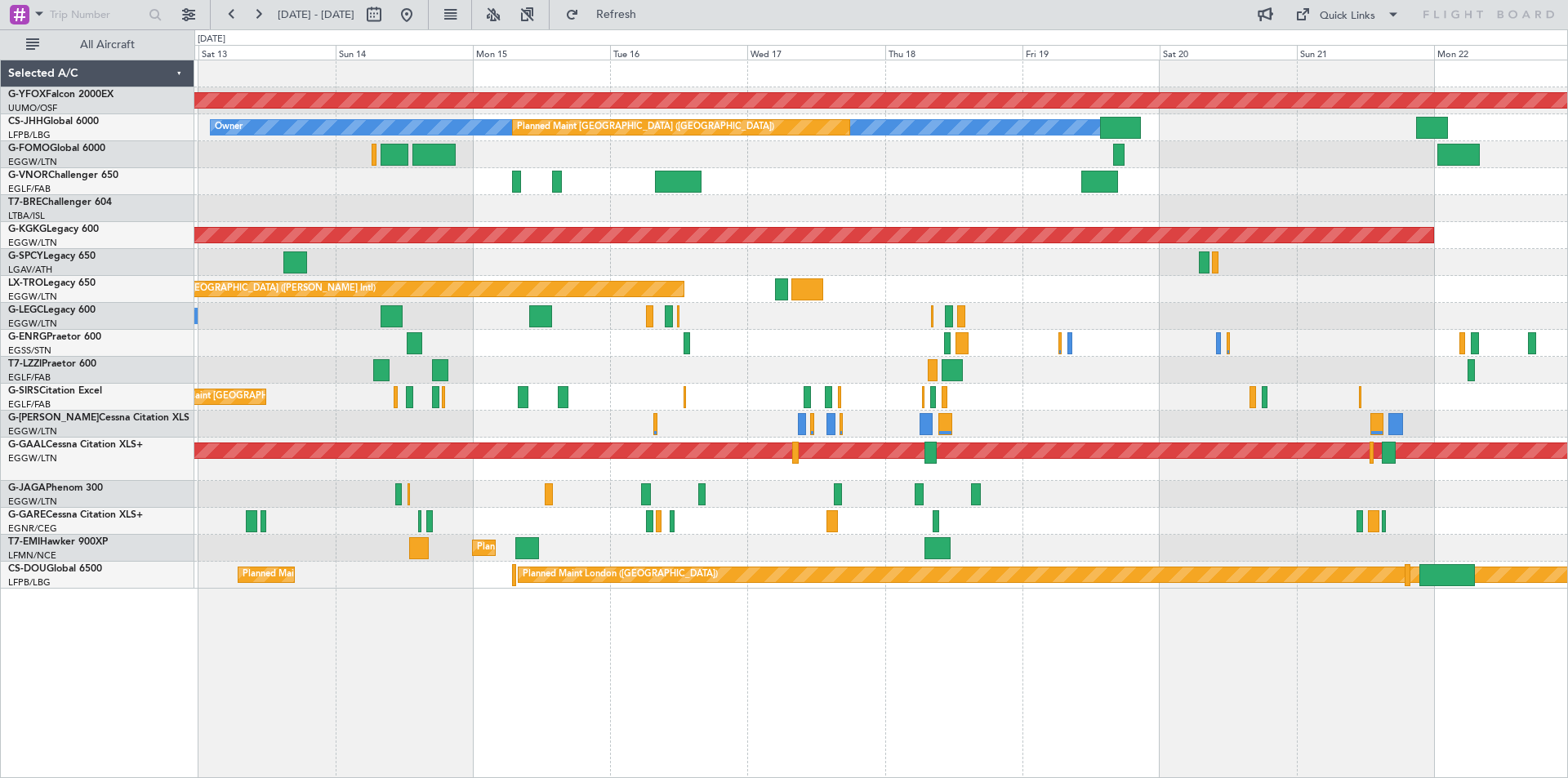
click at [754, 365] on div "AOG Maint Ostafyevo Owner Planned Maint [GEOGRAPHIC_DATA] ([GEOGRAPHIC_DATA]) P…" at bounding box center [881, 324] width 1373 height 529
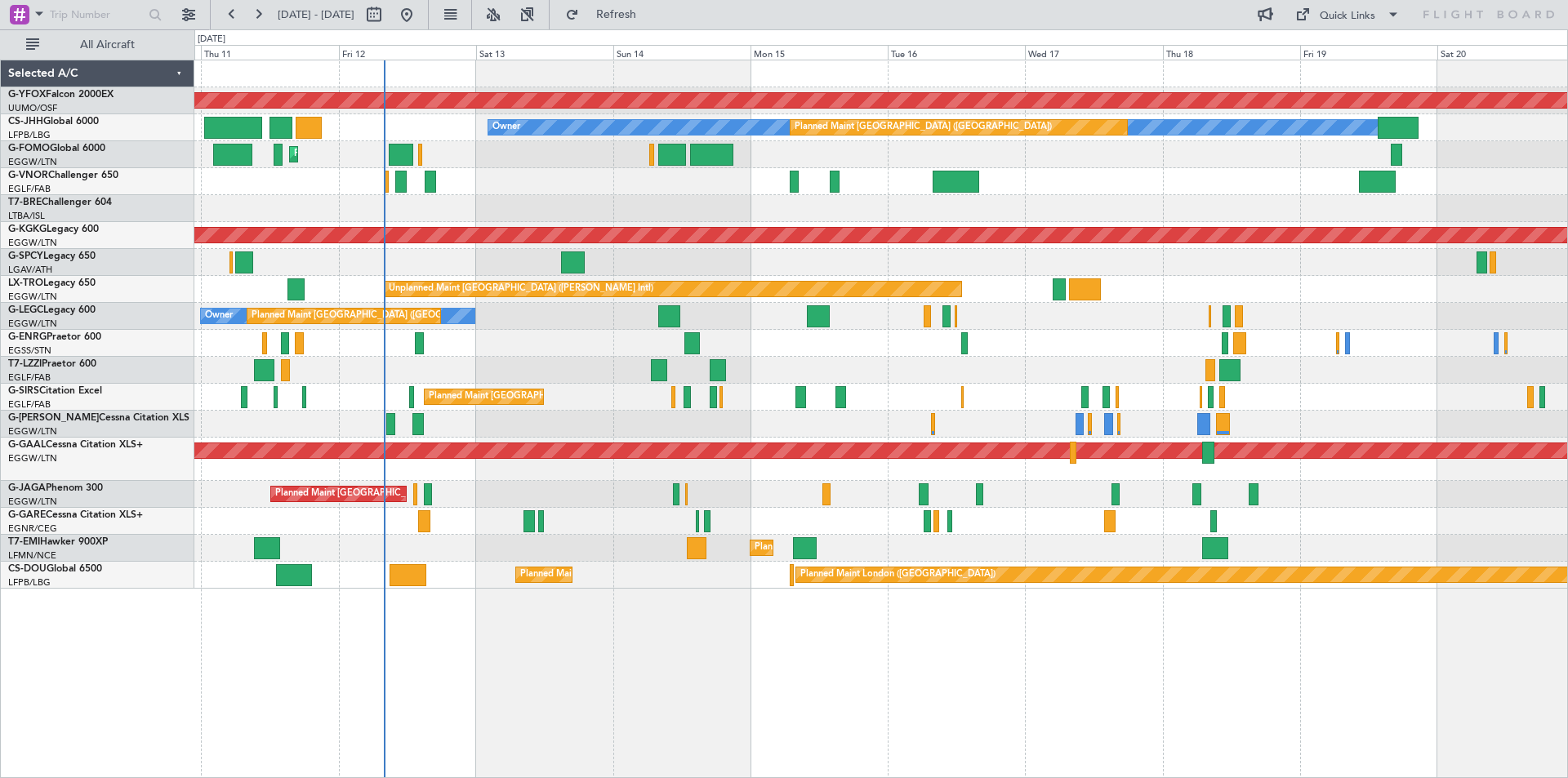
click at [848, 353] on div "Planned Maint [GEOGRAPHIC_DATA] ([GEOGRAPHIC_DATA]) No Crew" at bounding box center [881, 343] width 1373 height 27
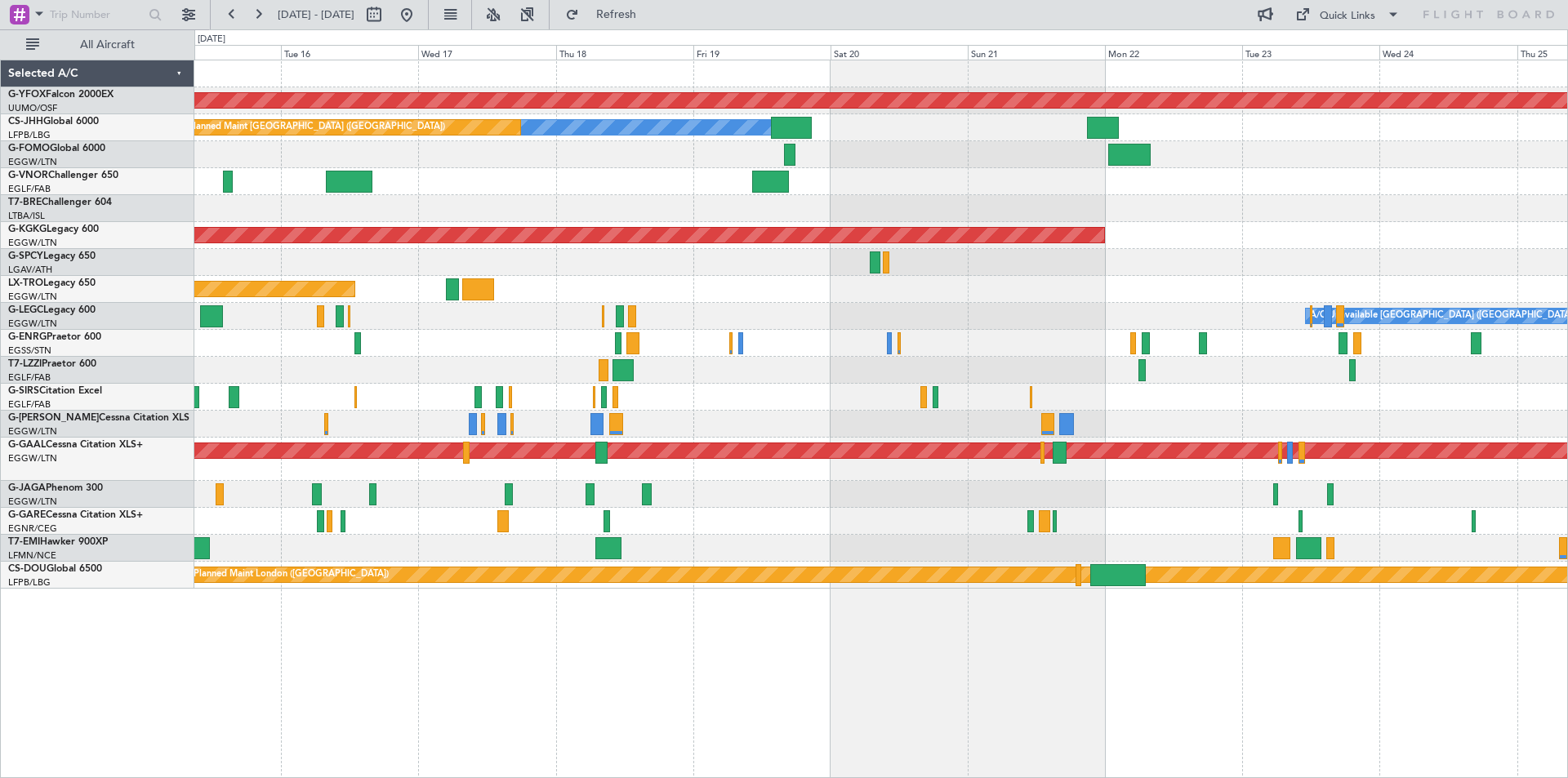
click at [416, 368] on div at bounding box center [881, 370] width 1373 height 27
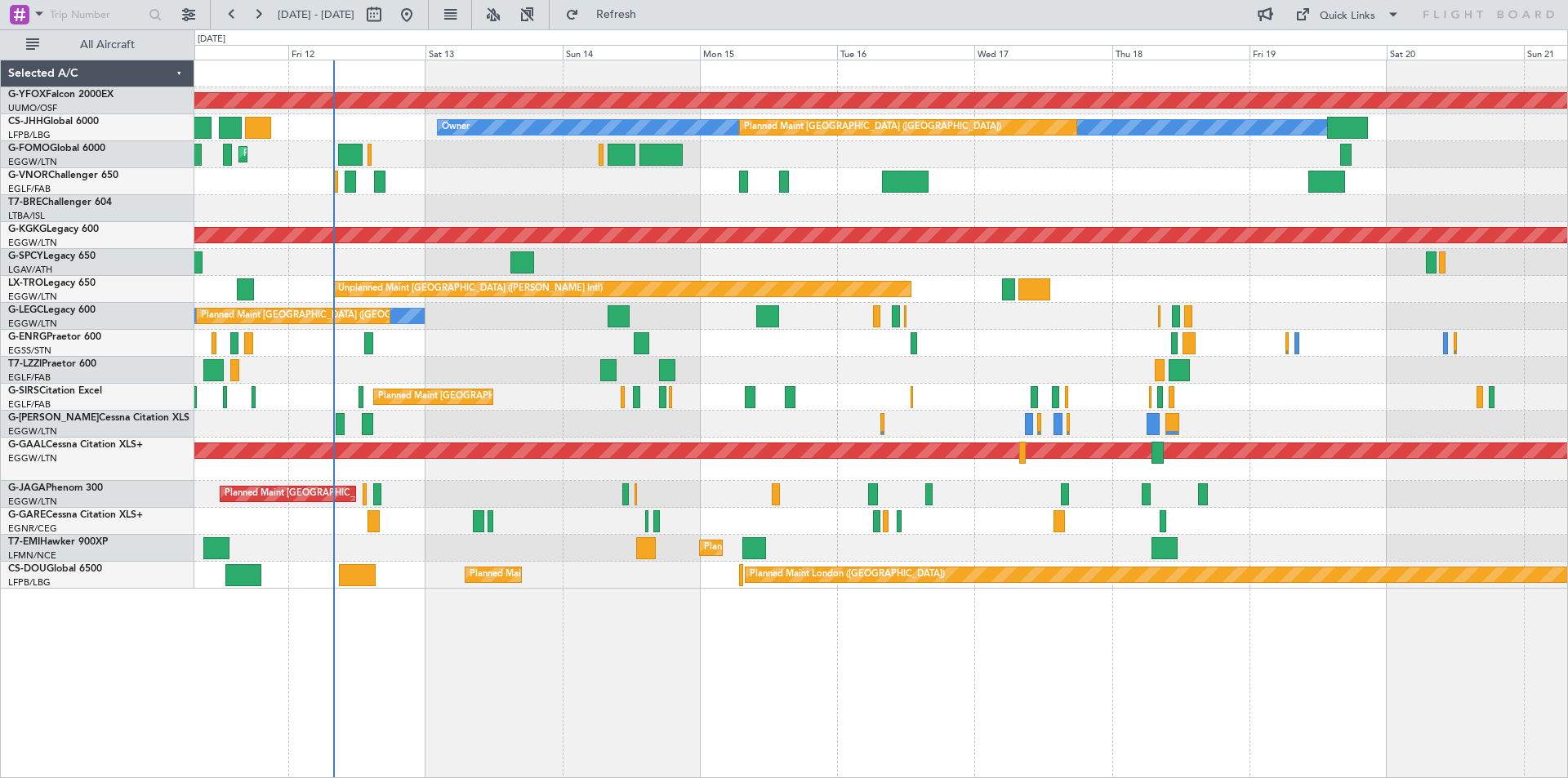
click at [1289, 384] on div "Planned Maint [GEOGRAPHIC_DATA] ([GEOGRAPHIC_DATA]) AOG Maint [PERSON_NAME]" at bounding box center [881, 396] width 1373 height 27
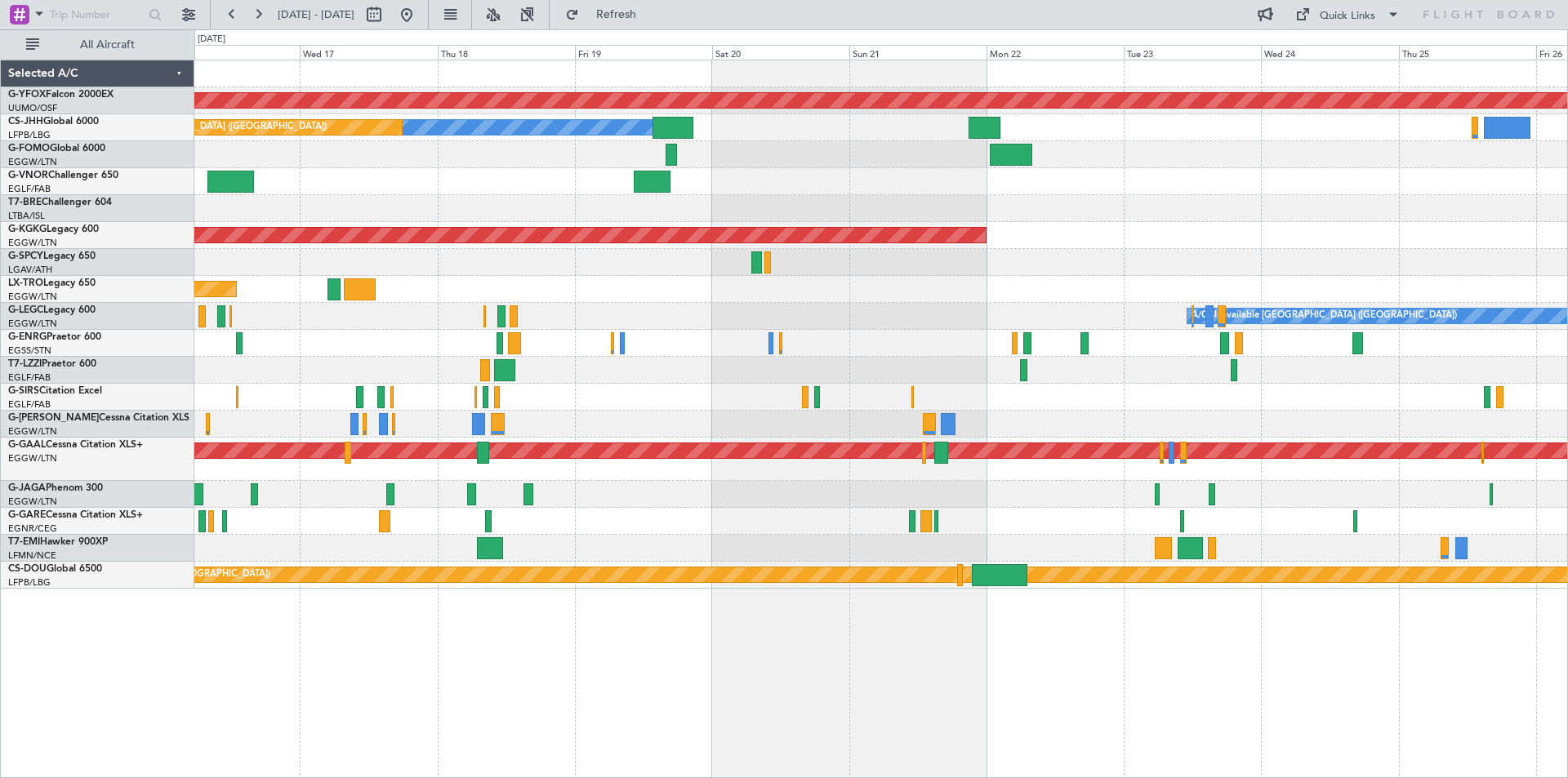
click at [350, 361] on div at bounding box center [881, 370] width 1373 height 27
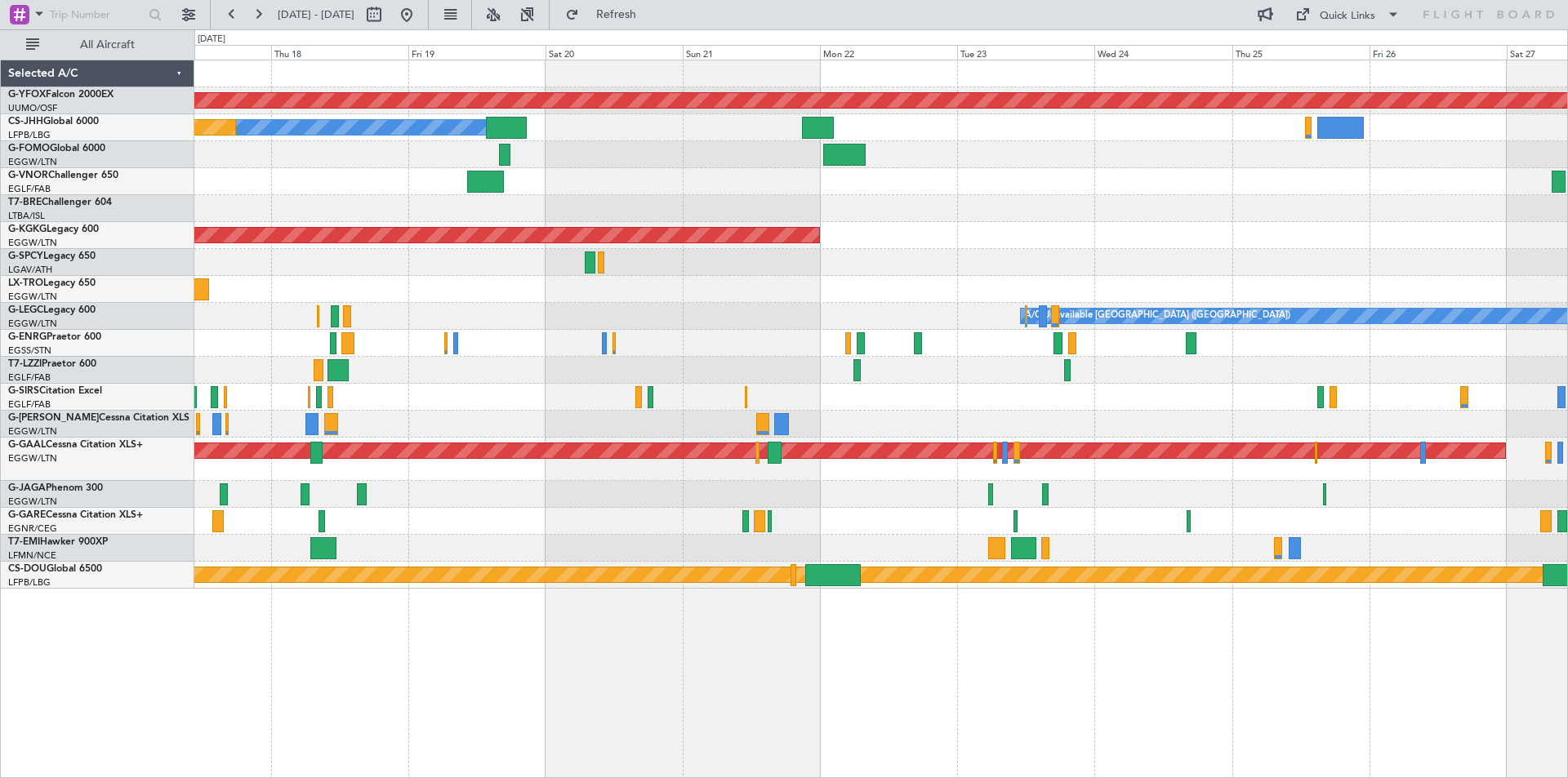
click at [997, 358] on div "AOG Maint Ostafyevo Owner Planned Maint [GEOGRAPHIC_DATA] ([GEOGRAPHIC_DATA]) A…" at bounding box center [881, 324] width 1373 height 529
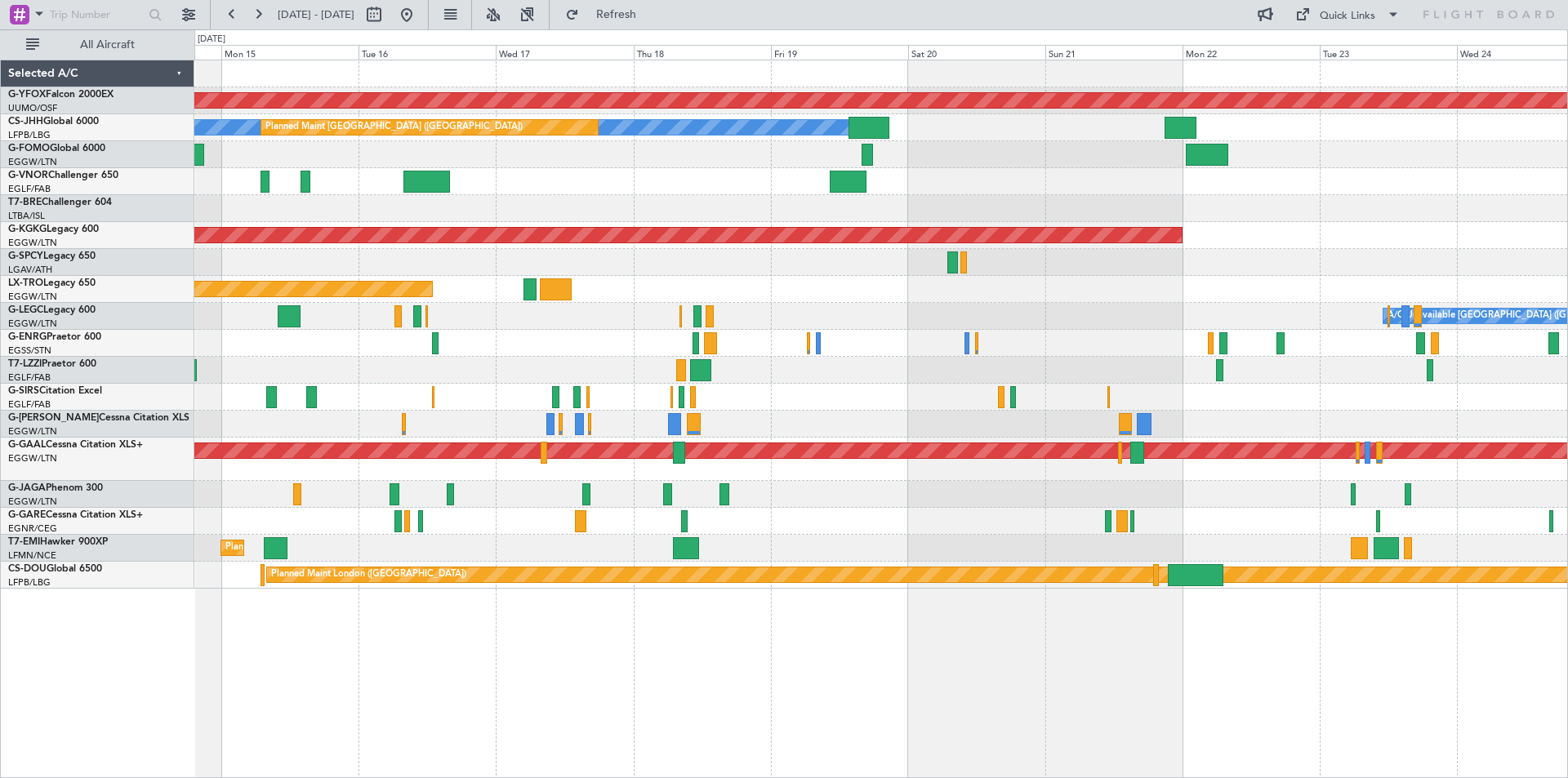
click at [837, 402] on div "AOG Maint Ostafyevo Owner Planned Maint [GEOGRAPHIC_DATA] ([GEOGRAPHIC_DATA]) A…" at bounding box center [881, 324] width 1373 height 529
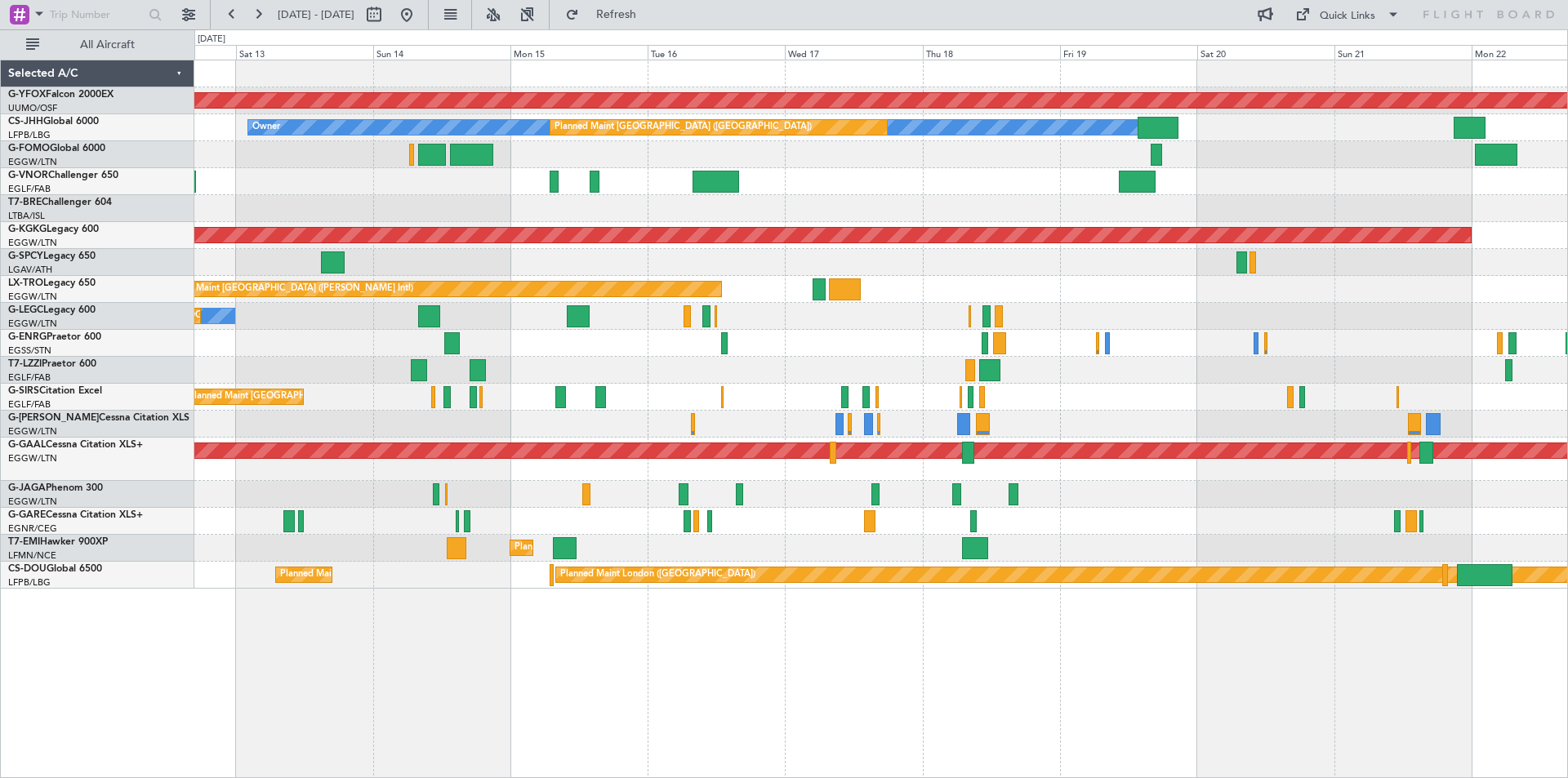
click at [1126, 385] on div "Planned Maint [GEOGRAPHIC_DATA] ([GEOGRAPHIC_DATA]) AOG Maint [PERSON_NAME]" at bounding box center [881, 396] width 1373 height 27
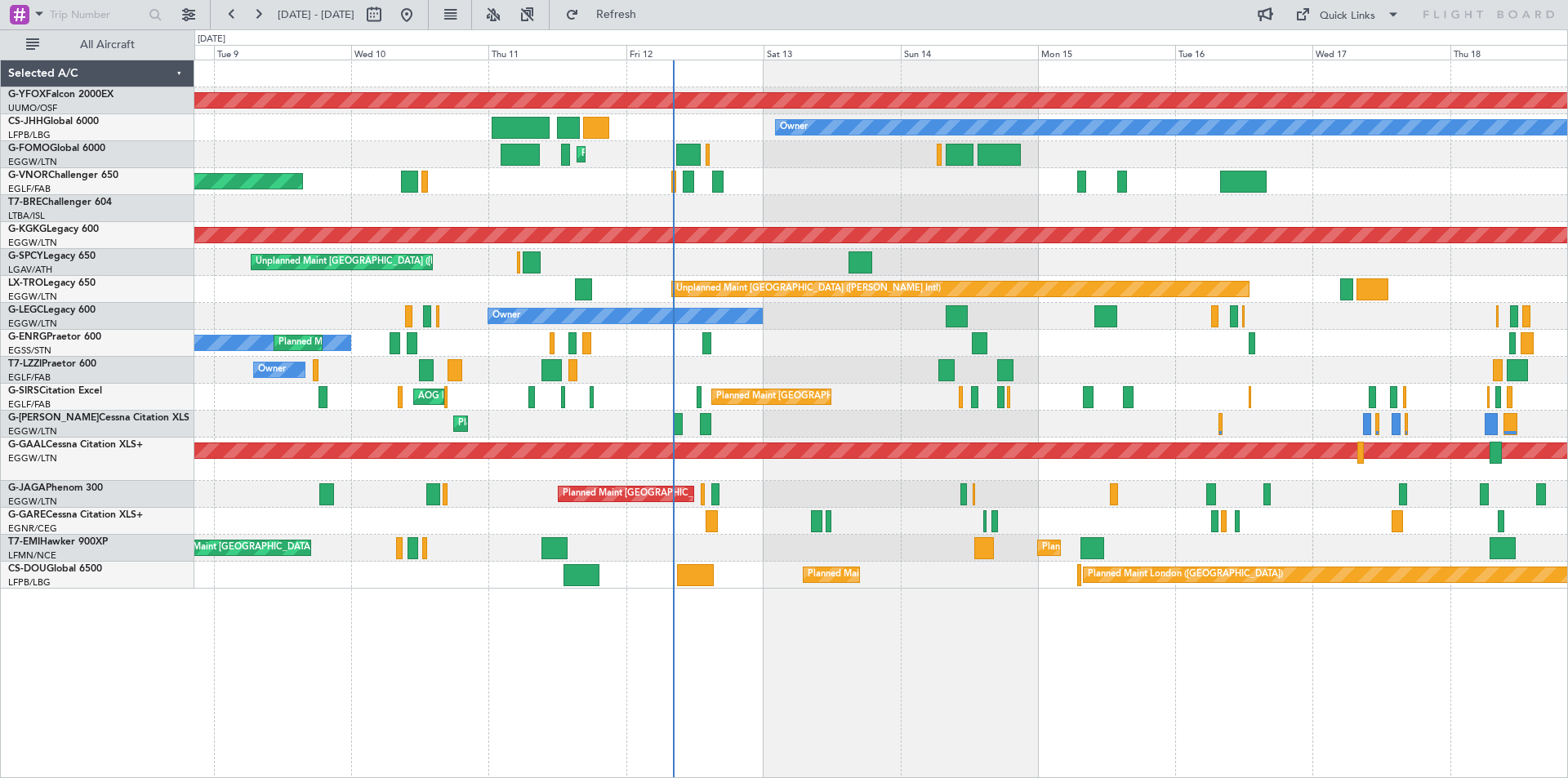
click at [1130, 232] on div "AOG Maint Ostafyevo Planned Maint [GEOGRAPHIC_DATA] ([GEOGRAPHIC_DATA]) Owner P…" at bounding box center [881, 324] width 1373 height 529
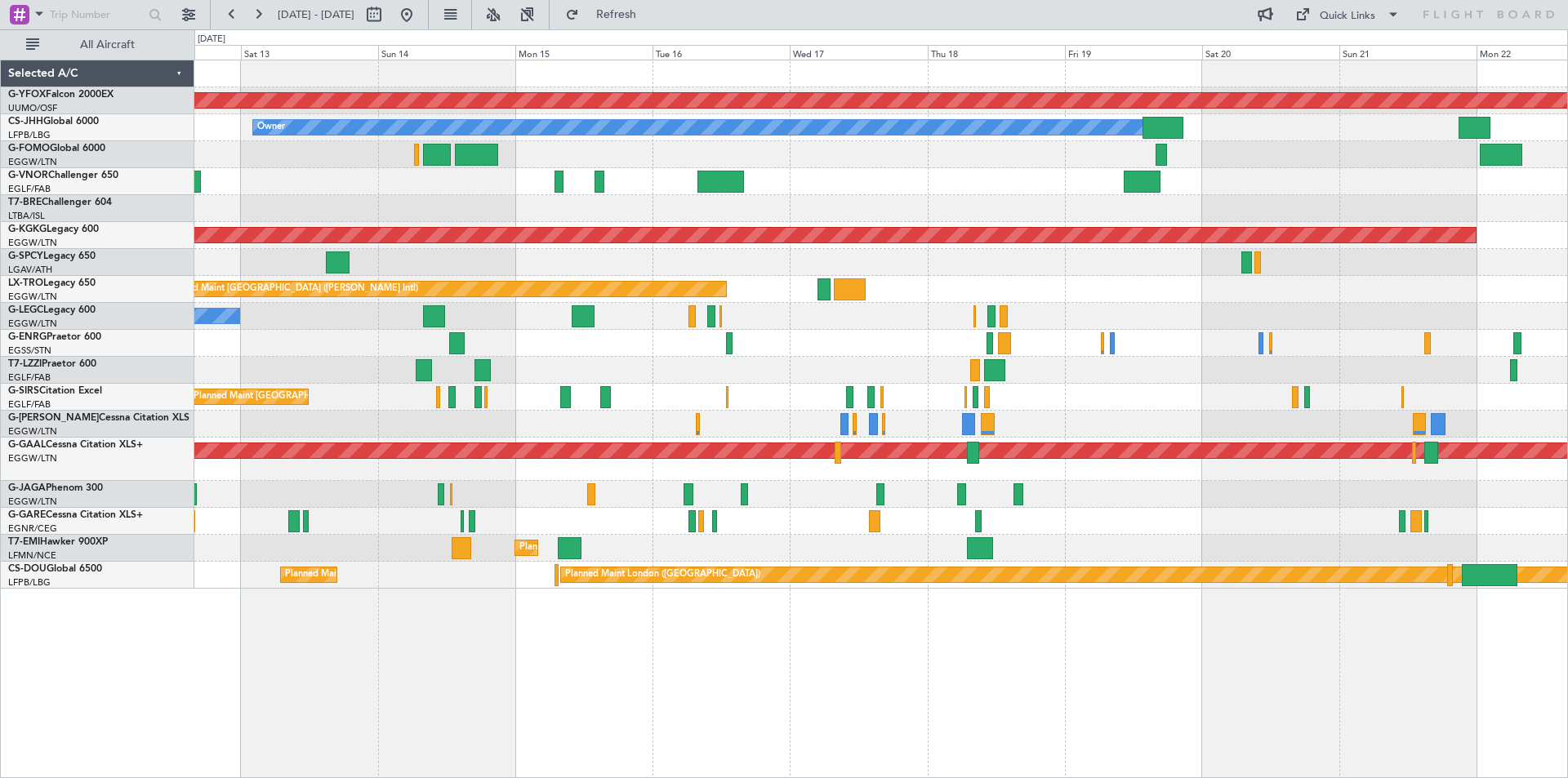
click at [617, 594] on div "AOG Maint Ostafyevo Planned Maint [GEOGRAPHIC_DATA] ([GEOGRAPHIC_DATA]) Owner P…" at bounding box center [882, 418] width 1374 height 719
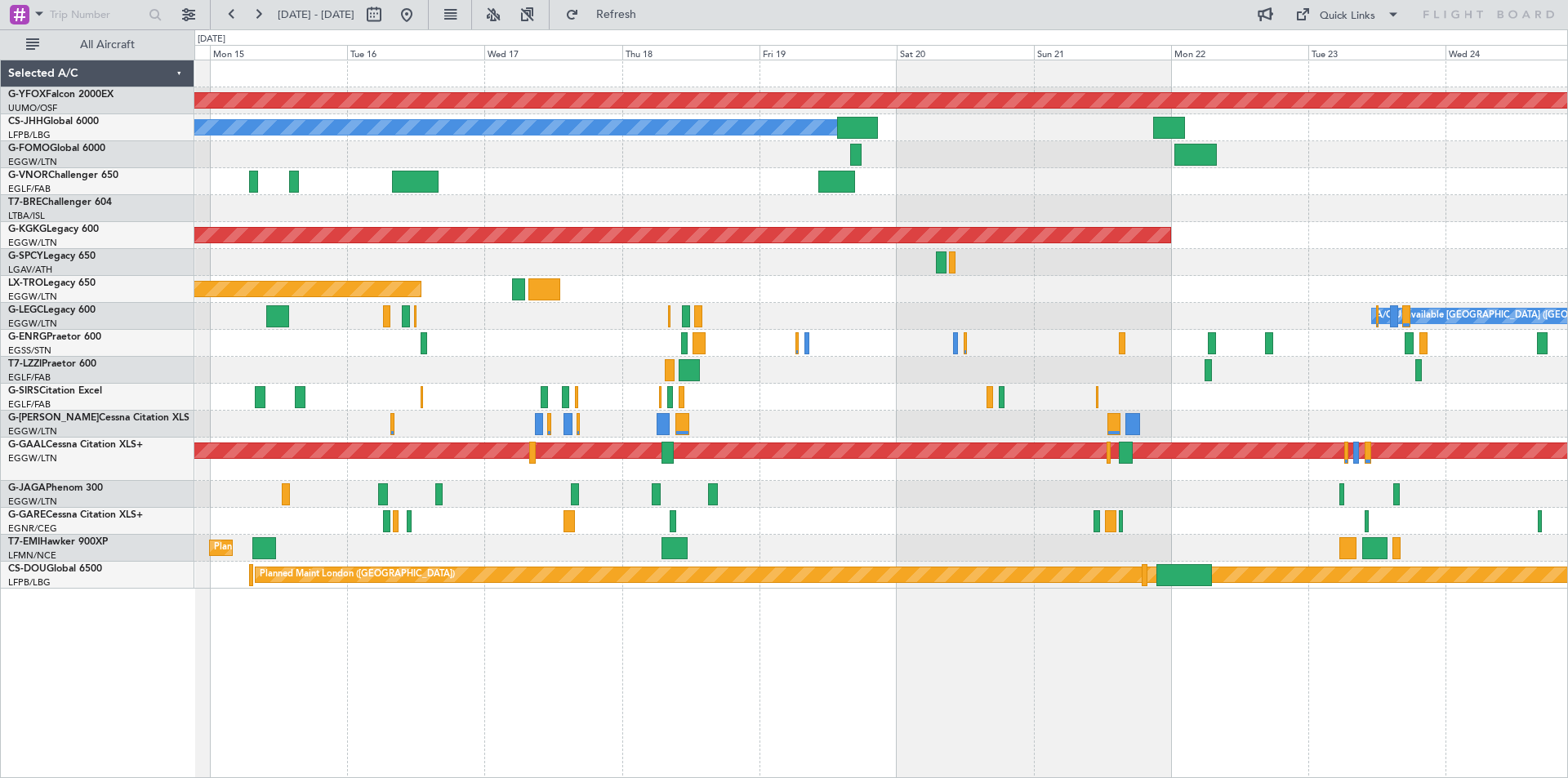
click at [684, 614] on div "AOG Maint Ostafyevo Planned Maint [GEOGRAPHIC_DATA] ([GEOGRAPHIC_DATA]) Owner A…" at bounding box center [882, 418] width 1374 height 719
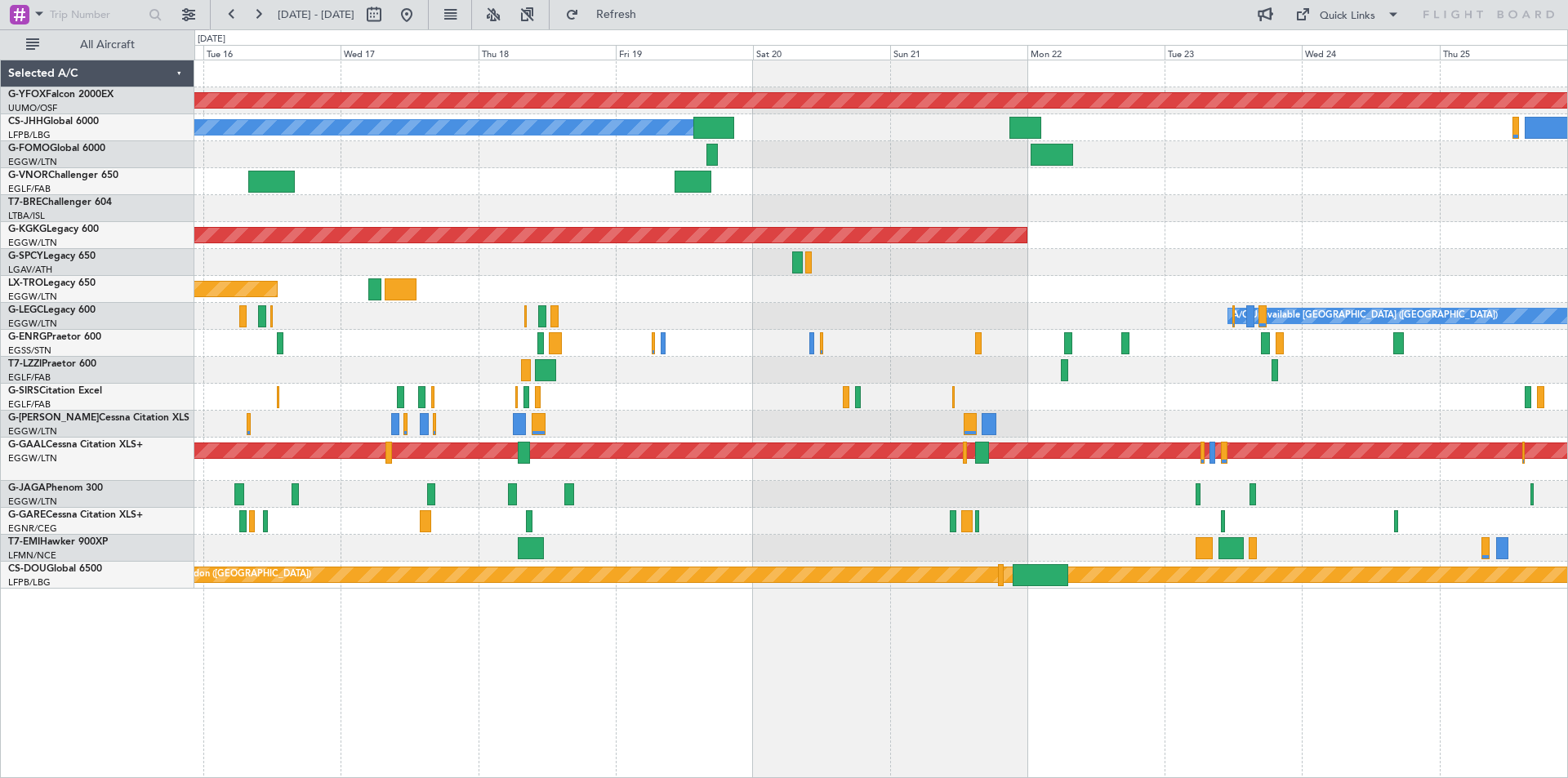
click at [860, 628] on div "AOG Maint Ostafyevo Planned Maint [GEOGRAPHIC_DATA] ([GEOGRAPHIC_DATA]) Owner A…" at bounding box center [882, 418] width 1374 height 719
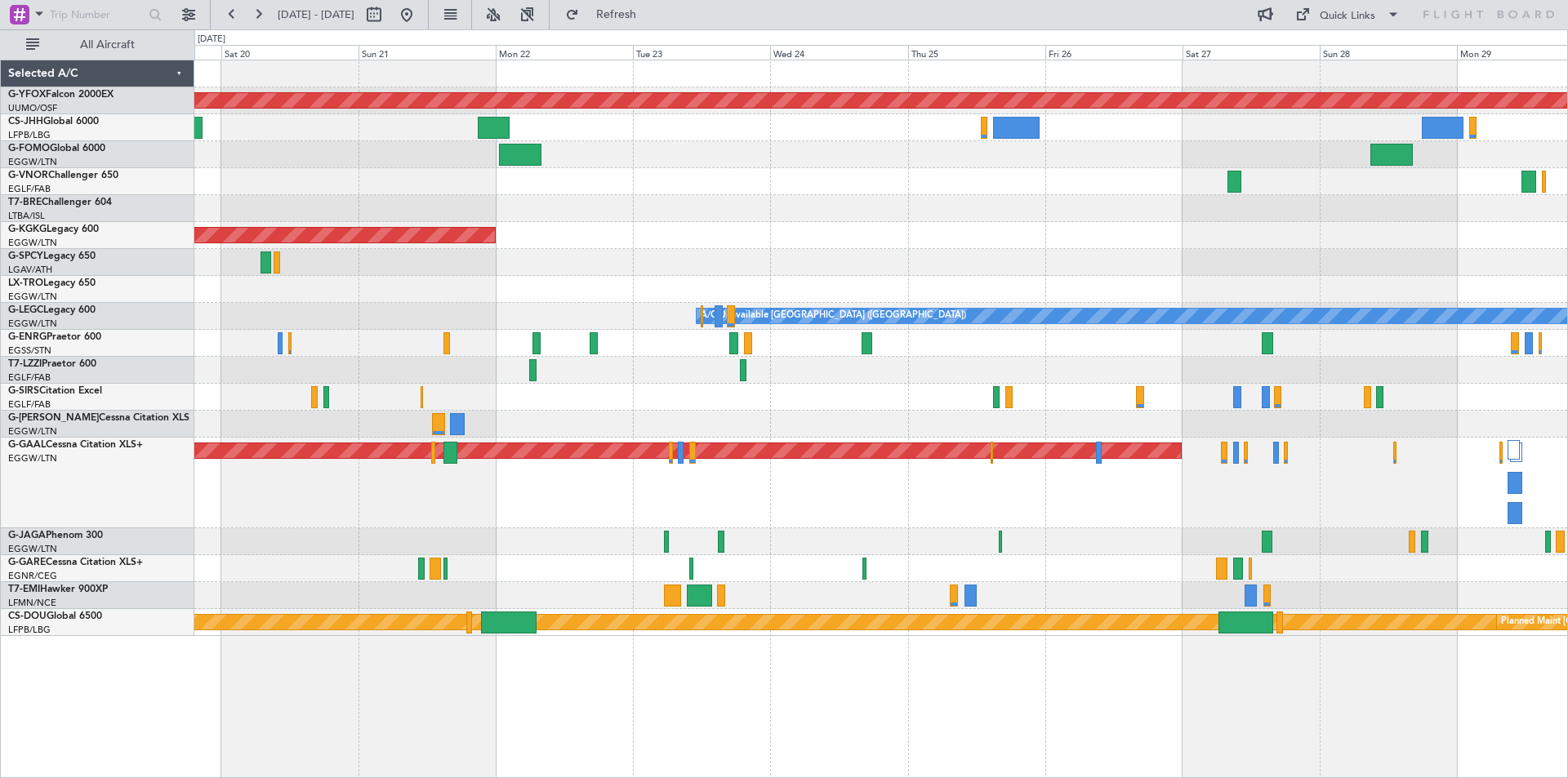
click at [749, 610] on div "AOG Maint Ostafyevo Owner Planned Maint [GEOGRAPHIC_DATA] ([GEOGRAPHIC_DATA]) A…" at bounding box center [882, 418] width 1374 height 719
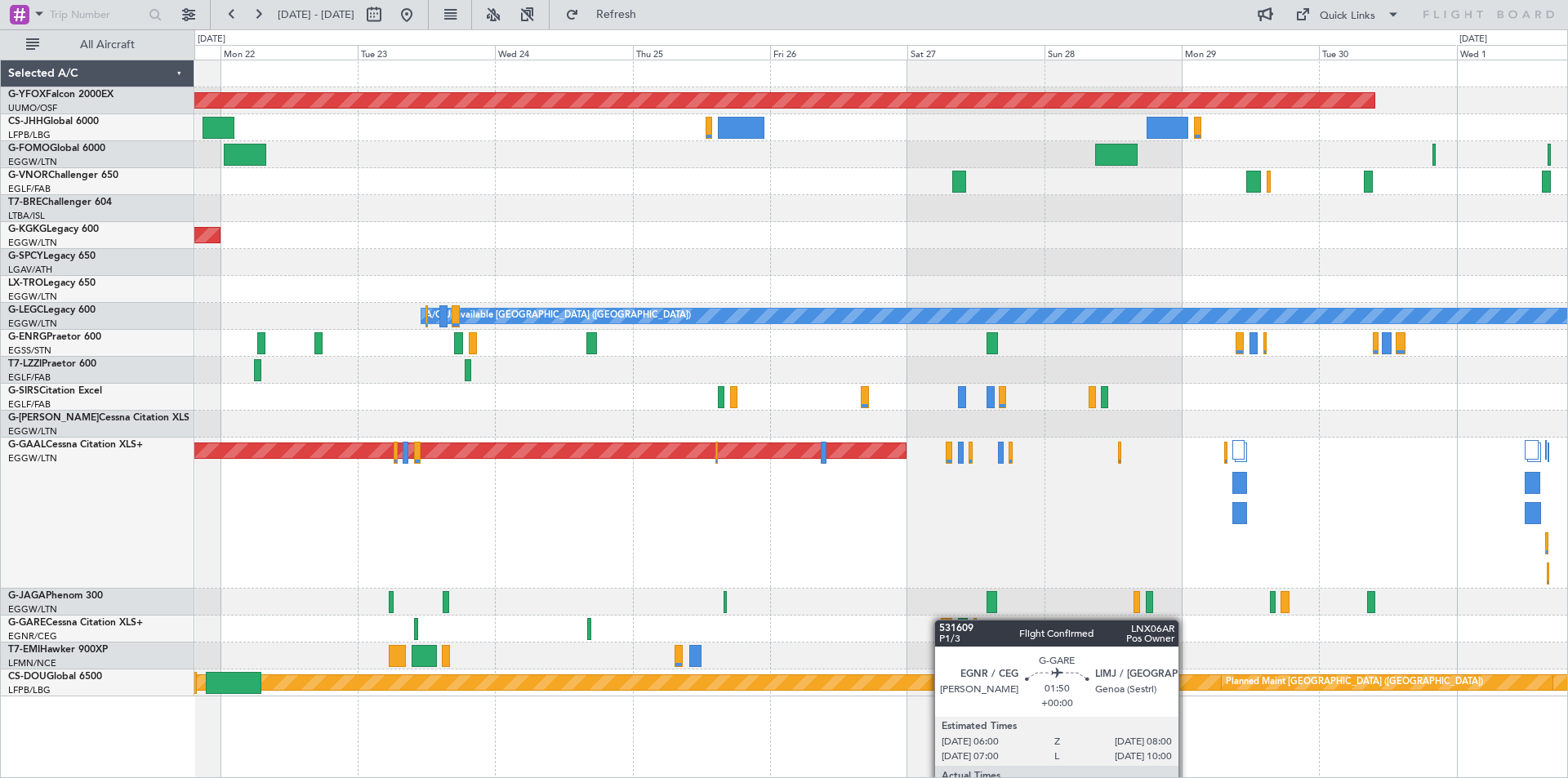
click at [941, 616] on div "AOG Maint Ostafyevo Owner AOG Maint [GEOGRAPHIC_DATA] ([GEOGRAPHIC_DATA]) A/C U…" at bounding box center [882, 418] width 1374 height 719
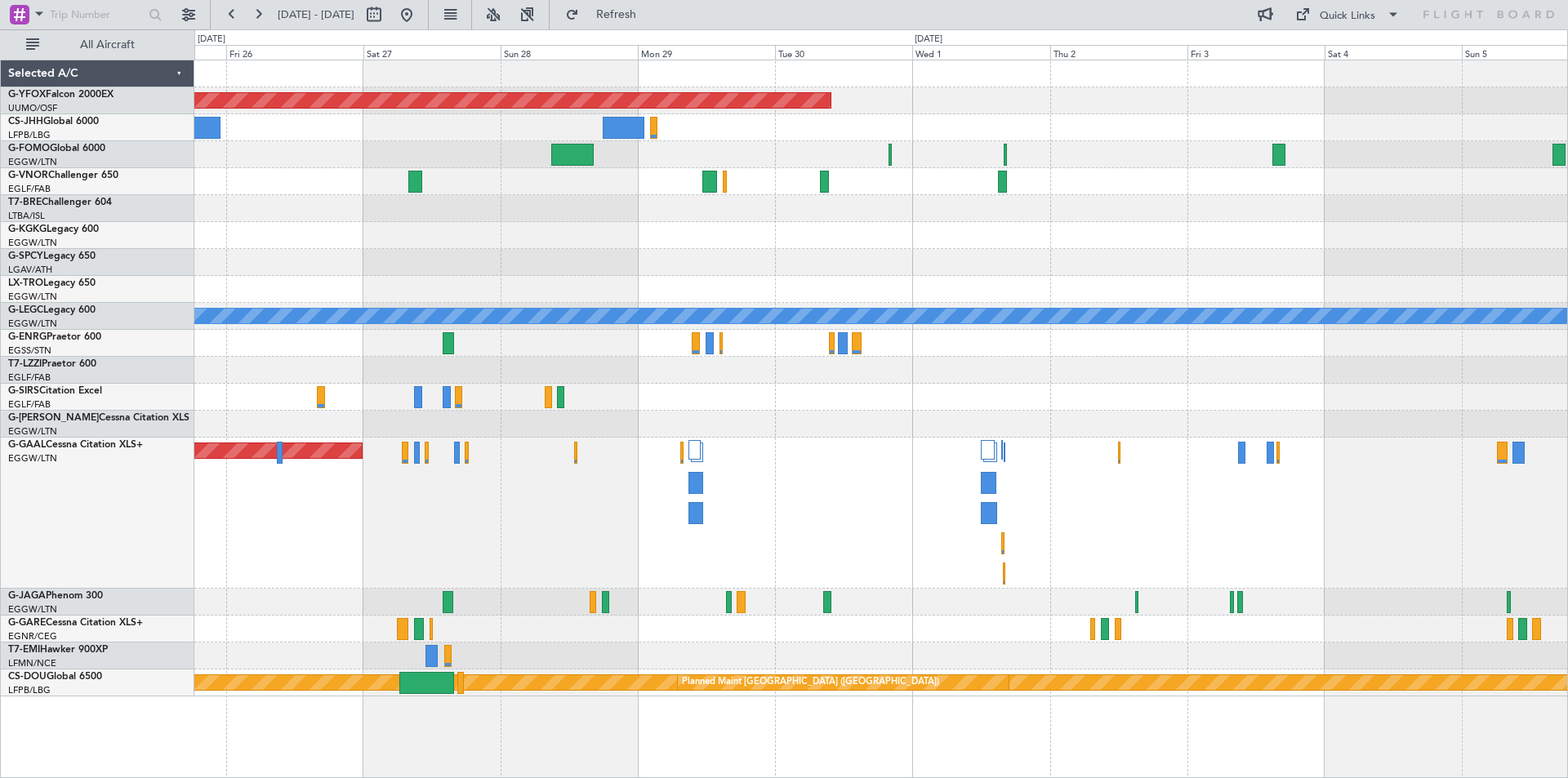
click at [689, 368] on div "AOG Maint Ostafyevo A/C Unavailable [GEOGRAPHIC_DATA] ([GEOGRAPHIC_DATA]) Plann…" at bounding box center [881, 379] width 1373 height 637
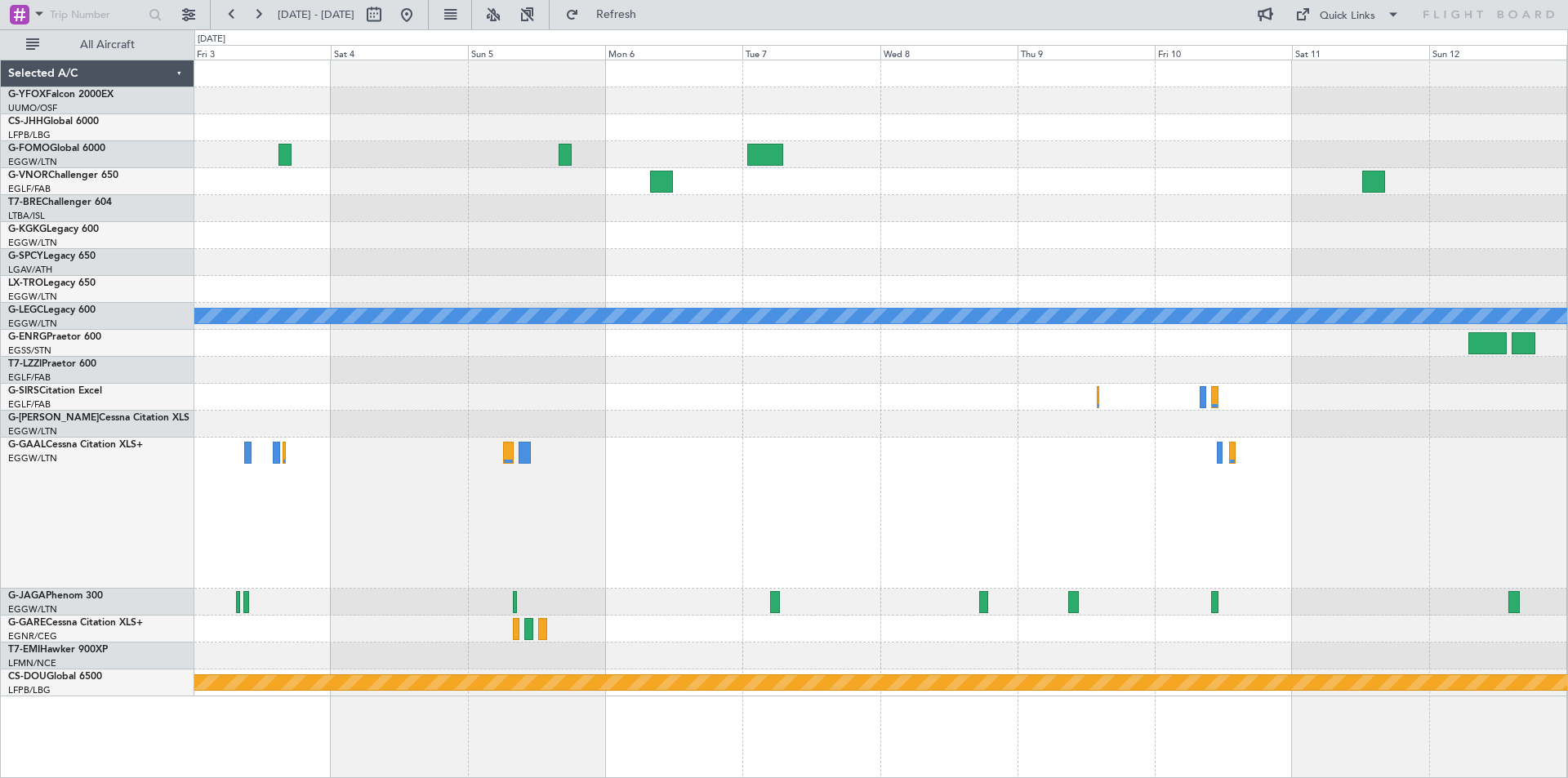
click at [230, 545] on div at bounding box center [881, 513] width 1373 height 151
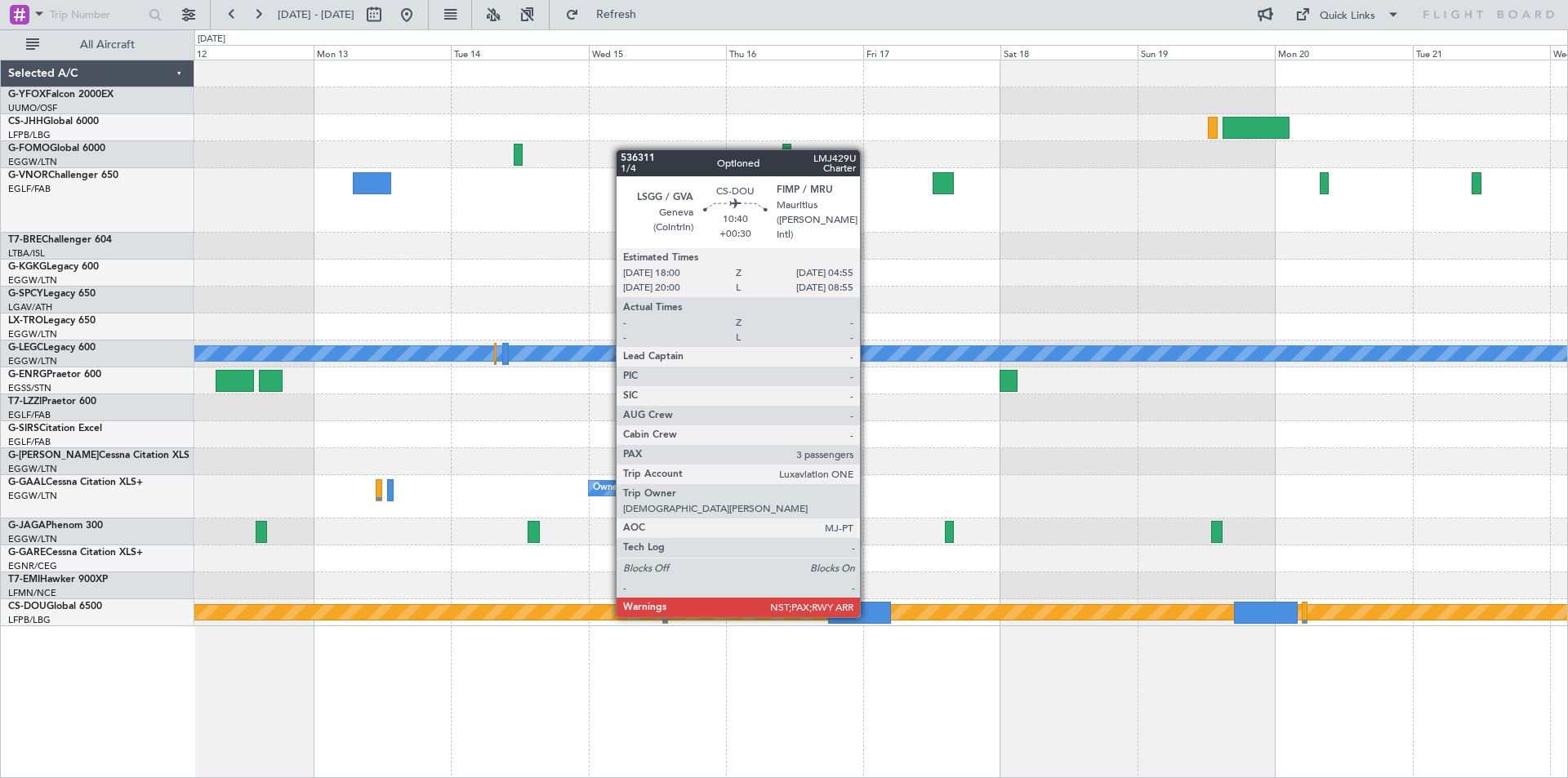
click at [867, 616] on div at bounding box center [860, 613] width 63 height 22
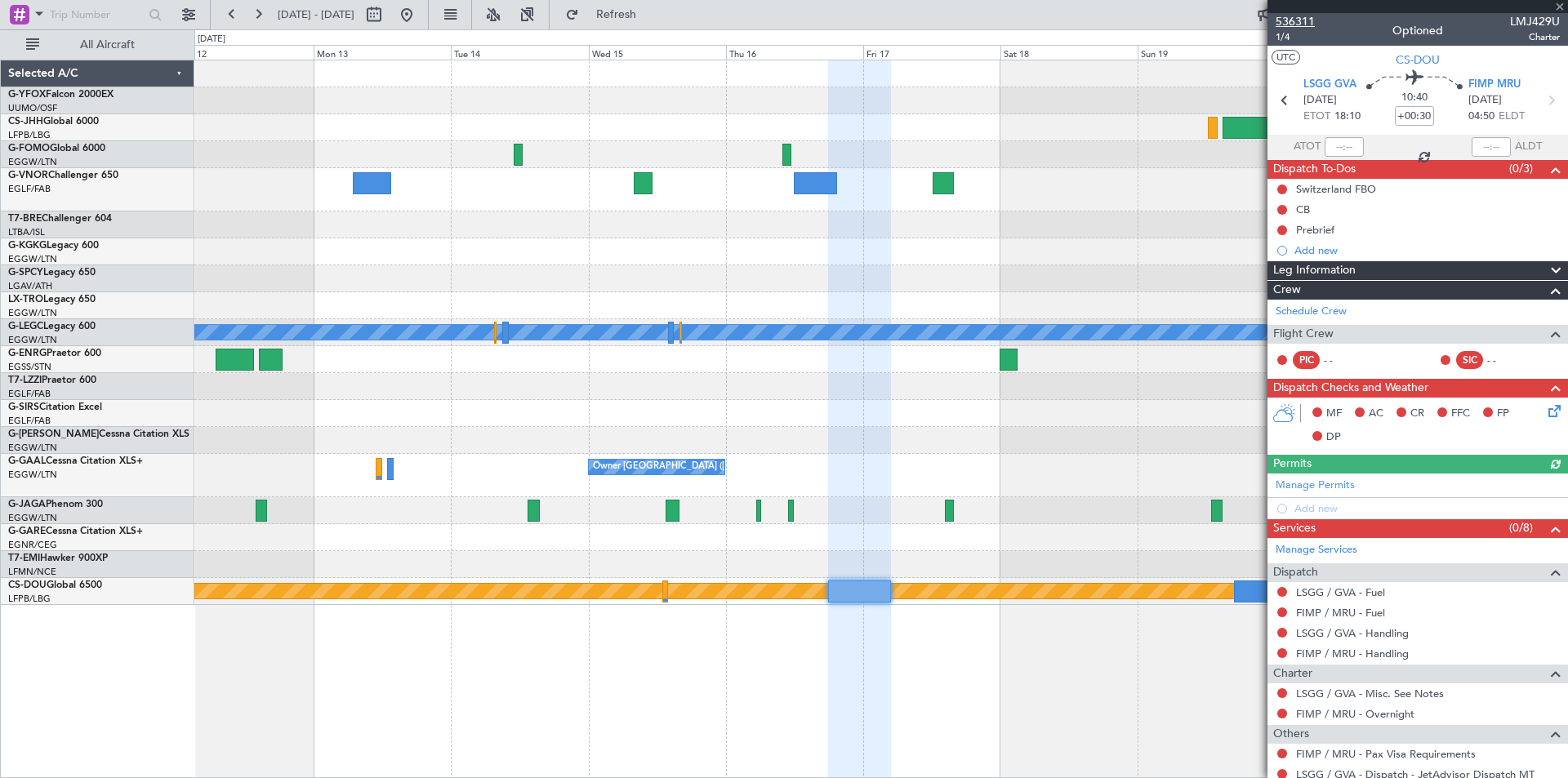
click at [1300, 13] on span "536311" at bounding box center [1296, 21] width 40 height 17
drag, startPoint x: 1562, startPoint y: 4, endPoint x: 1391, endPoint y: 66, distance: 181.9
click at [1562, 7] on span at bounding box center [1560, 7] width 17 height 15
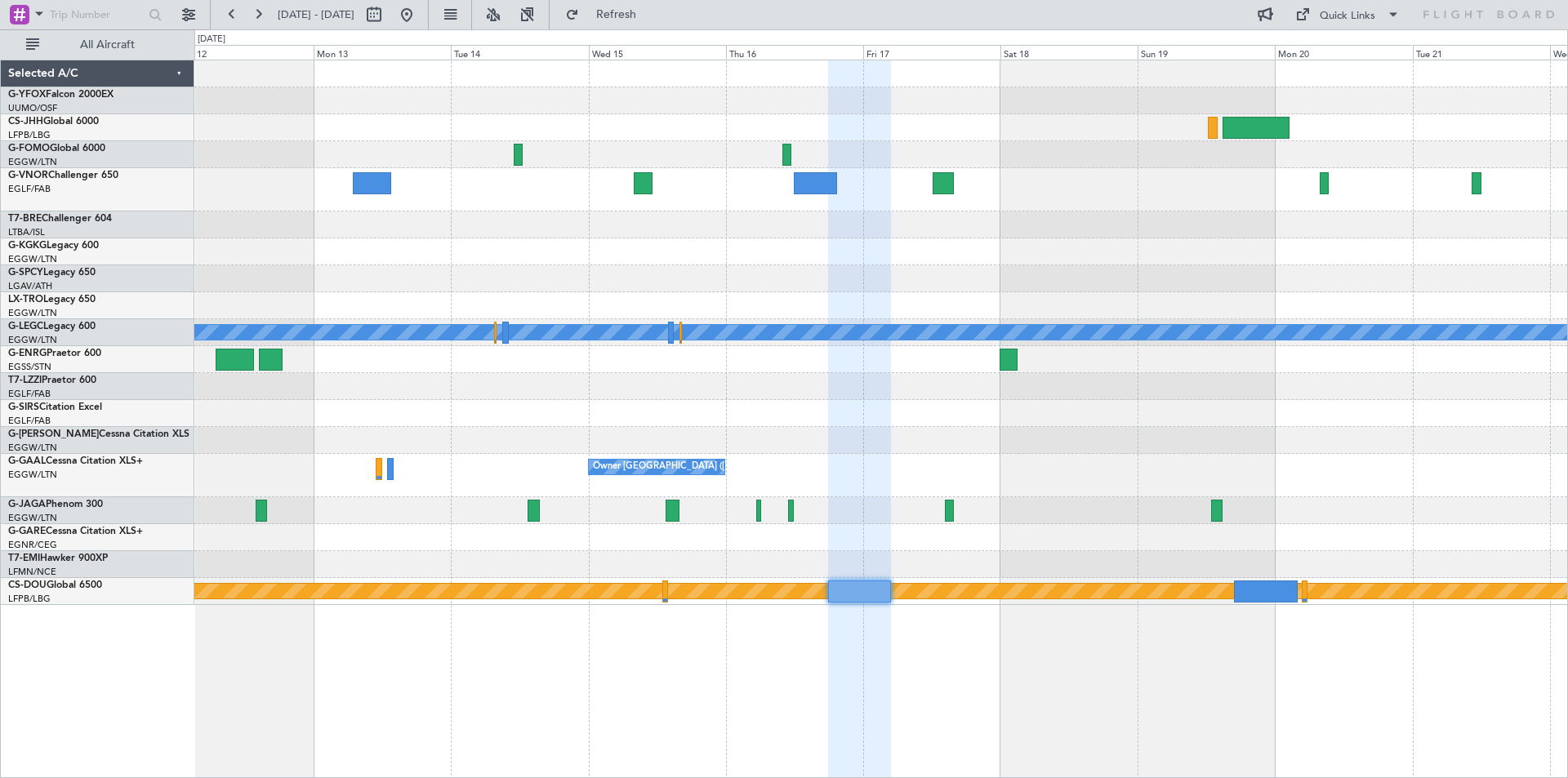
type input "0"
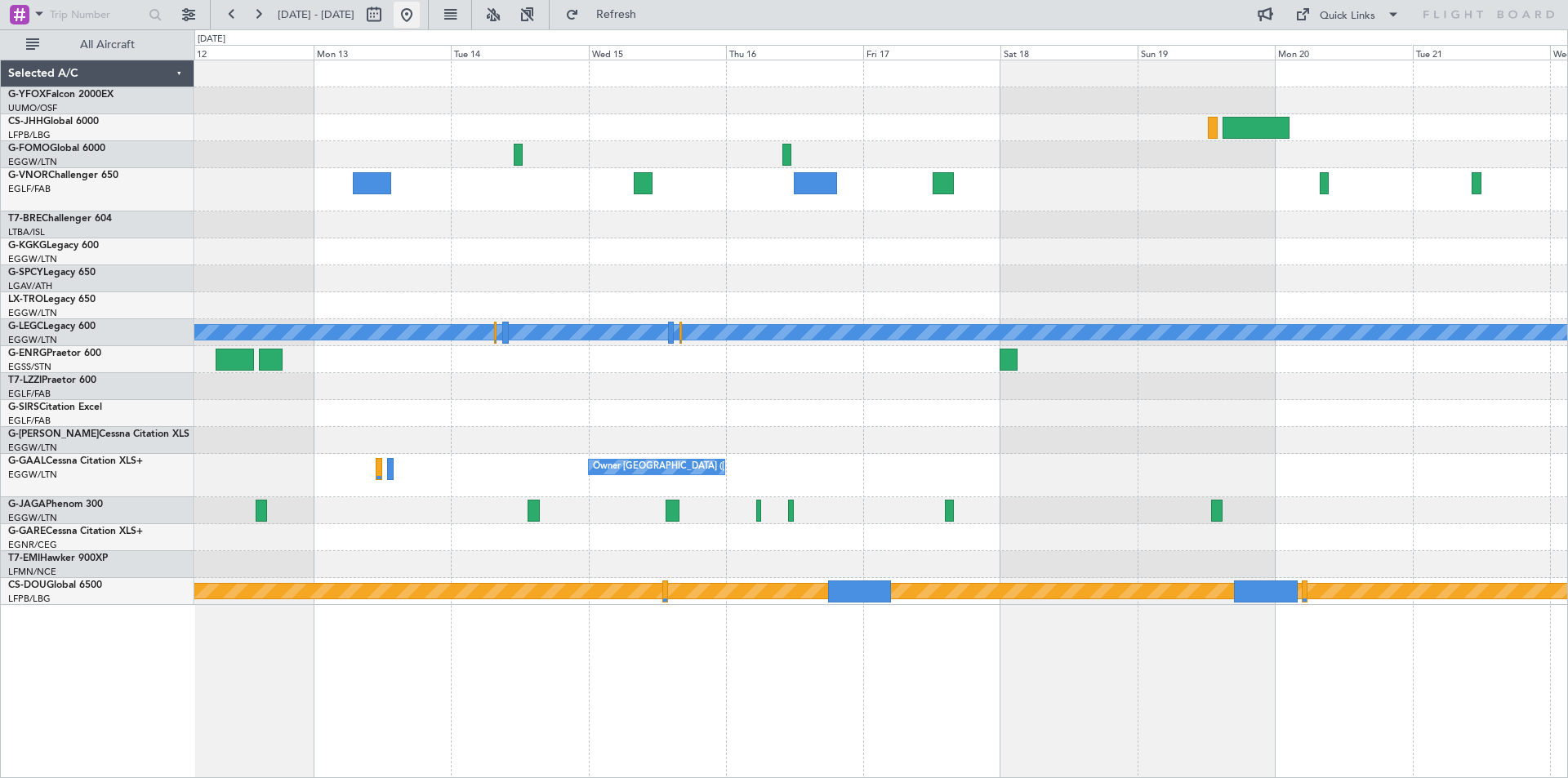
click at [420, 12] on button at bounding box center [406, 15] width 26 height 26
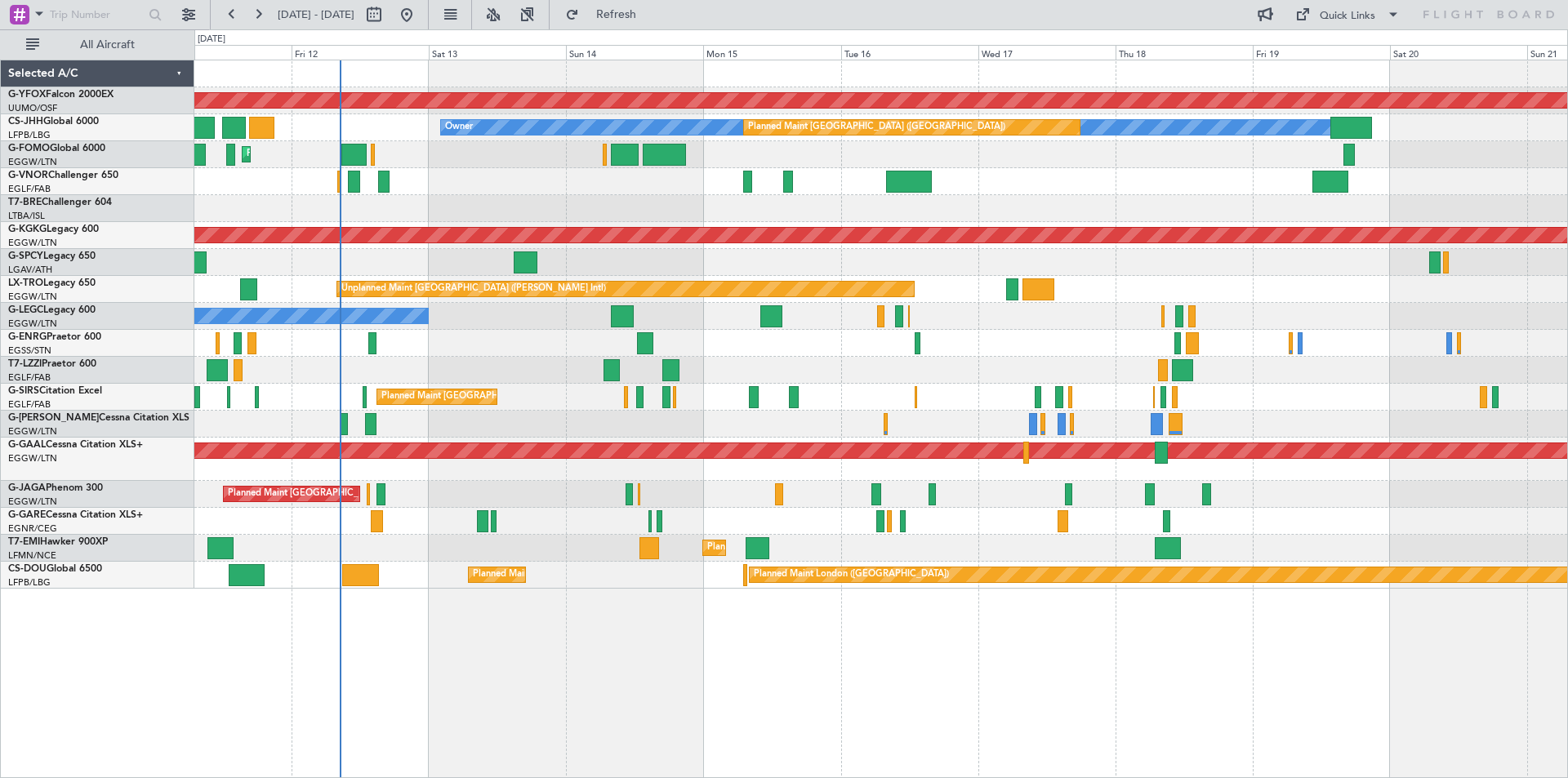
click at [691, 216] on div "AOG Maint Ostafyevo Owner Planned Maint [GEOGRAPHIC_DATA] ([GEOGRAPHIC_DATA]) P…" at bounding box center [881, 324] width 1373 height 529
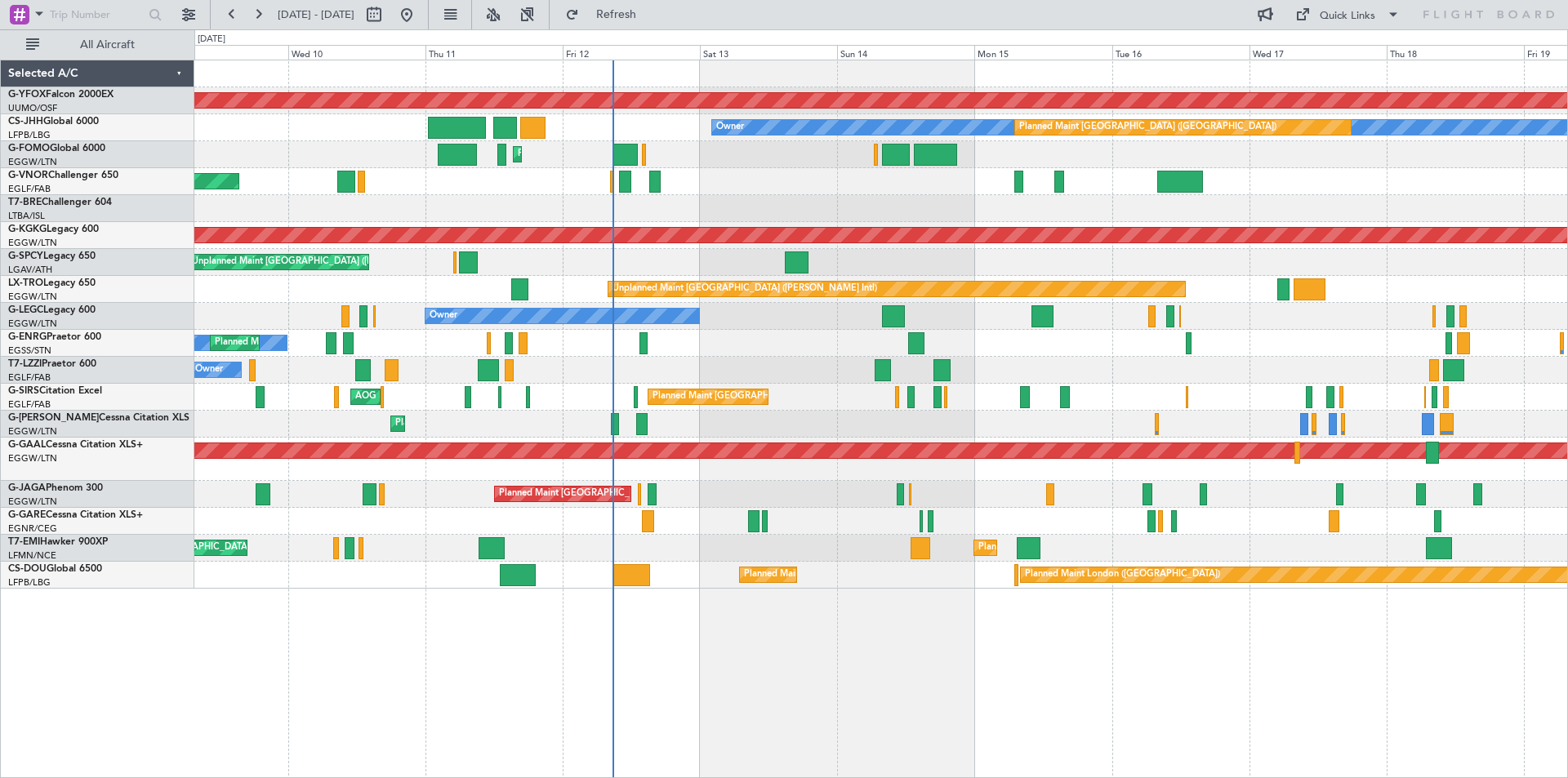
click at [733, 423] on div "Planned Maint [GEOGRAPHIC_DATA] ([GEOGRAPHIC_DATA])" at bounding box center [881, 424] width 1373 height 27
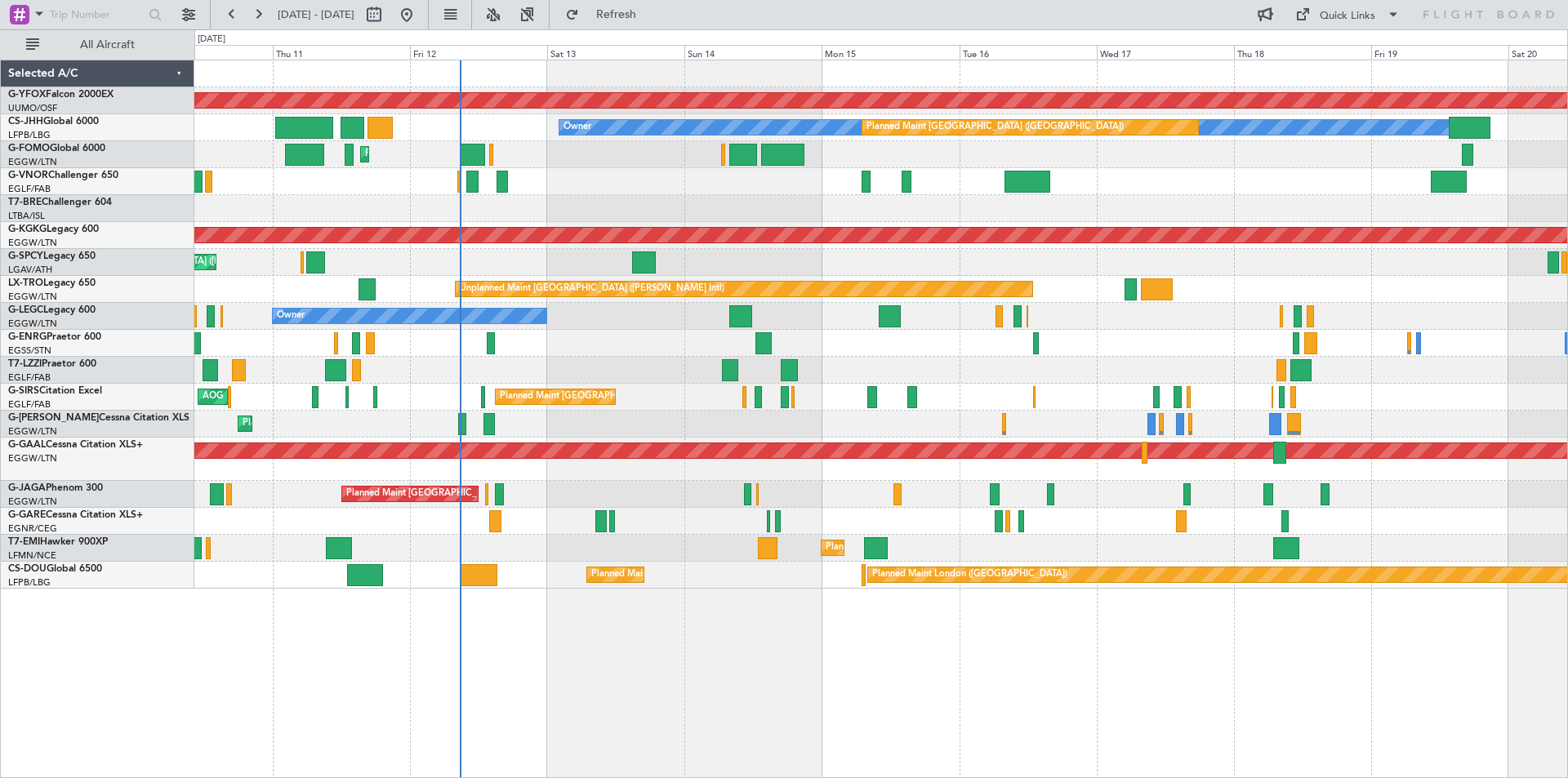
click at [783, 431] on div "Planned Maint [GEOGRAPHIC_DATA] ([GEOGRAPHIC_DATA])" at bounding box center [881, 424] width 1373 height 27
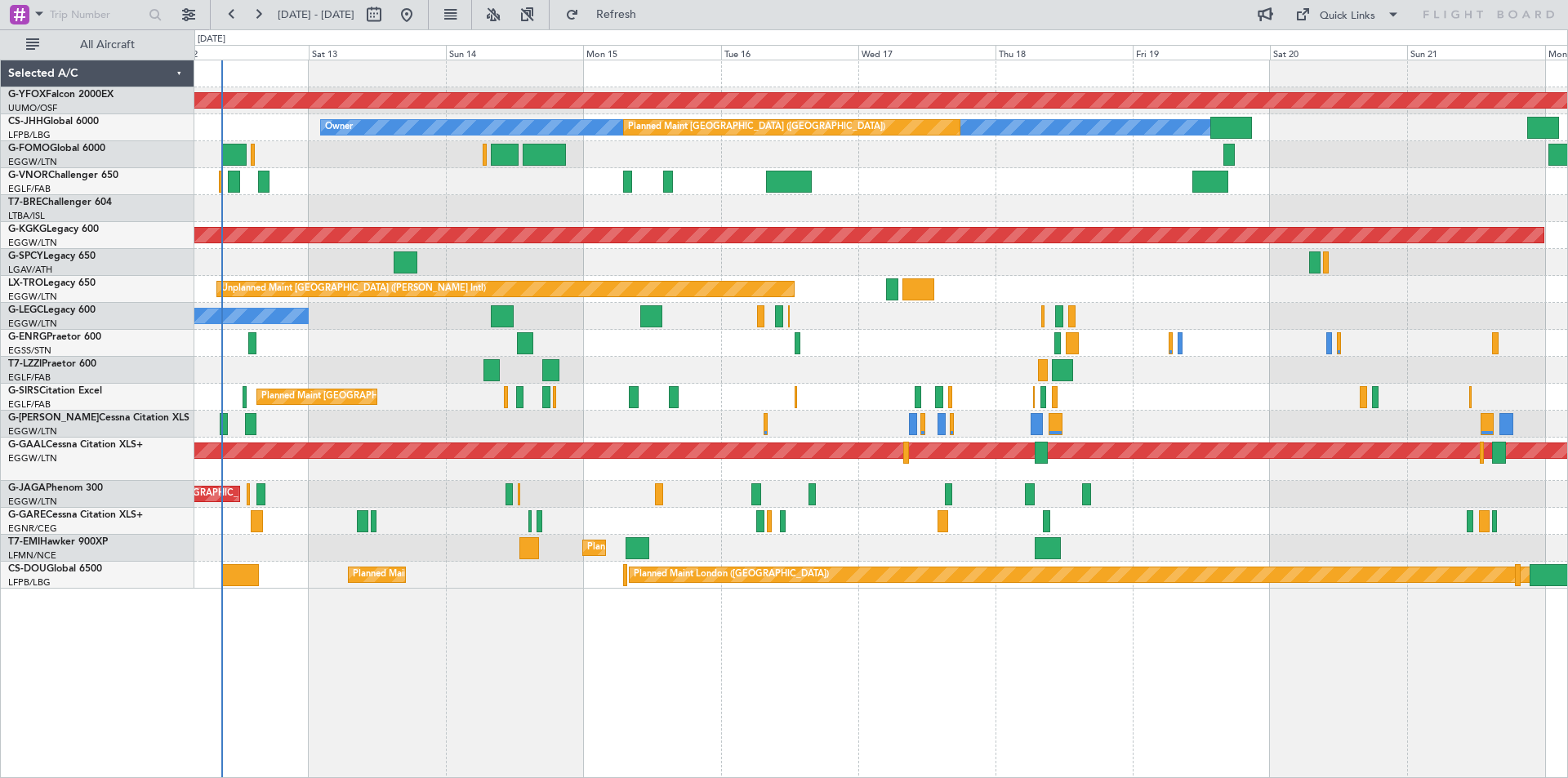
click at [569, 413] on div "Planned Maint [GEOGRAPHIC_DATA] ([GEOGRAPHIC_DATA])" at bounding box center [881, 424] width 1373 height 27
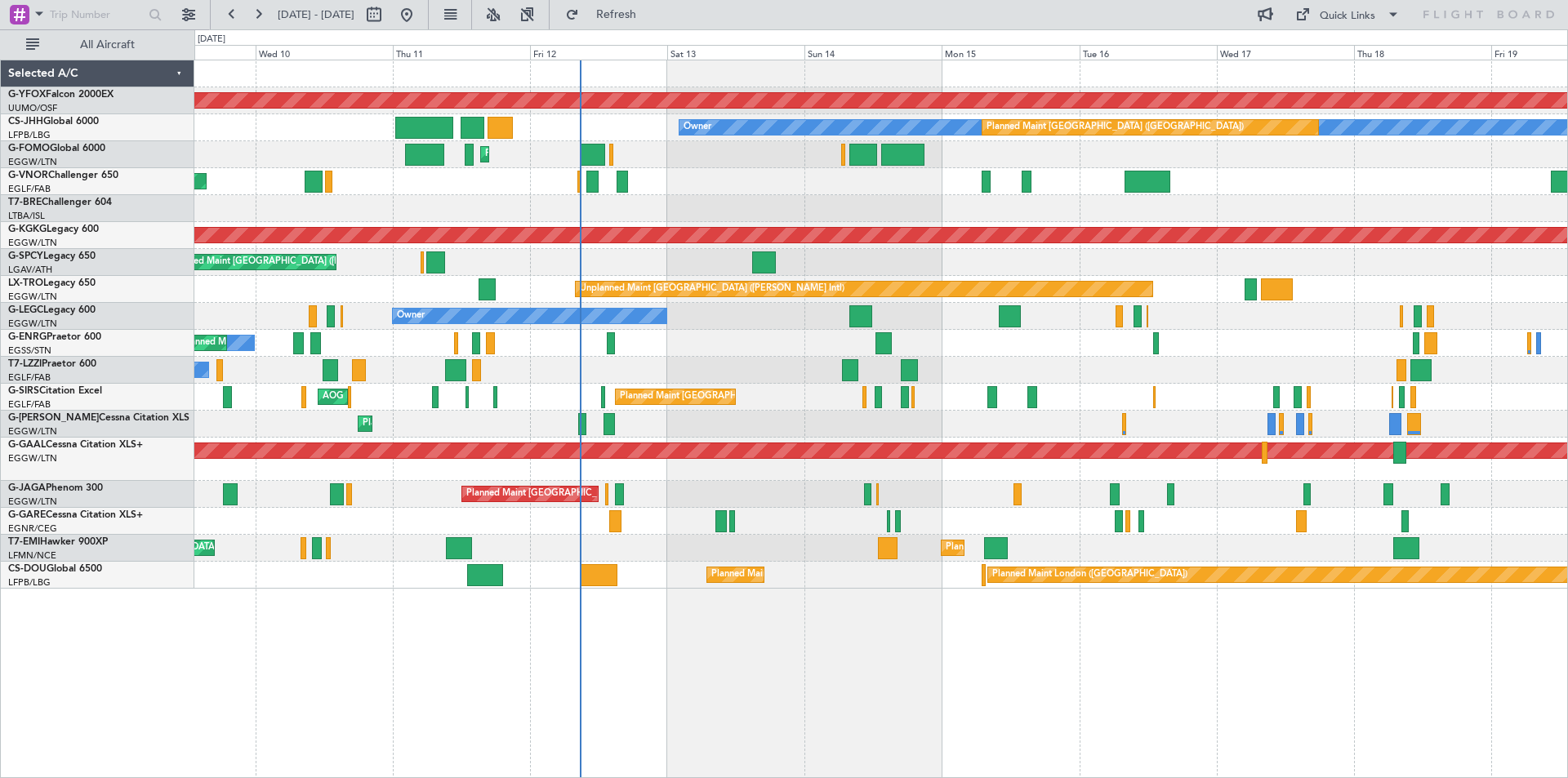
click at [784, 486] on div "Planned Maint [GEOGRAPHIC_DATA] ([GEOGRAPHIC_DATA])" at bounding box center [881, 494] width 1373 height 27
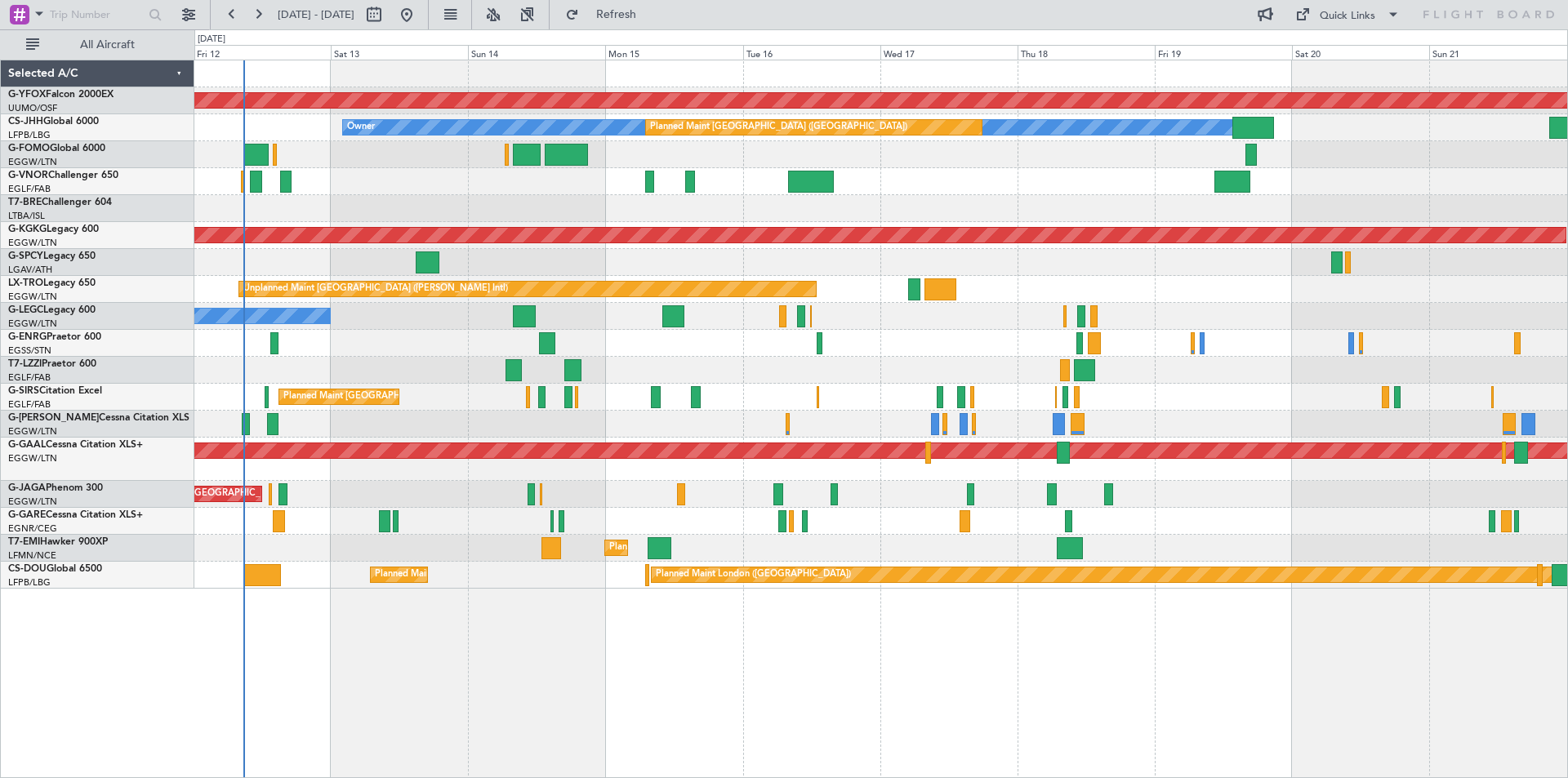
click at [423, 475] on div "AOG Maint Ostafyevo Owner Planned Maint [GEOGRAPHIC_DATA] ([GEOGRAPHIC_DATA]) P…" at bounding box center [881, 324] width 1373 height 529
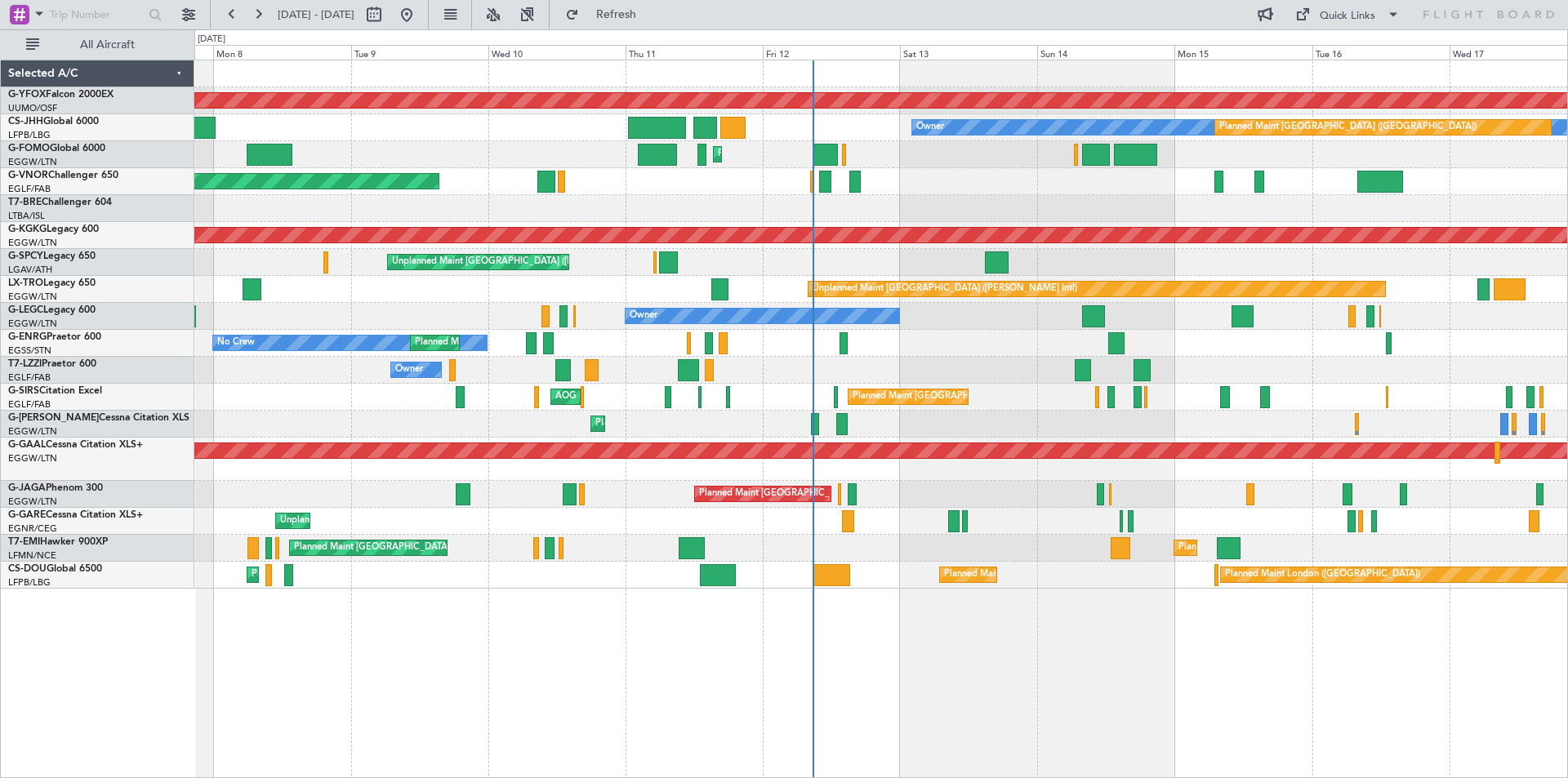
click at [1148, 387] on div at bounding box center [1146, 397] width 3 height 22
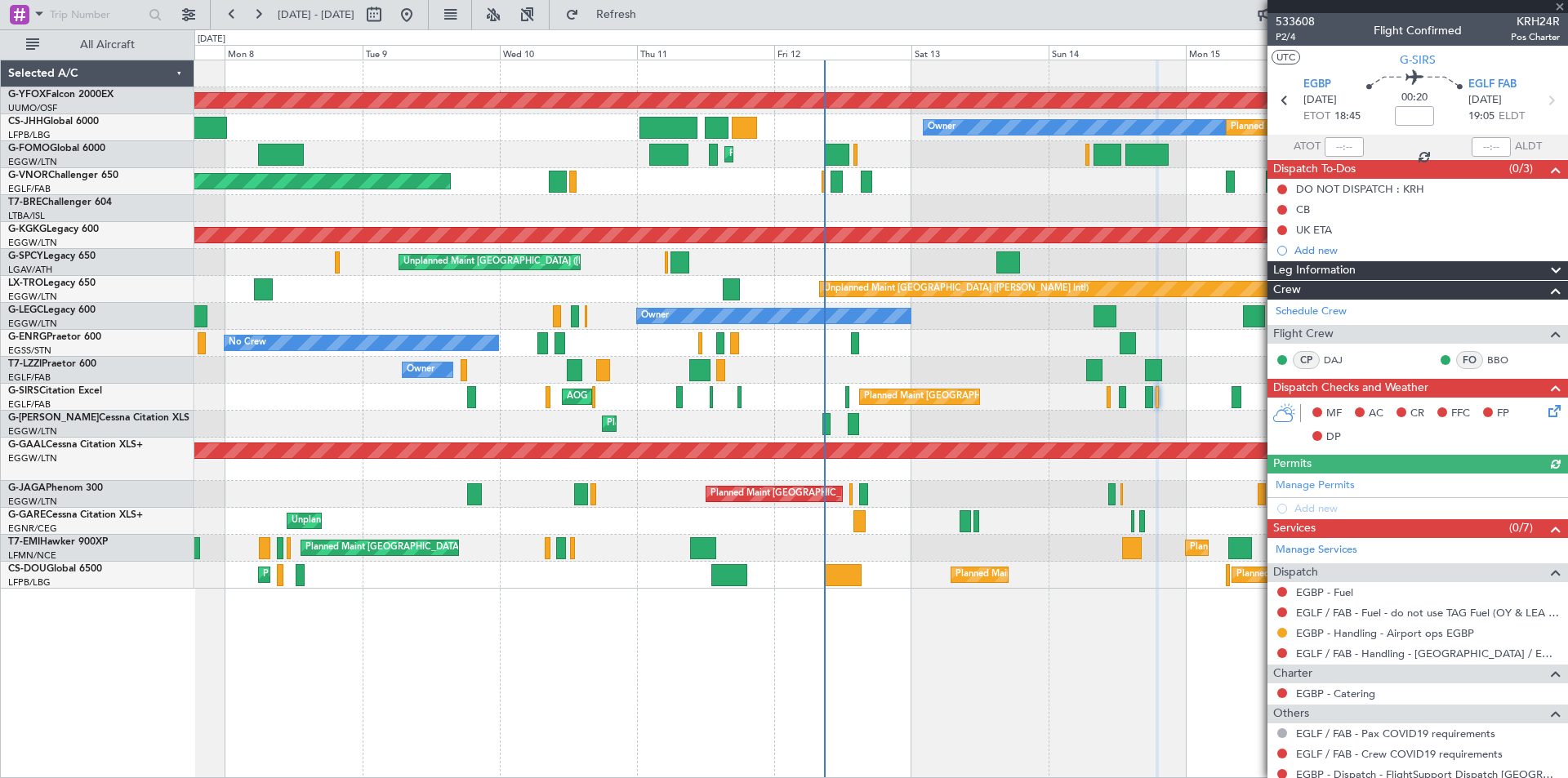
click at [1558, 2] on div at bounding box center [1418, 6] width 301 height 13
click at [1562, 7] on span at bounding box center [1560, 7] width 17 height 15
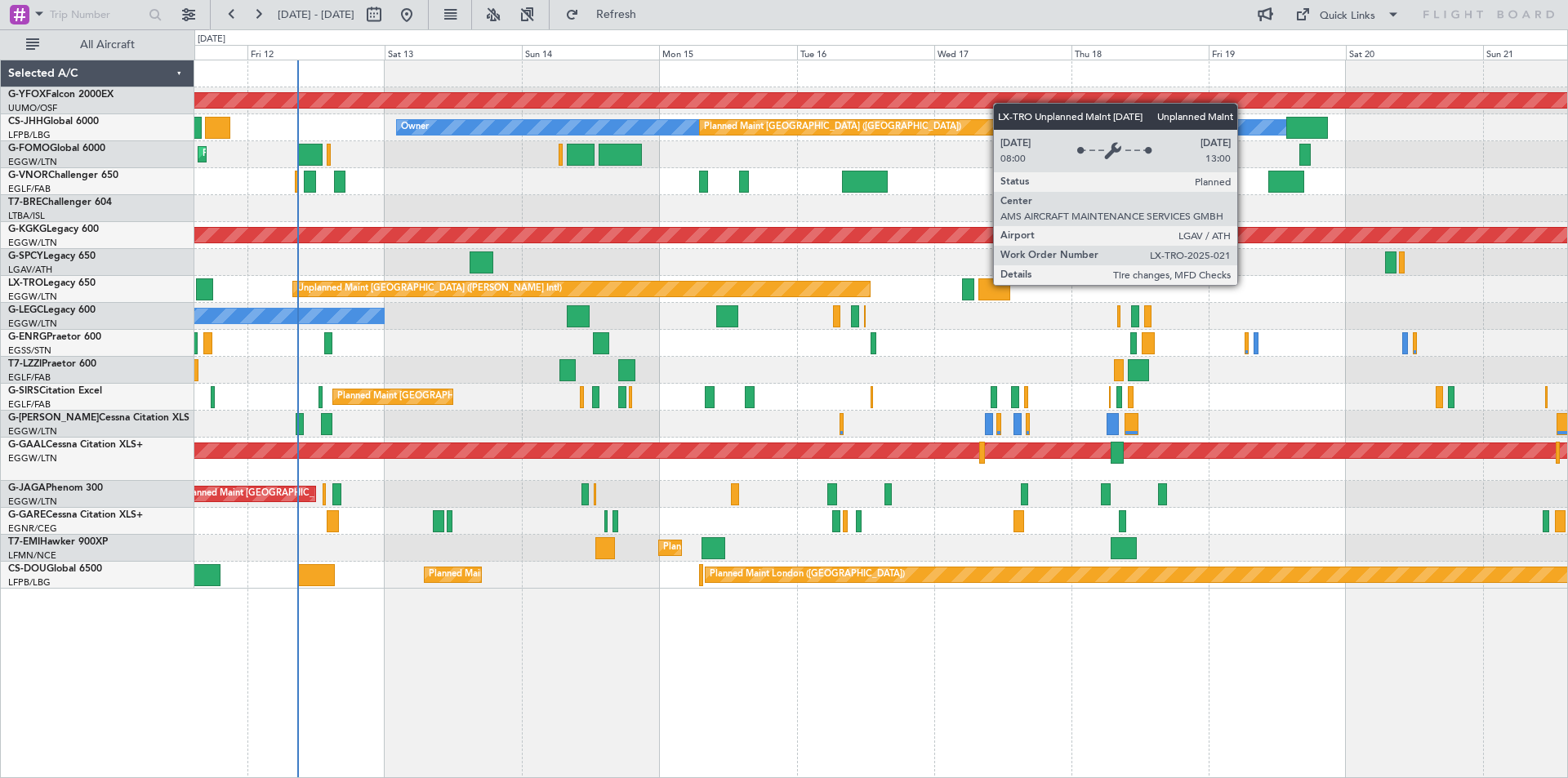
click at [703, 284] on div "Unplanned Maint [GEOGRAPHIC_DATA] ([PERSON_NAME] Intl)" at bounding box center [581, 289] width 576 height 15
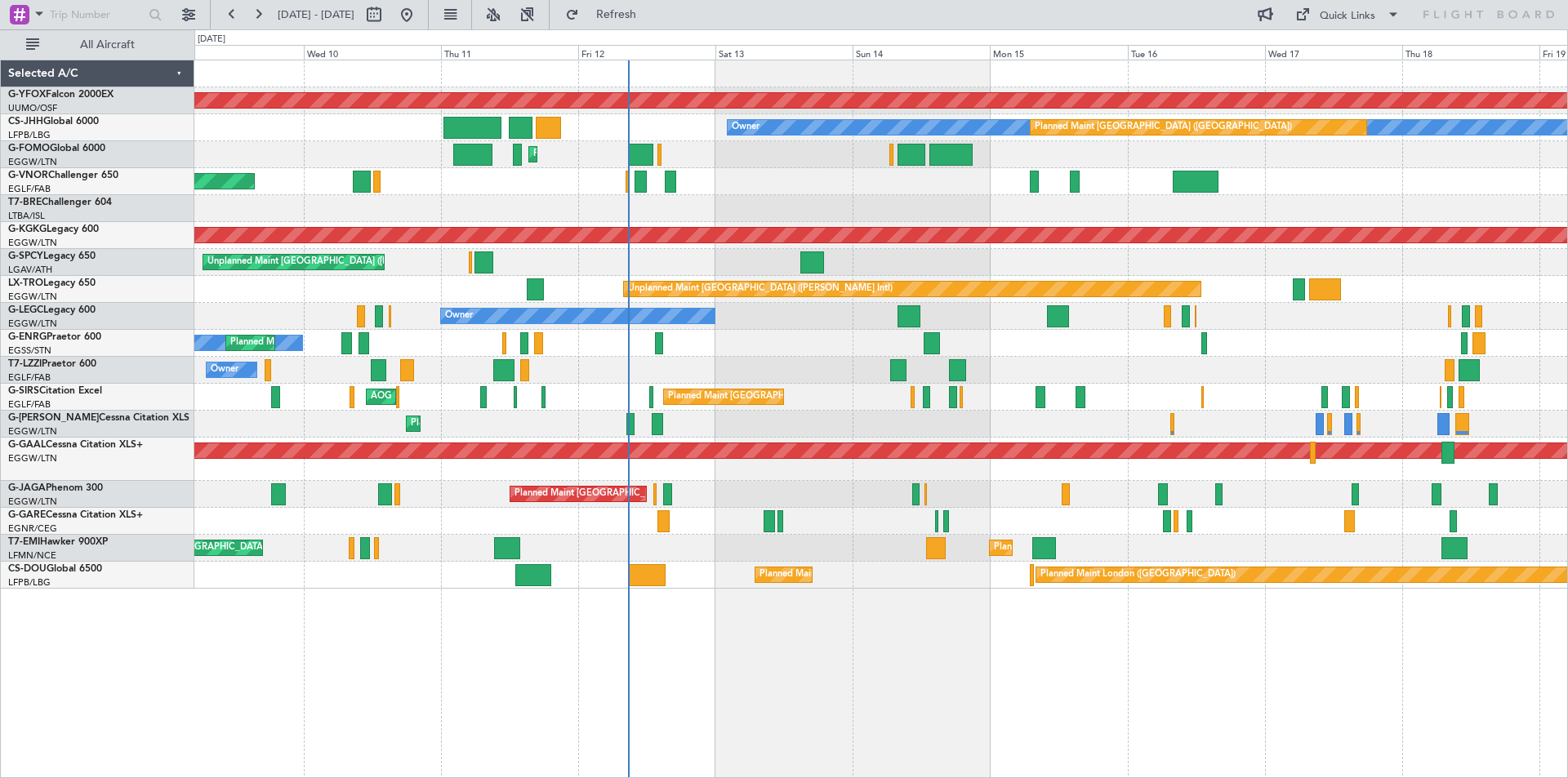
click at [785, 413] on div "AOG Maint Ostafyevo Owner Planned Maint [GEOGRAPHIC_DATA] ([GEOGRAPHIC_DATA]) P…" at bounding box center [881, 324] width 1373 height 529
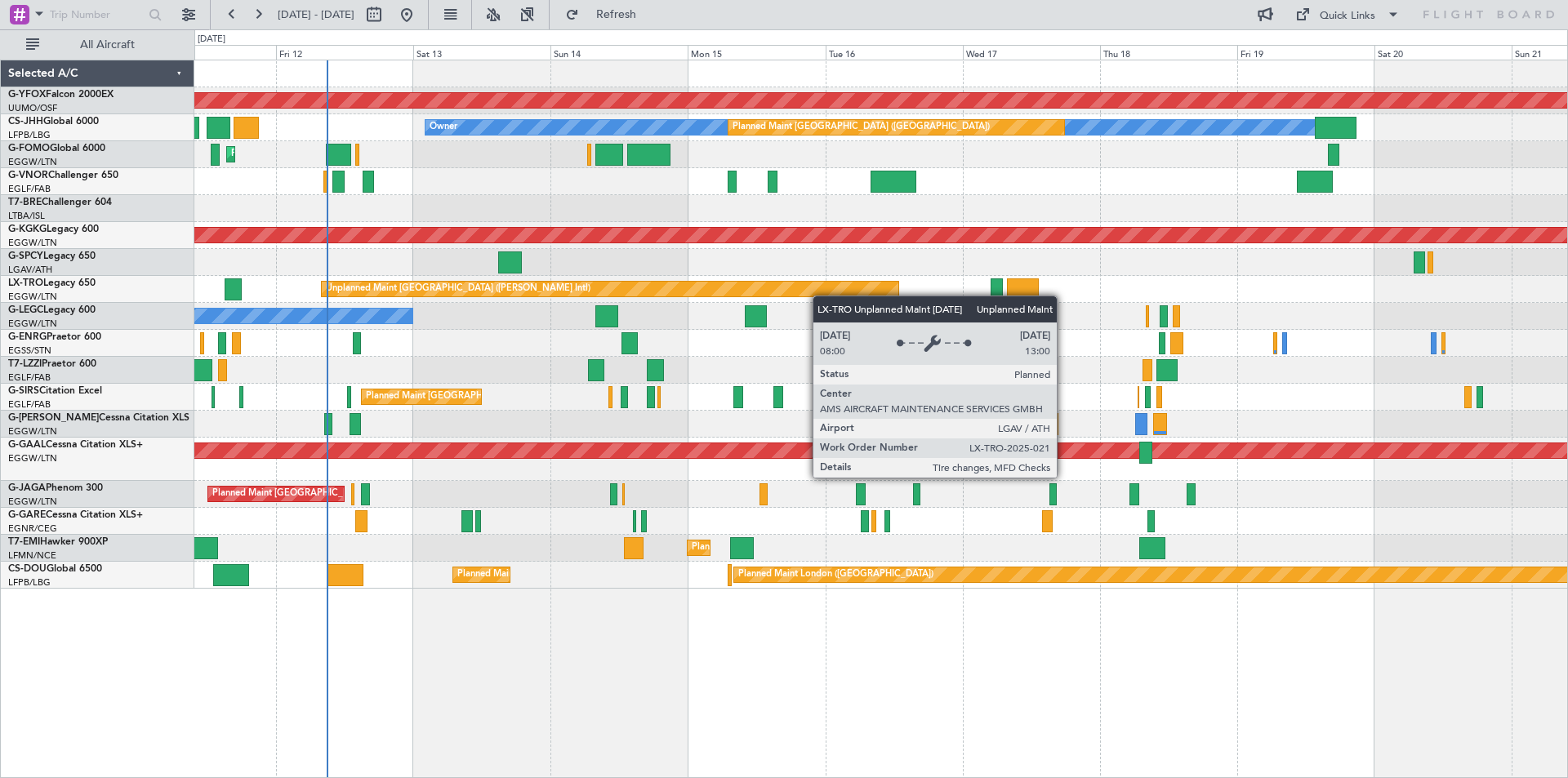
click at [816, 294] on div "AOG Maint Ostafyevo Owner Planned Maint [GEOGRAPHIC_DATA] ([GEOGRAPHIC_DATA]) P…" at bounding box center [881, 324] width 1373 height 529
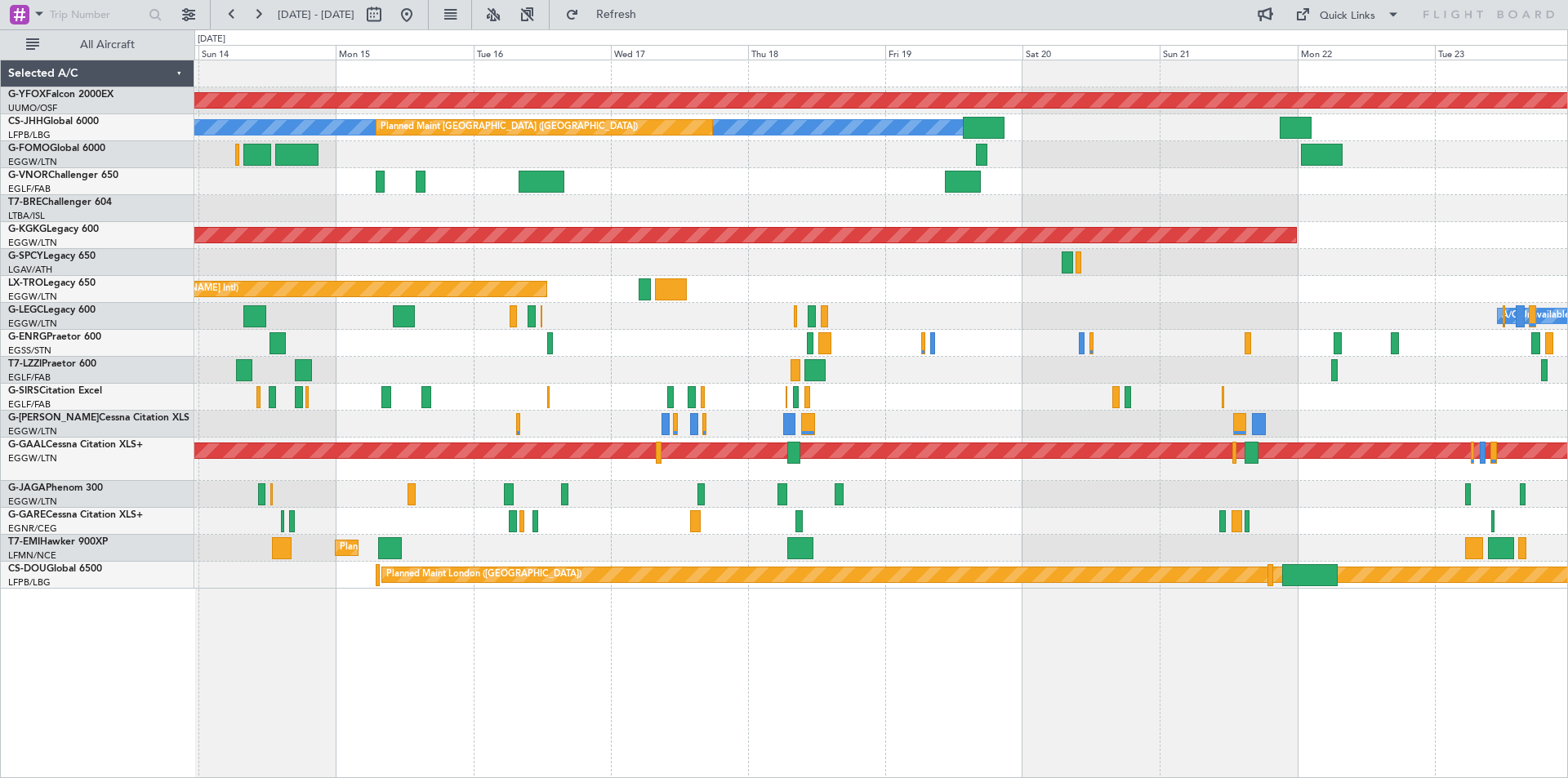
click at [1018, 411] on div "AOG Maint Ostafyevo Owner Planned Maint [GEOGRAPHIC_DATA] ([GEOGRAPHIC_DATA]) P…" at bounding box center [881, 324] width 1373 height 529
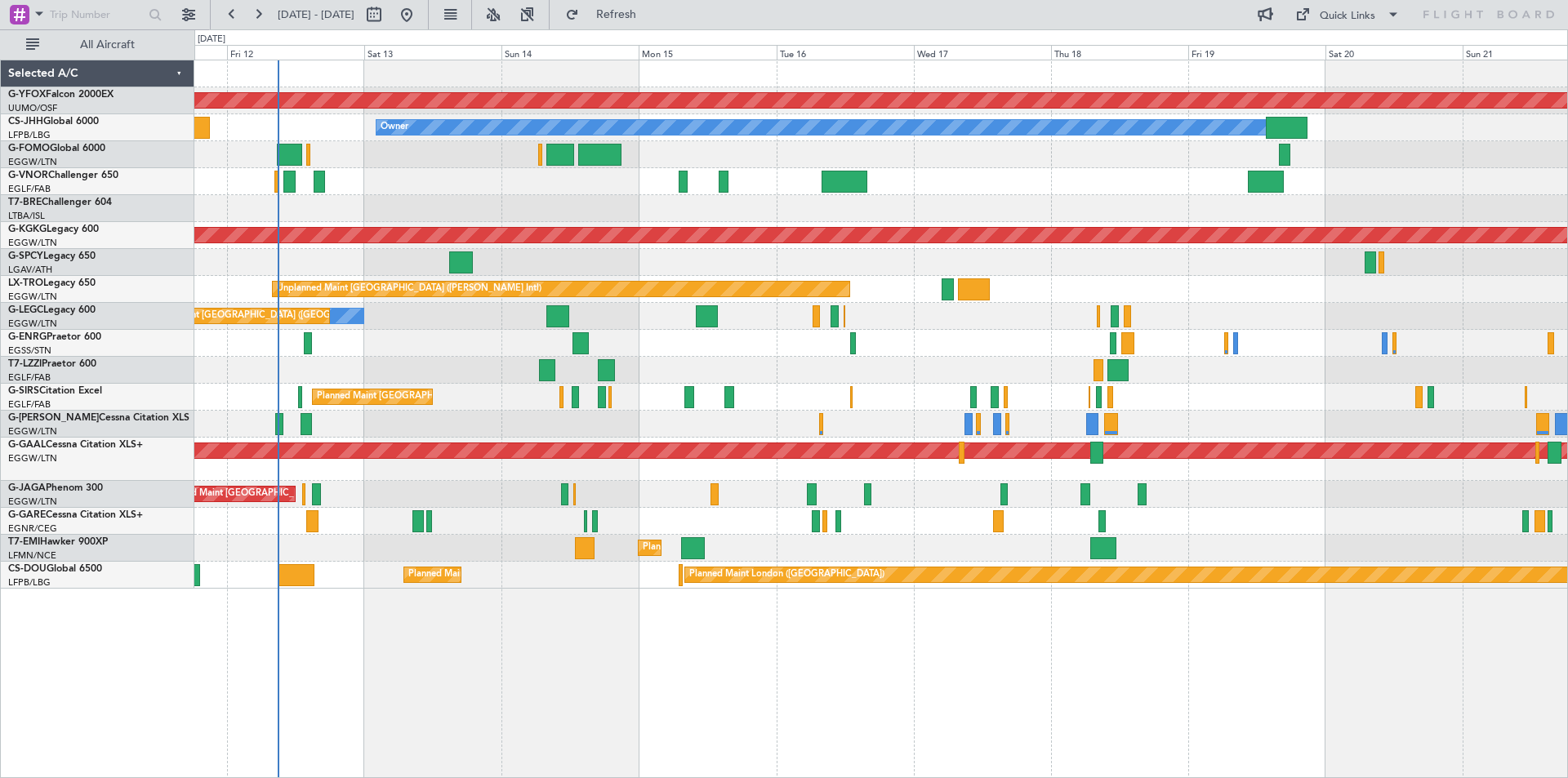
click at [792, 312] on div "Owner Planned Maint [GEOGRAPHIC_DATA] ([GEOGRAPHIC_DATA]) A/C Unavailable [GEOG…" at bounding box center [881, 316] width 1373 height 27
